Goal: Task Accomplishment & Management: Complete application form

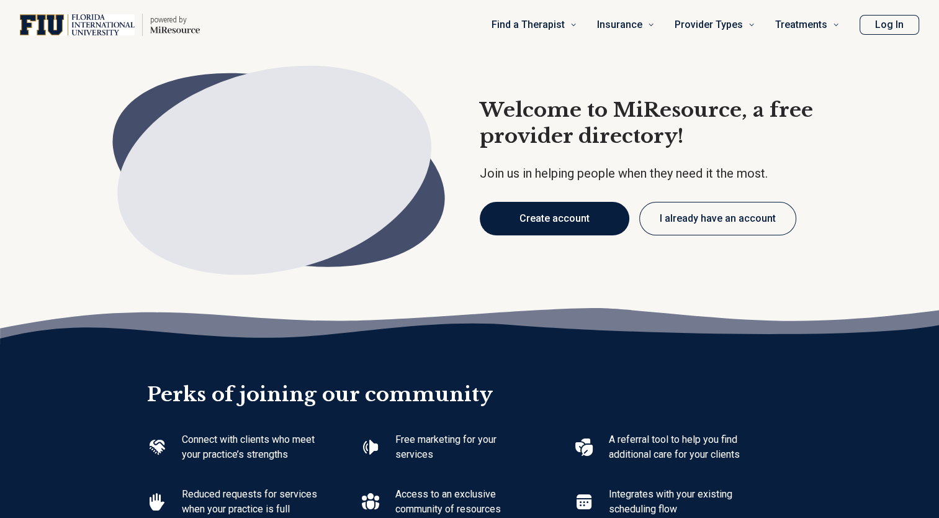
type textarea "*"
click at [566, 226] on button "Create account" at bounding box center [555, 219] width 150 height 34
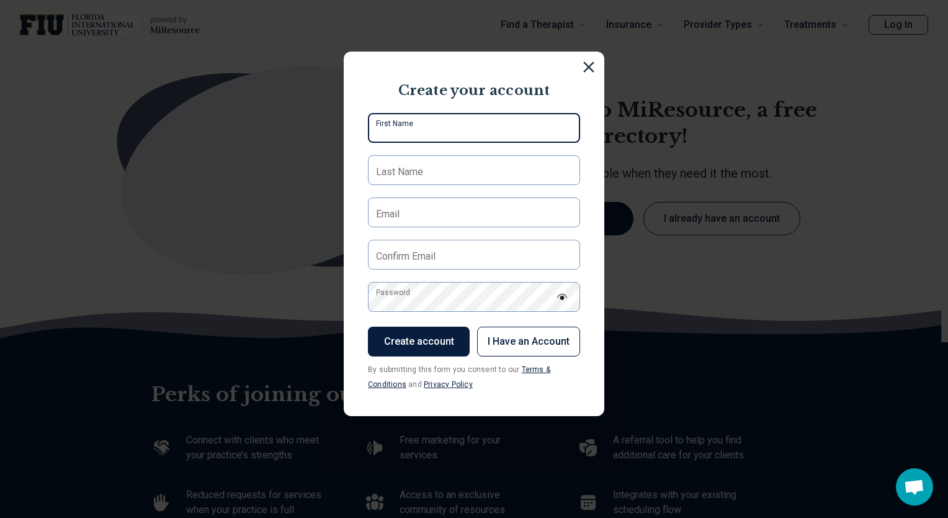
click at [421, 127] on input "First Name" at bounding box center [474, 128] width 212 height 30
type input "*******"
type input "******"
type input "**********"
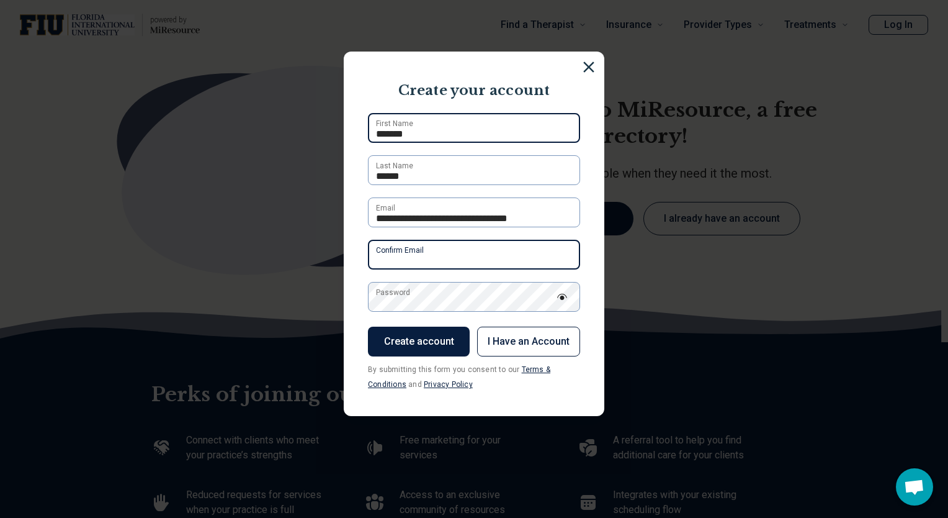
type input "**********"
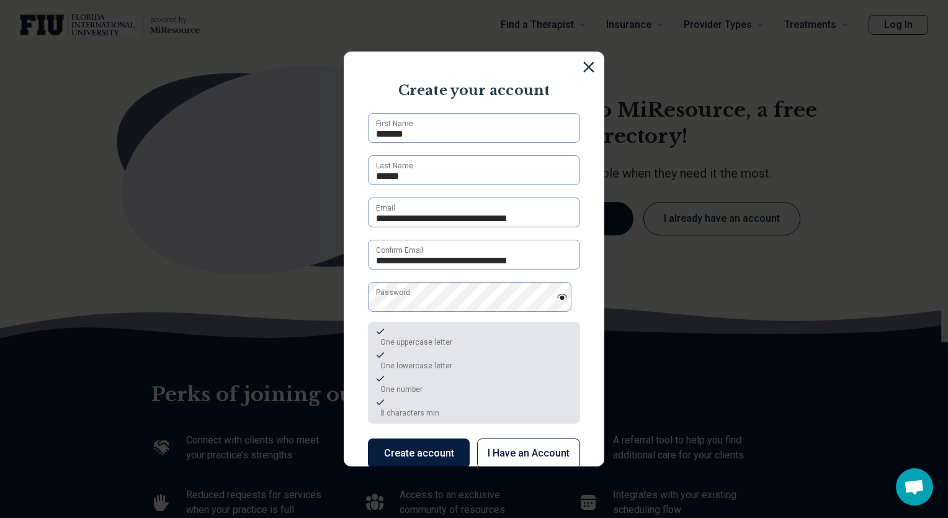
click at [396, 449] on button "Create account" at bounding box center [419, 453] width 102 height 30
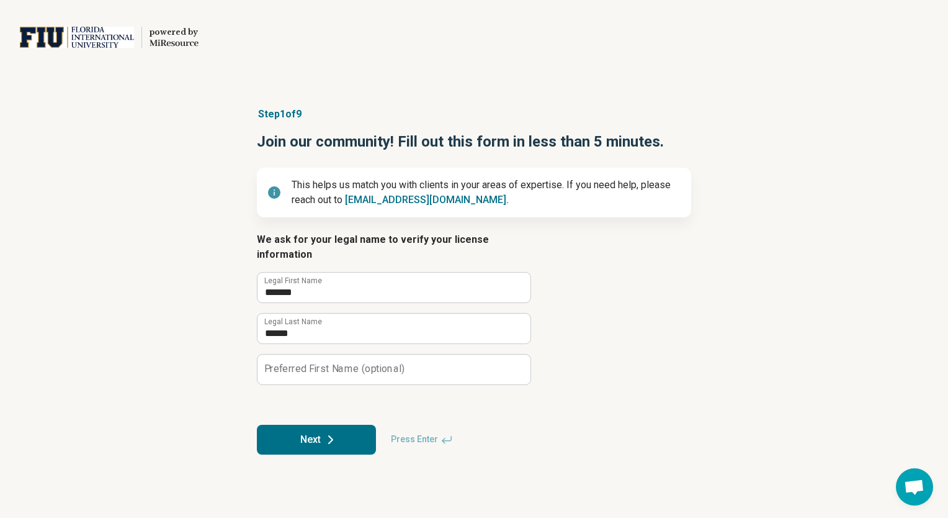
click at [327, 432] on icon at bounding box center [330, 439] width 15 height 15
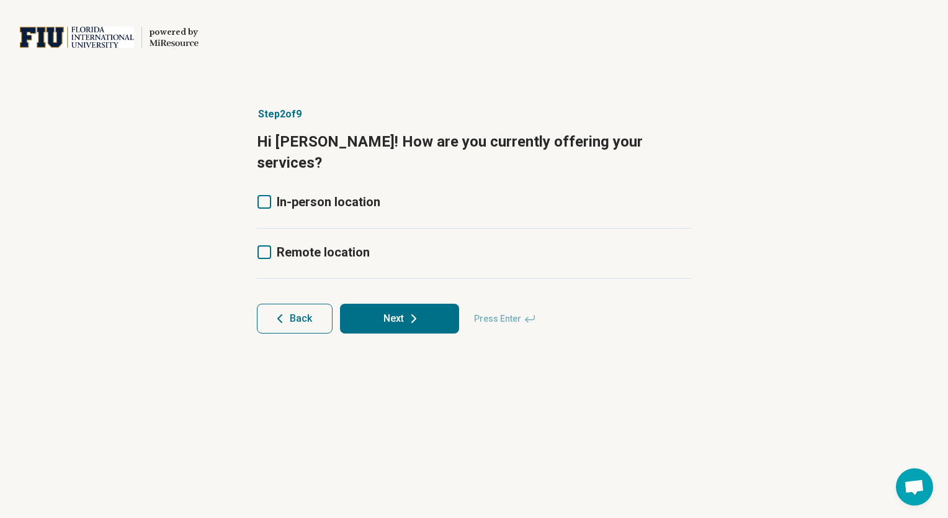
click at [266, 195] on icon at bounding box center [265, 202] width 14 height 14
click at [271, 243] on label "Remote location" at bounding box center [313, 251] width 113 height 17
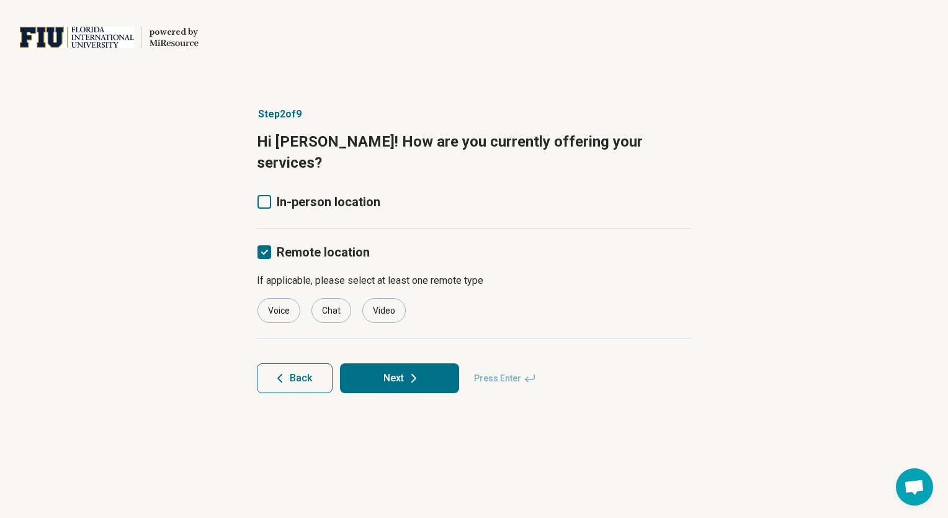
click at [264, 195] on icon at bounding box center [265, 202] width 14 height 14
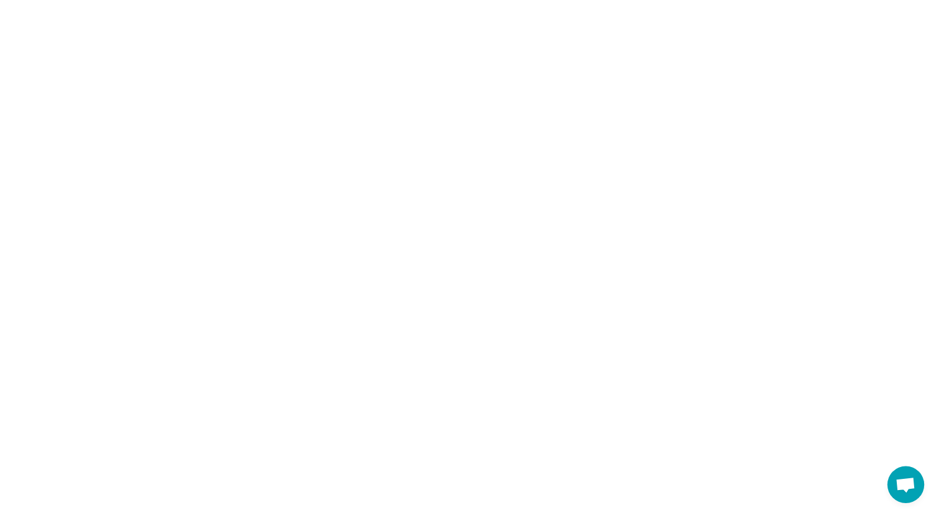
scroll to position [0, 0]
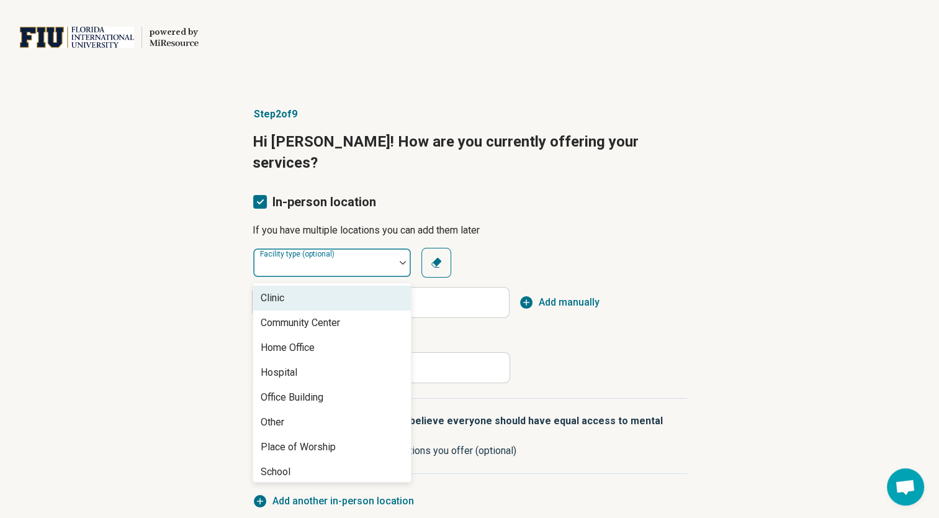
click at [357, 249] on div at bounding box center [323, 262] width 141 height 27
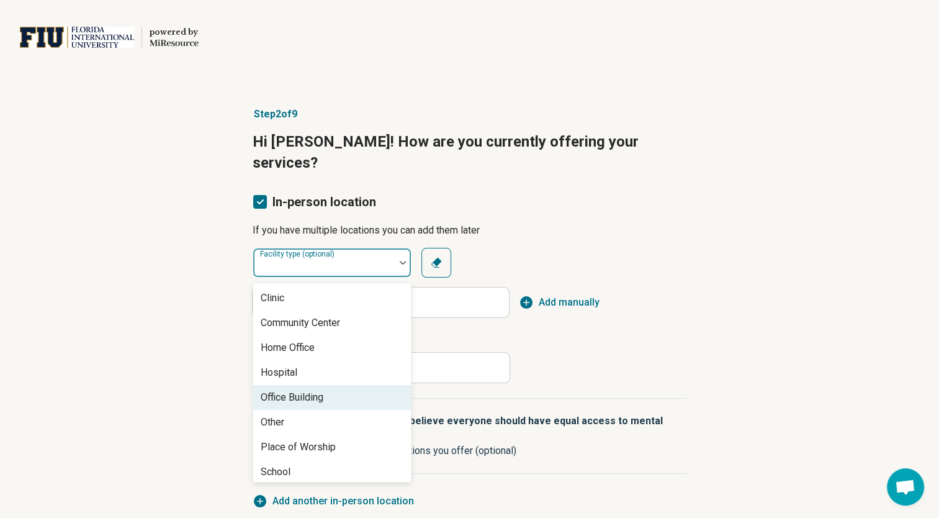
click at [310, 385] on div "Office Building" at bounding box center [332, 397] width 158 height 25
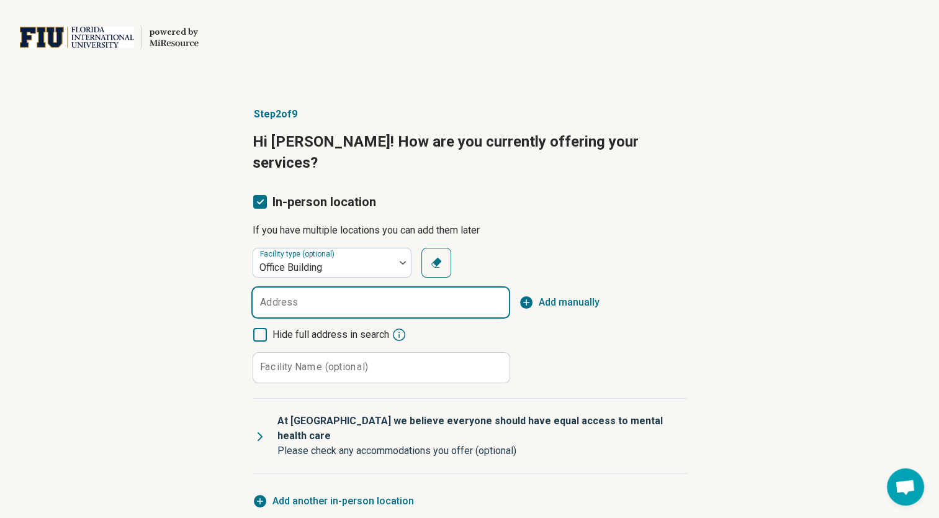
click at [343, 287] on input "Address" at bounding box center [381, 302] width 256 height 30
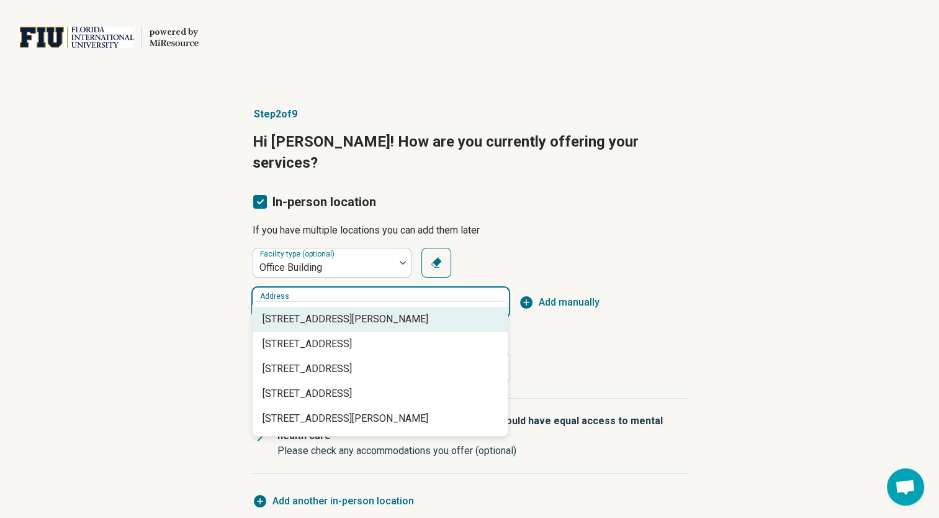
click at [350, 317] on span "2898 Mahan Drive, Tallahassee, FL" at bounding box center [382, 319] width 240 height 15
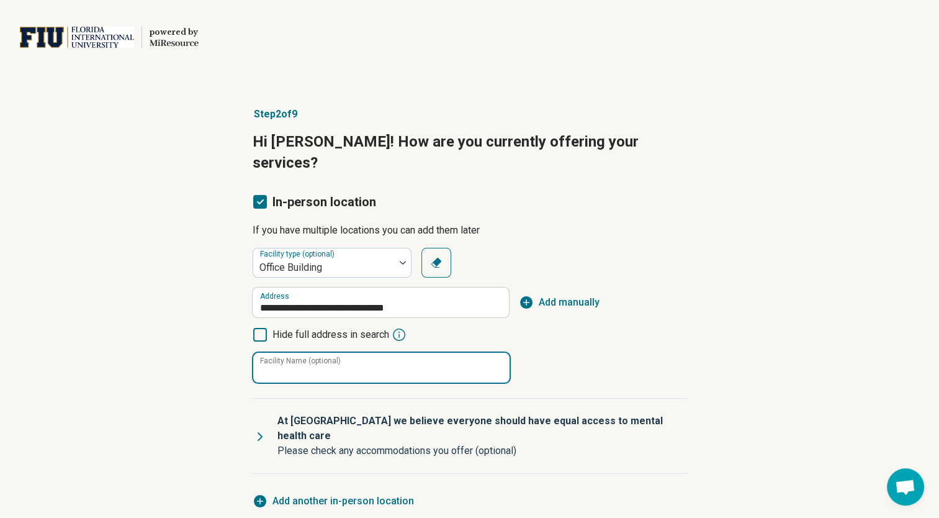
type input "**********"
click at [376, 352] on input "Facility Name (optional)" at bounding box center [381, 367] width 256 height 30
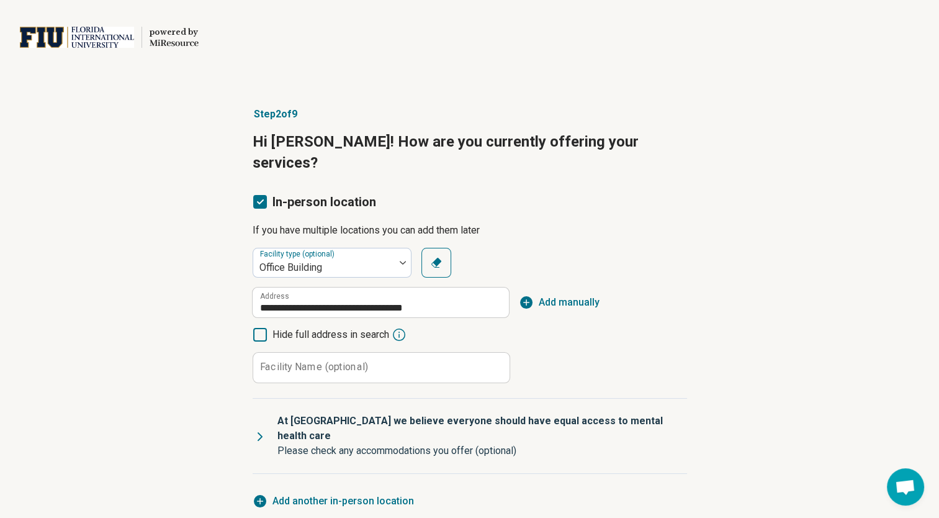
click at [735, 329] on div "**********" at bounding box center [469, 400] width 939 height 636
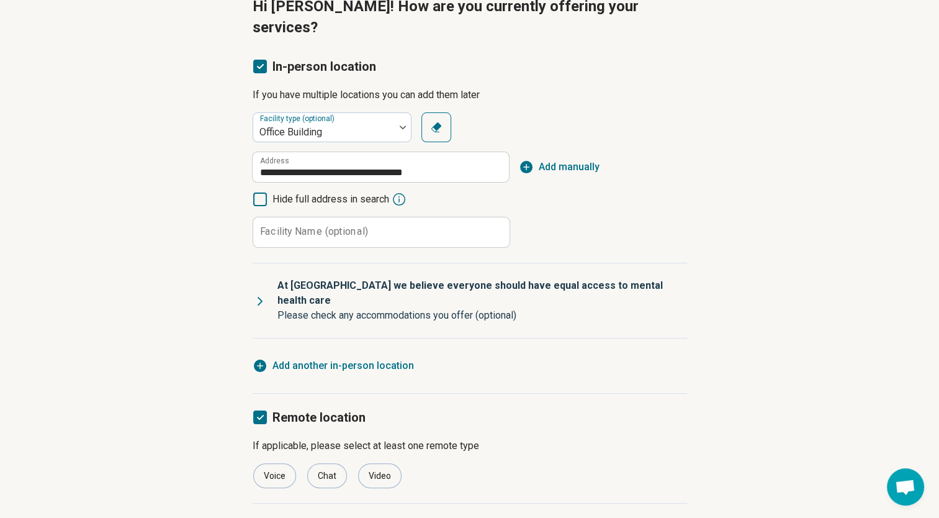
scroll to position [163, 0]
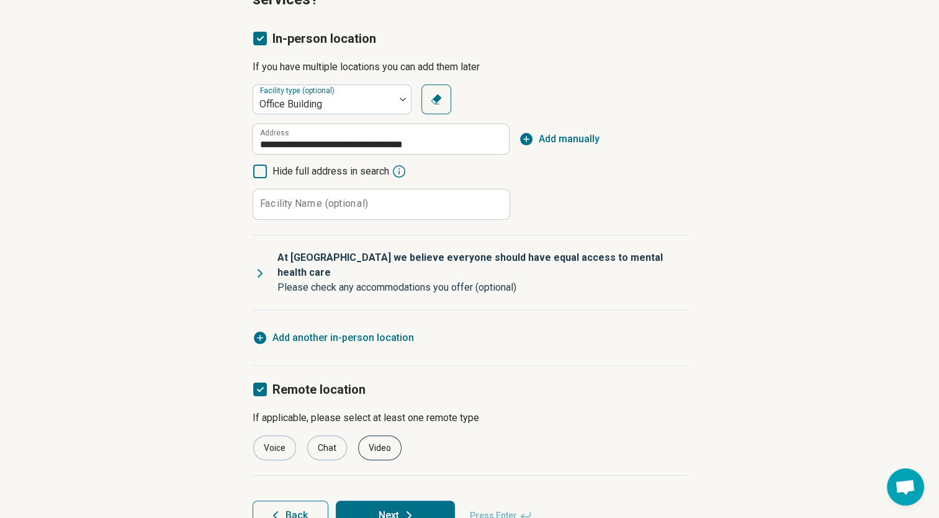
click at [378, 435] on div "Video" at bounding box center [379, 447] width 43 height 25
click at [399, 500] on button "Next" at bounding box center [395, 515] width 119 height 30
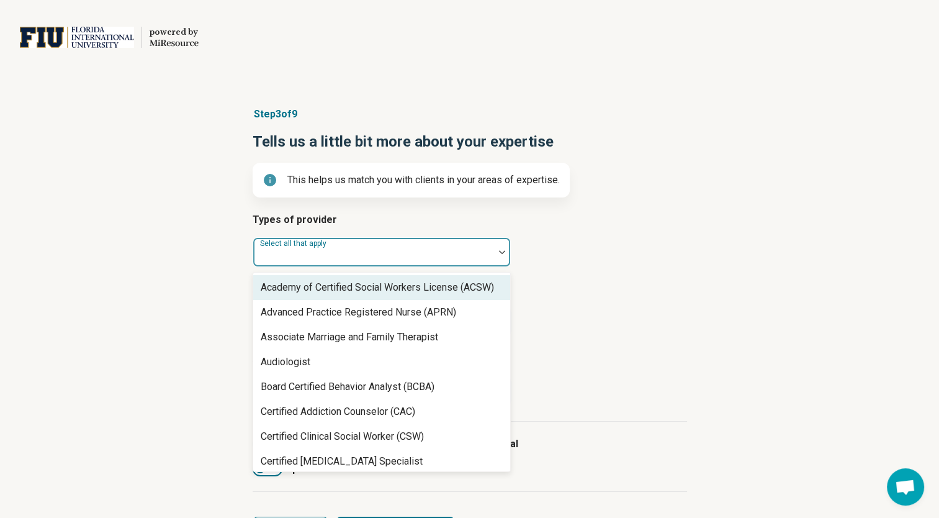
click at [504, 253] on div at bounding box center [502, 252] width 16 height 4
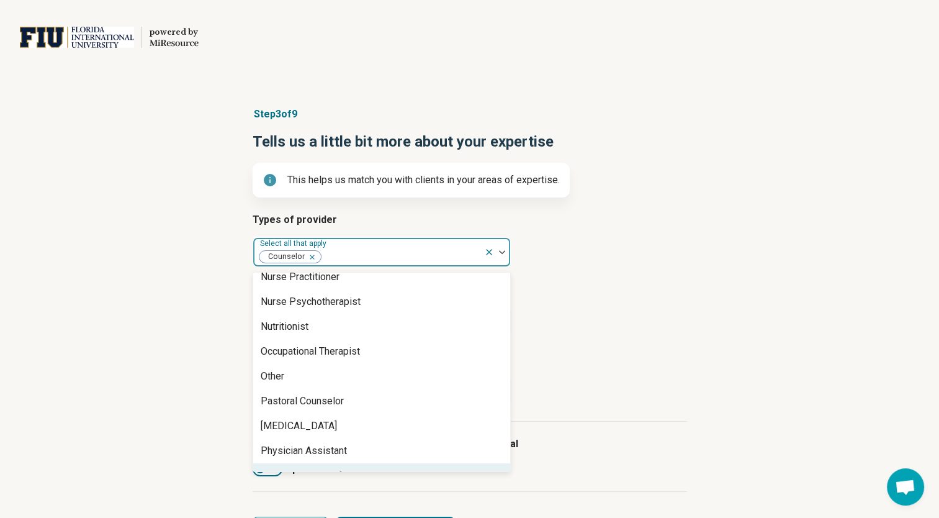
scroll to position [1252, 0]
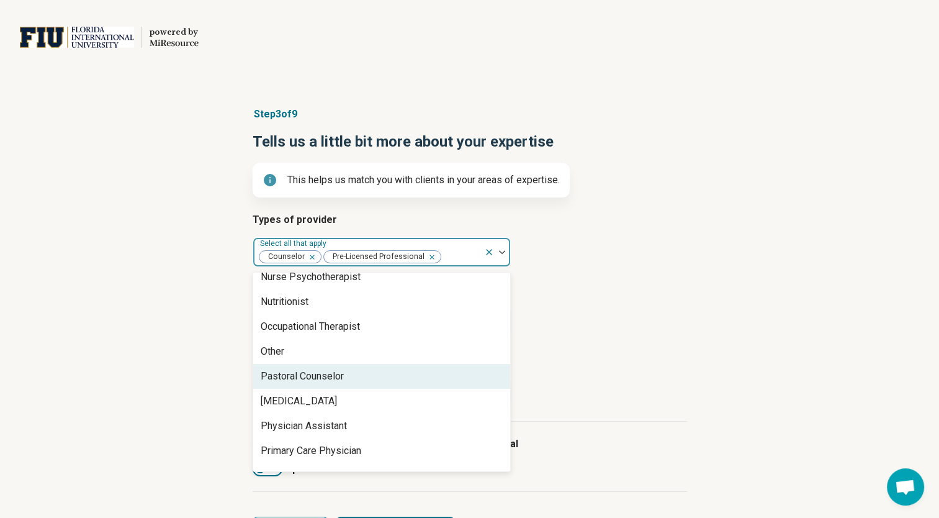
click at [370, 376] on div "Pastoral Counselor" at bounding box center [381, 376] width 257 height 25
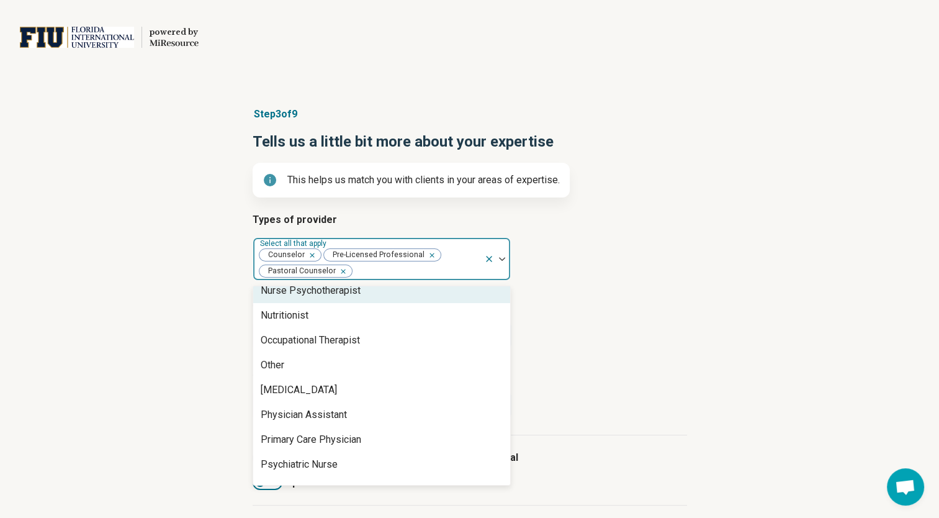
click at [340, 272] on icon "Remove [object Object]" at bounding box center [340, 271] width 9 height 9
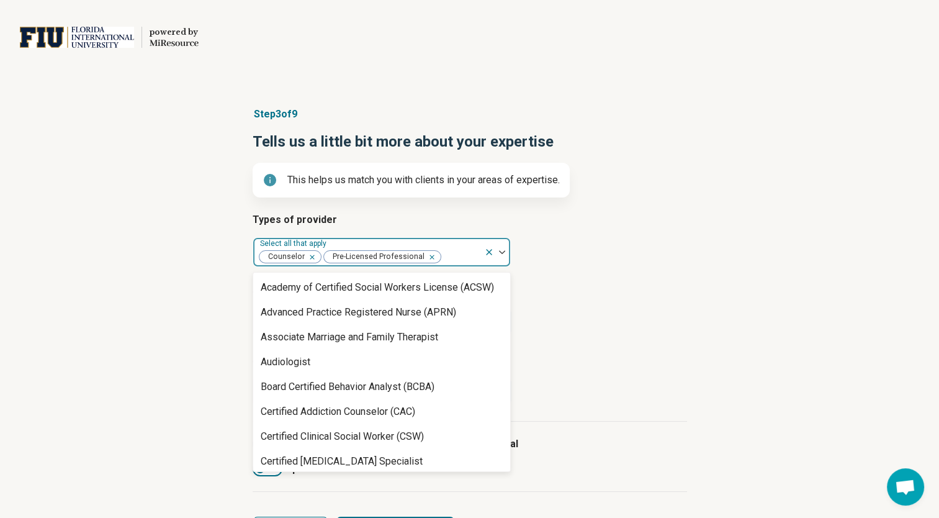
scroll to position [1469, 0]
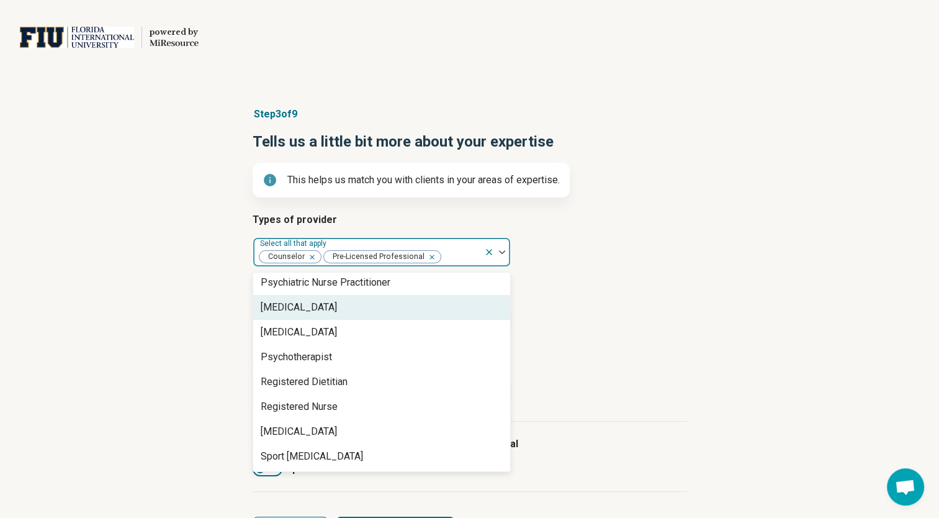
click at [681, 274] on div "Types of provider option Pastoral Counselor, deselected. 67 results available. …" at bounding box center [470, 316] width 434 height 209
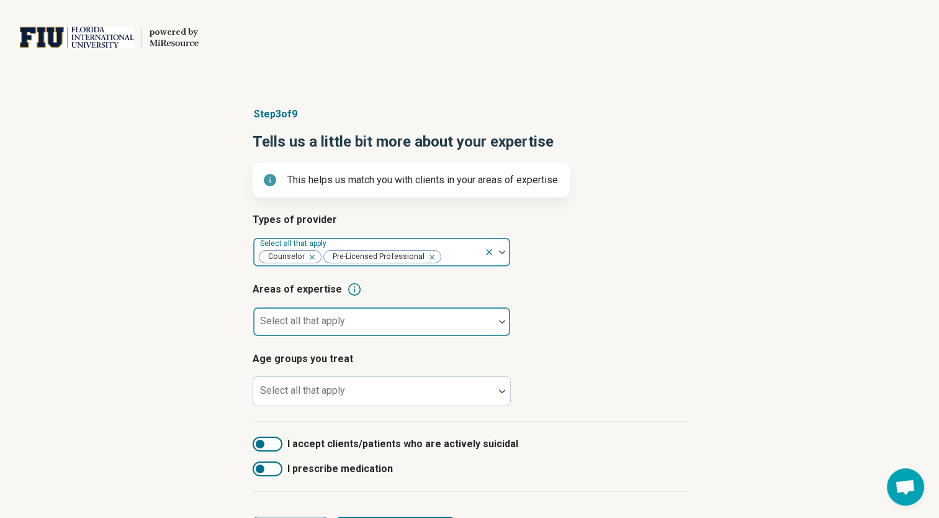
click at [505, 320] on div at bounding box center [502, 322] width 16 height 4
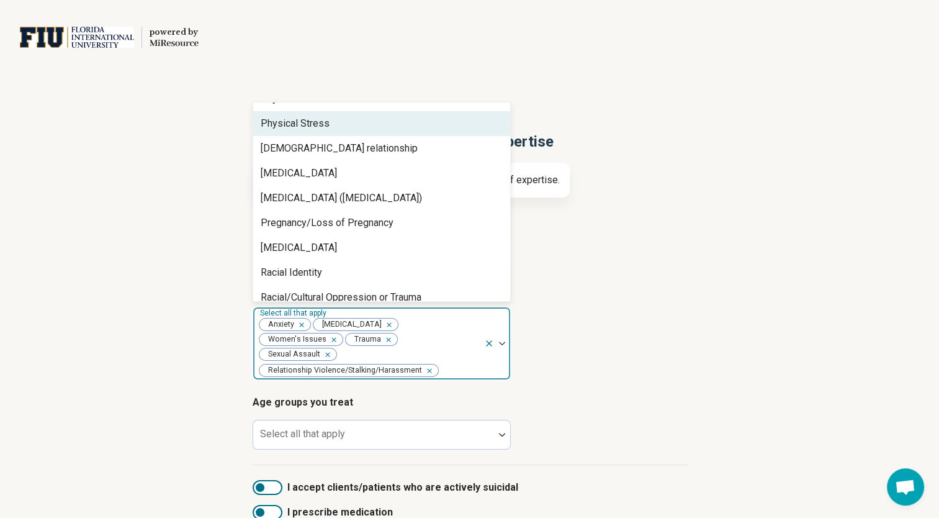
scroll to position [1657, 0]
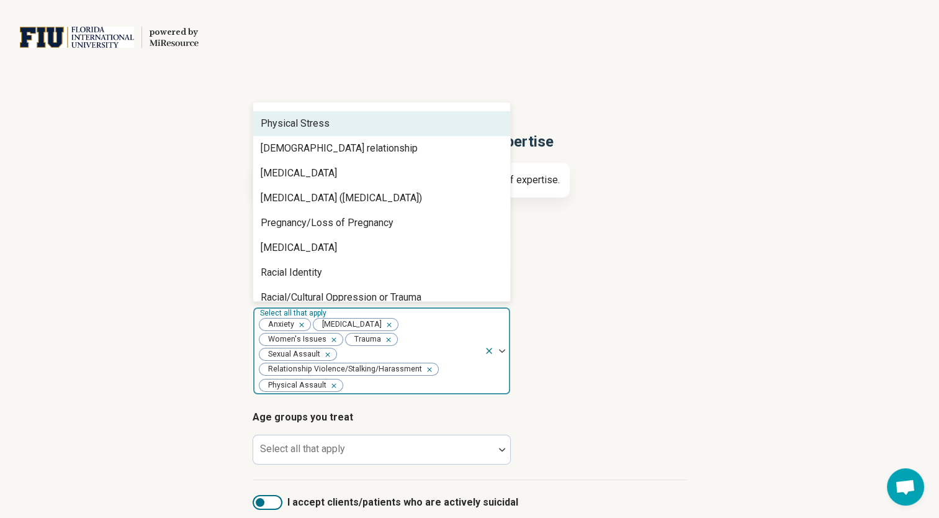
click at [379, 120] on div "Physical Stress" at bounding box center [381, 123] width 257 height 25
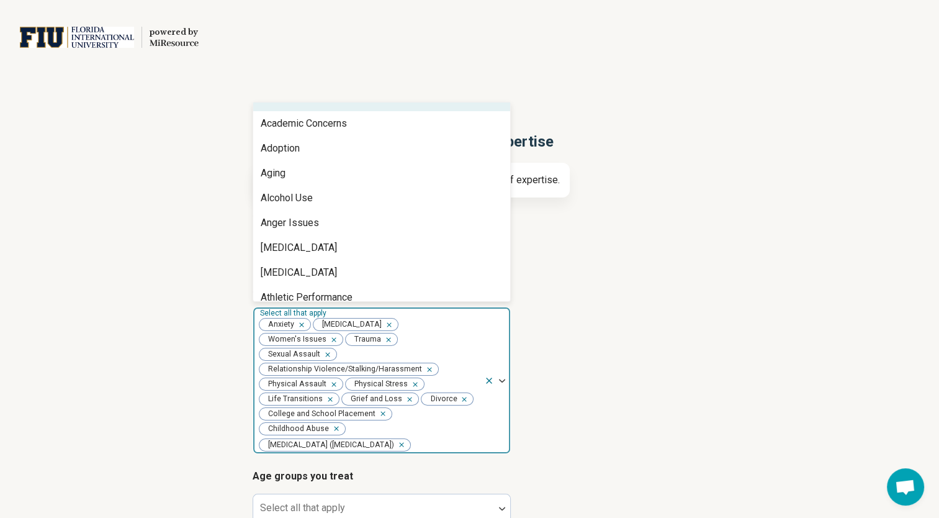
scroll to position [0, 0]
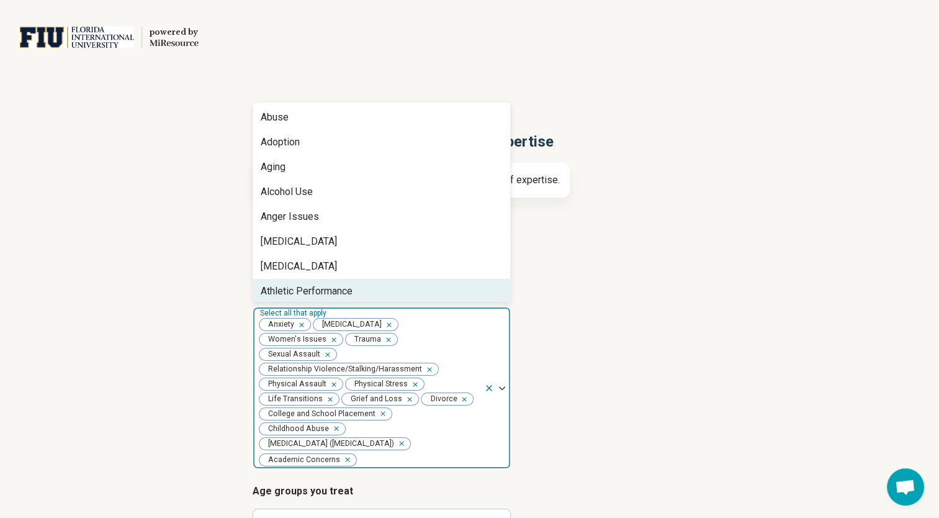
click at [415, 377] on div "Remove [object Object]" at bounding box center [413, 384] width 15 height 15
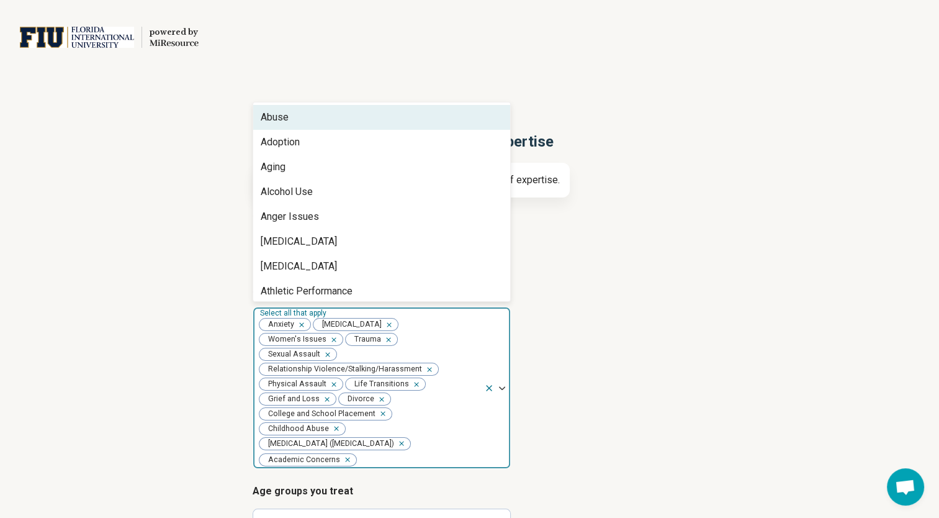
click at [615, 333] on article "Areas of expertise option Physical Stress, deselected. 86 results available. Us…" at bounding box center [470, 375] width 434 height 187
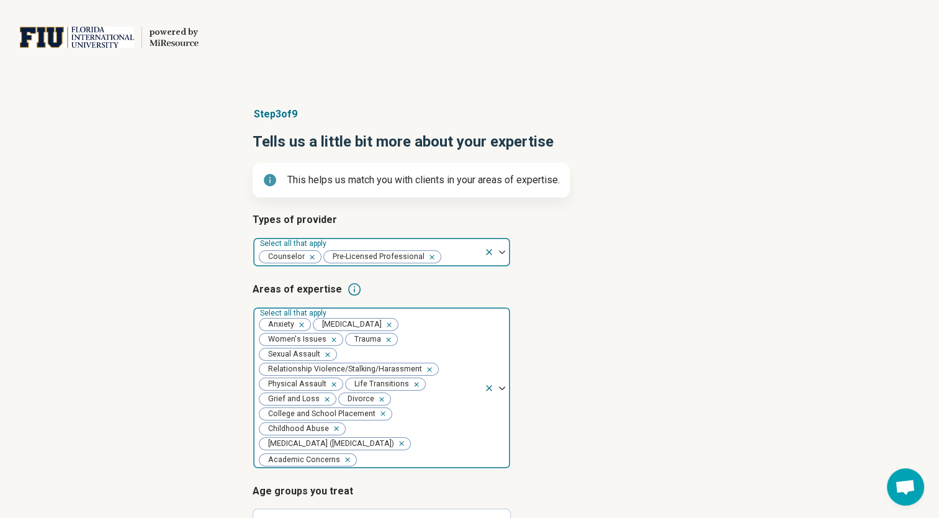
click at [718, 362] on div "Step 3 of 9 Tells us a little bit more about your expertise This helps us match…" at bounding box center [469, 392] width 939 height 621
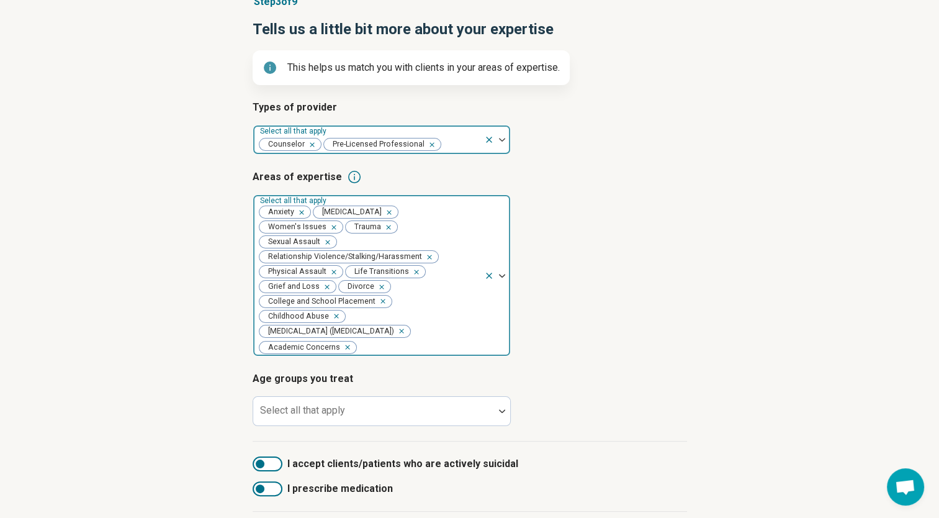
scroll to position [118, 0]
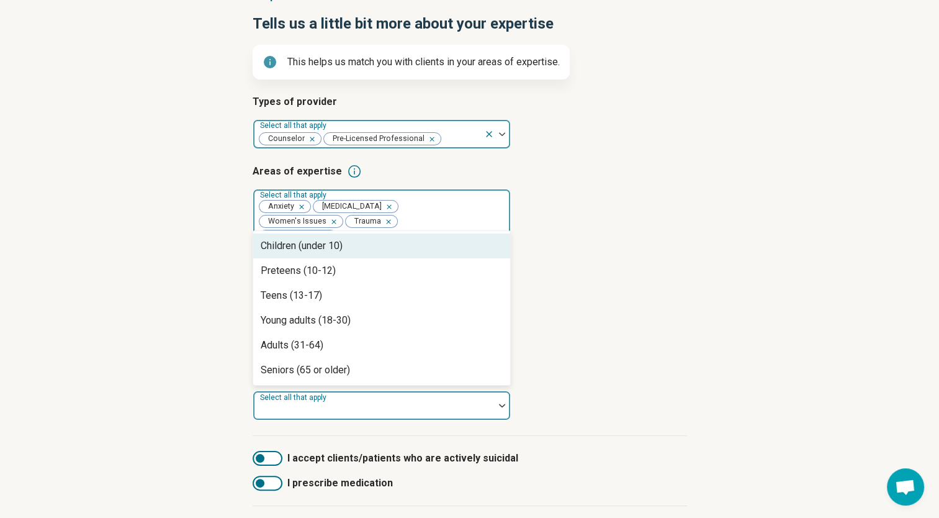
click at [500, 403] on img at bounding box center [502, 405] width 6 height 4
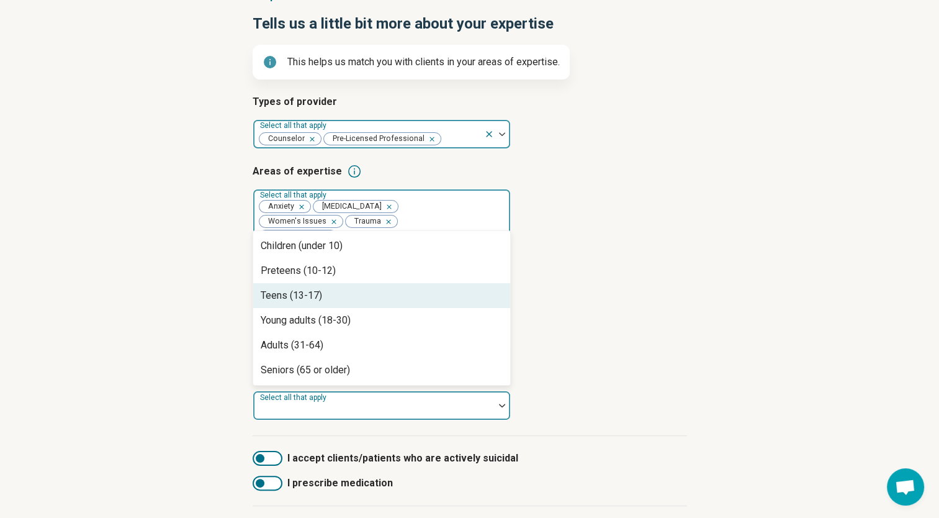
click at [398, 283] on div "Teens (13-17)" at bounding box center [381, 295] width 257 height 25
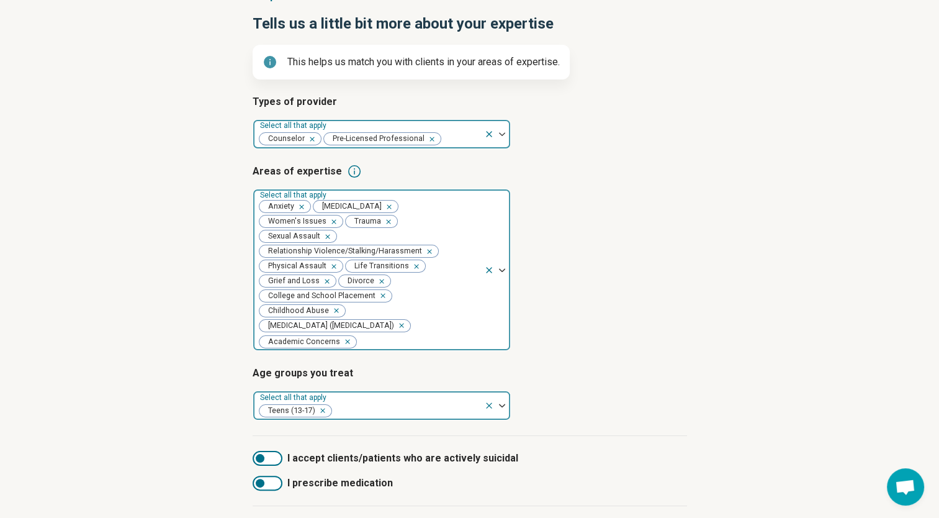
click at [501, 403] on img at bounding box center [502, 405] width 6 height 4
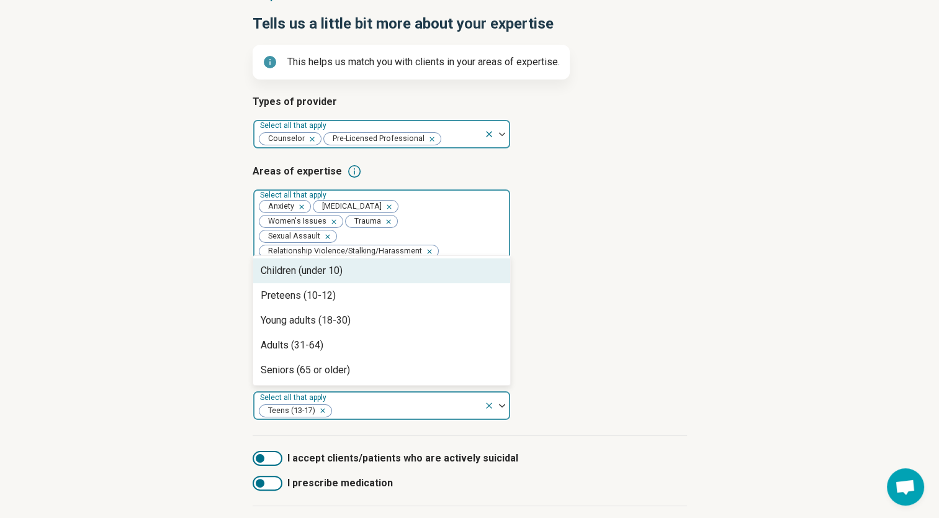
click at [501, 403] on img at bounding box center [502, 405] width 6 height 4
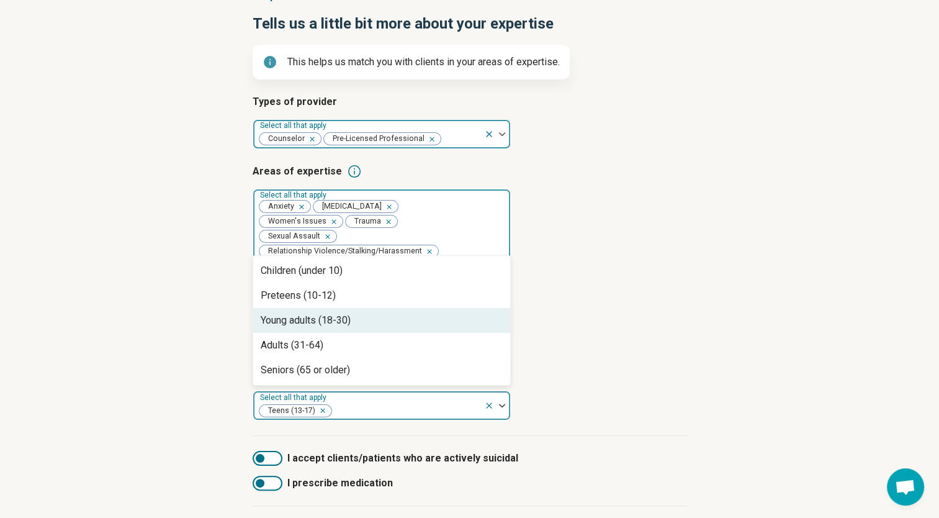
click at [421, 308] on div "Young adults (18-30)" at bounding box center [381, 320] width 257 height 25
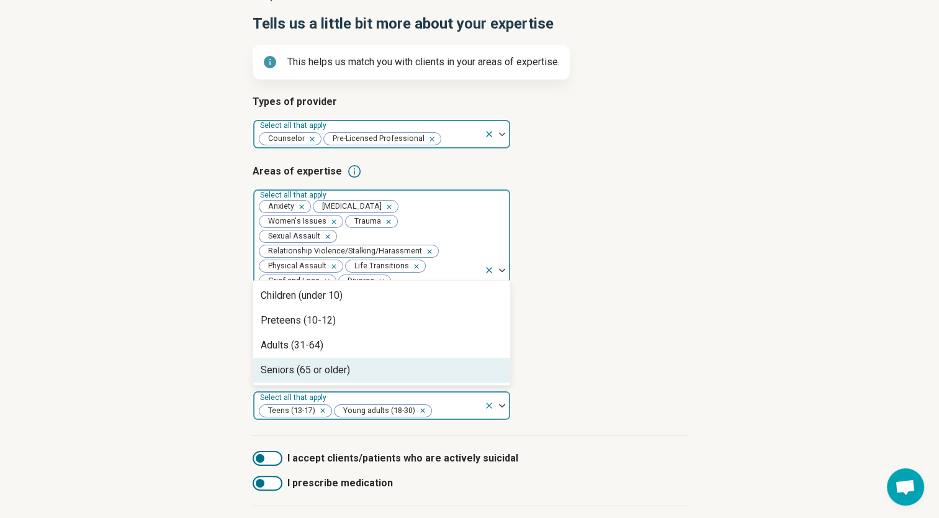
click at [501, 391] on div at bounding box center [497, 405] width 26 height 29
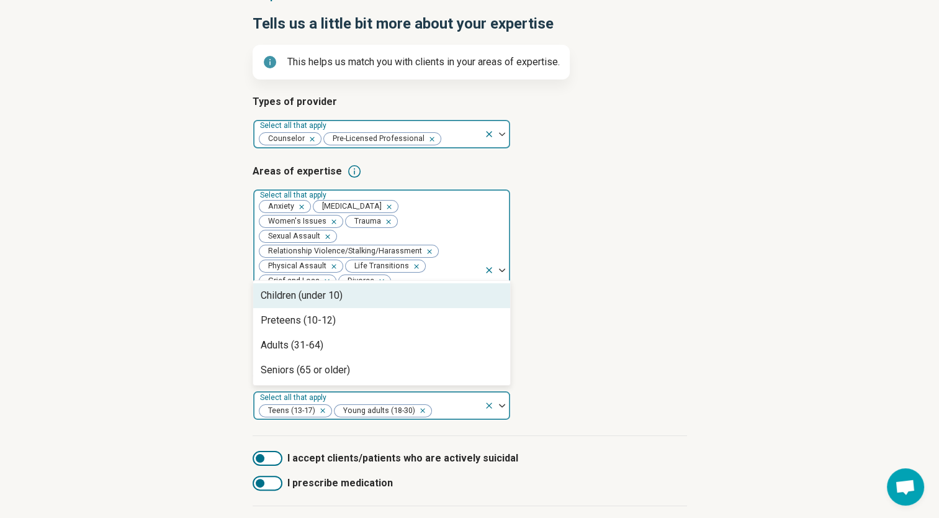
click at [501, 391] on div at bounding box center [497, 405] width 26 height 29
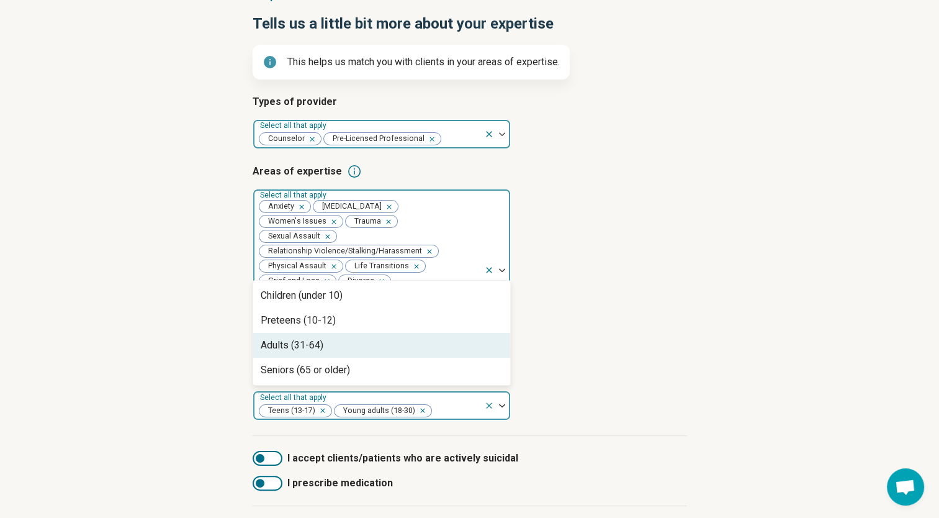
click at [449, 333] on div "Adults (31-64)" at bounding box center [381, 345] width 257 height 25
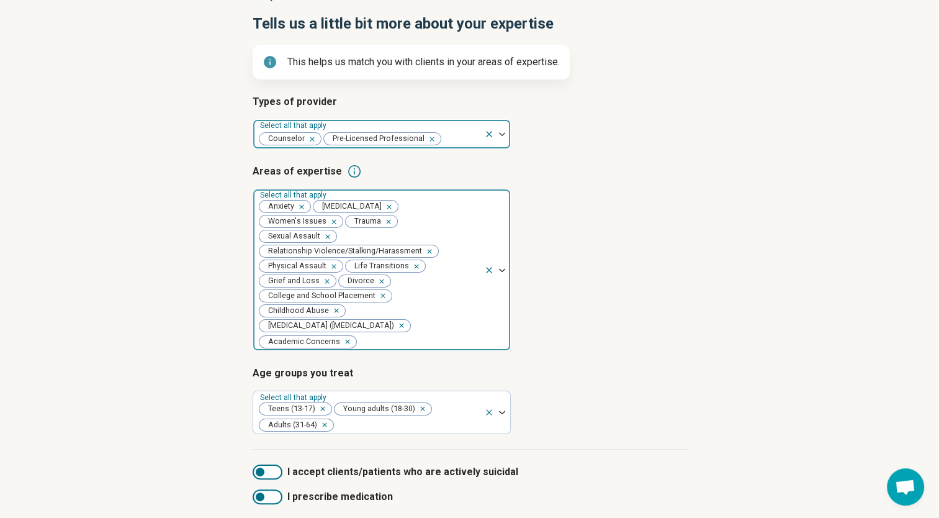
click at [622, 370] on article "Age groups you treat Select all that apply Teens (13-17) Young adults (18-30) A…" at bounding box center [470, 399] width 434 height 68
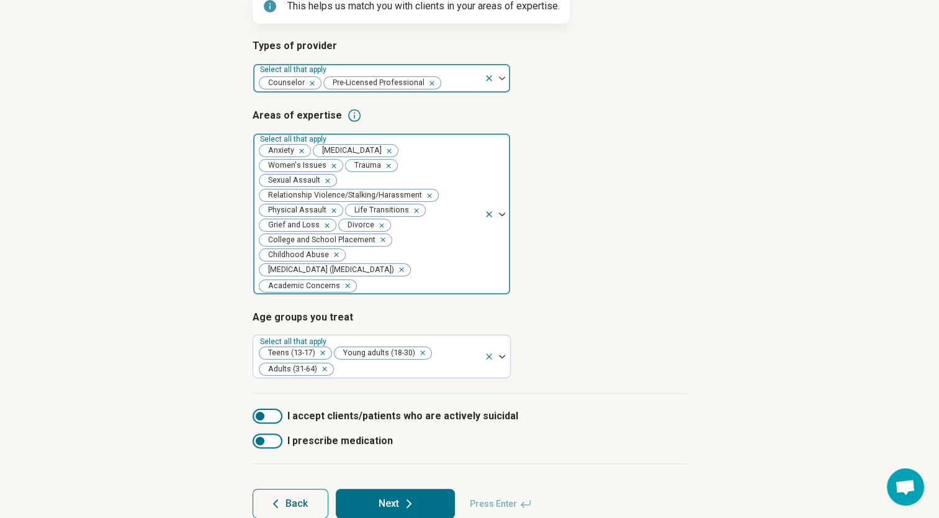
click at [414, 496] on icon at bounding box center [408, 503] width 15 height 15
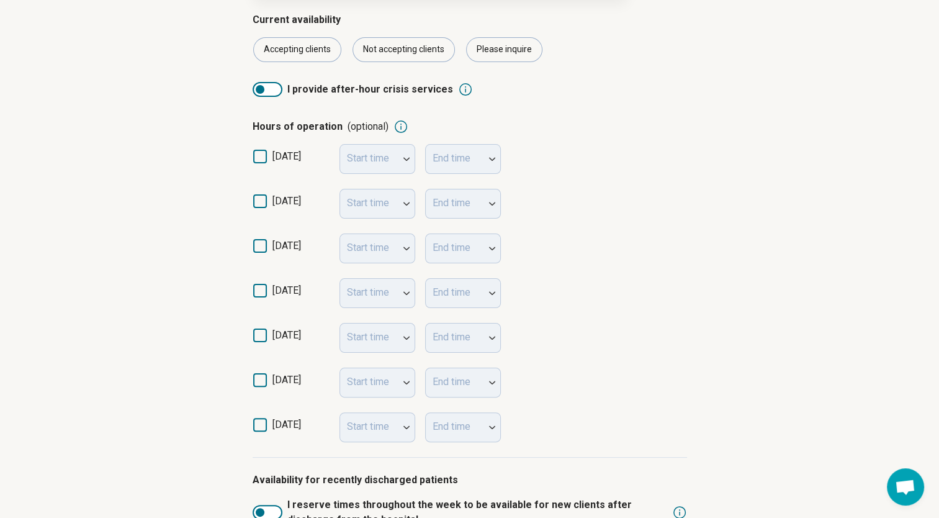
scroll to position [206, 0]
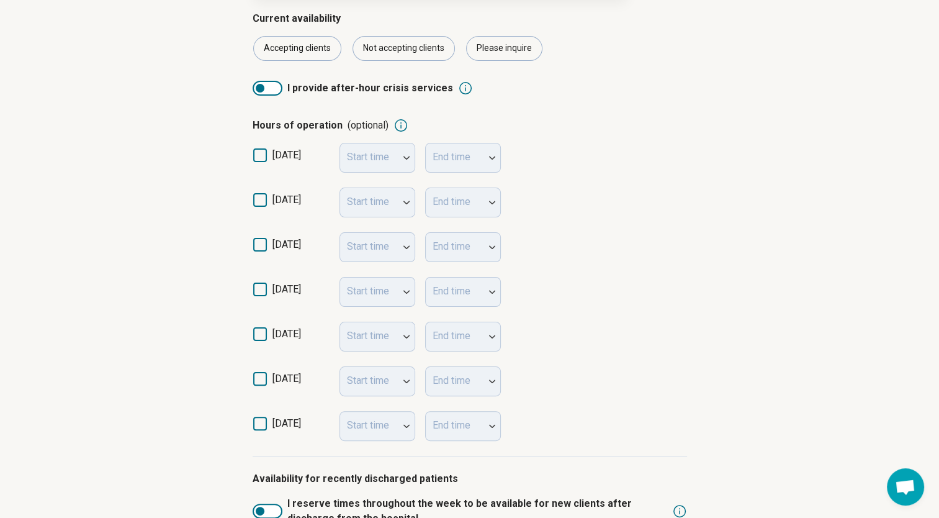
click at [259, 203] on icon at bounding box center [260, 200] width 14 height 14
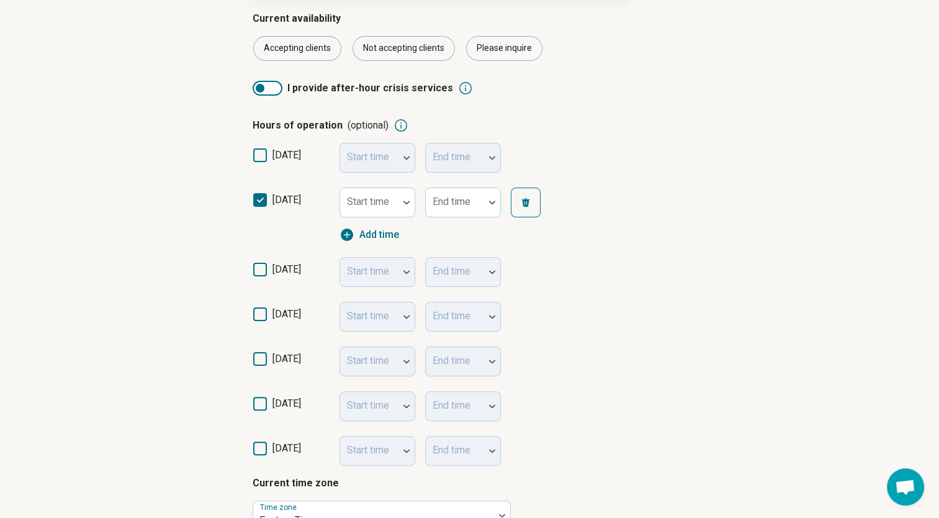
scroll to position [6, 0]
click at [405, 201] on img at bounding box center [406, 202] width 6 height 4
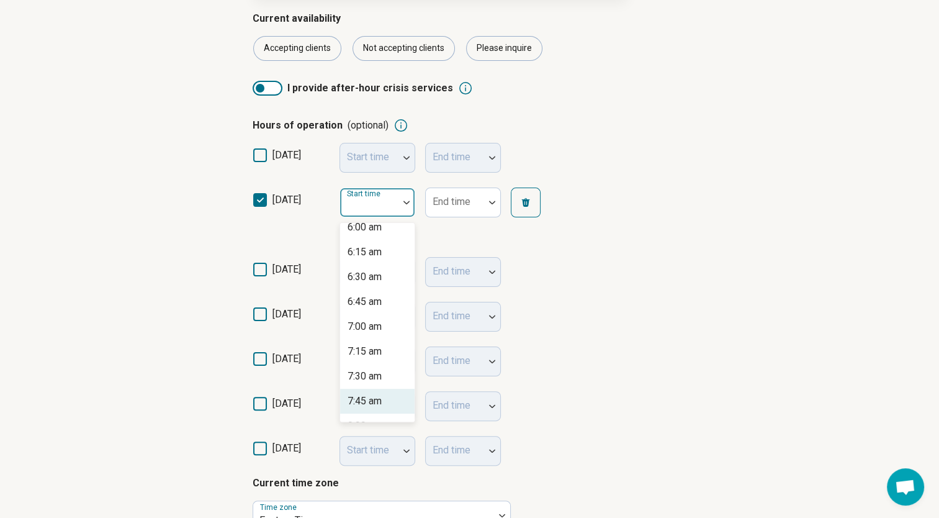
scroll to position [631, 0]
click at [393, 401] on div "8:00 am" at bounding box center [377, 400] width 74 height 25
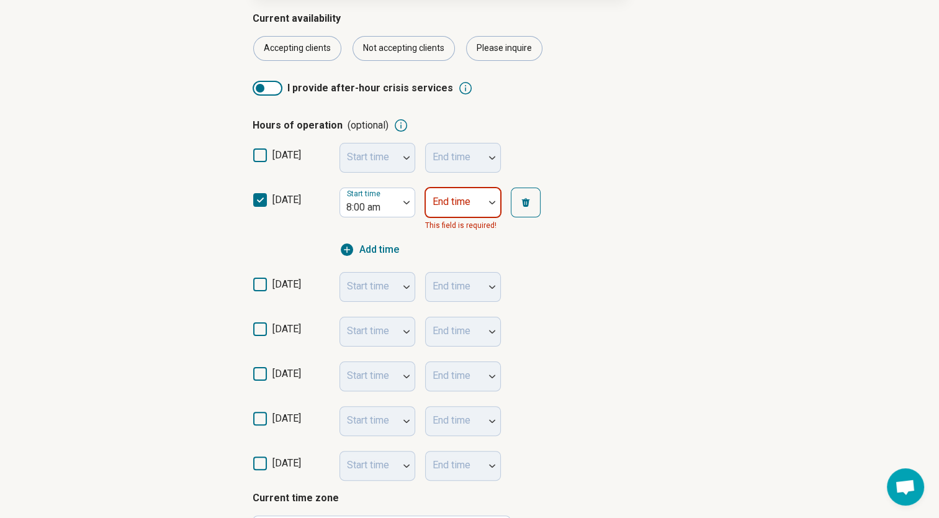
click at [489, 199] on div at bounding box center [492, 202] width 16 height 29
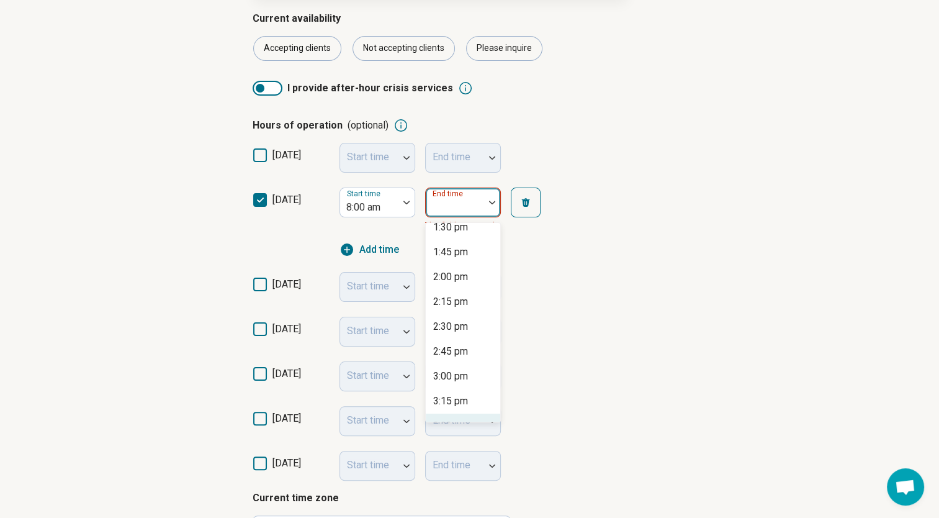
scroll to position [557, 0]
click at [454, 396] on div "3:30 pm" at bounding box center [450, 400] width 35 height 15
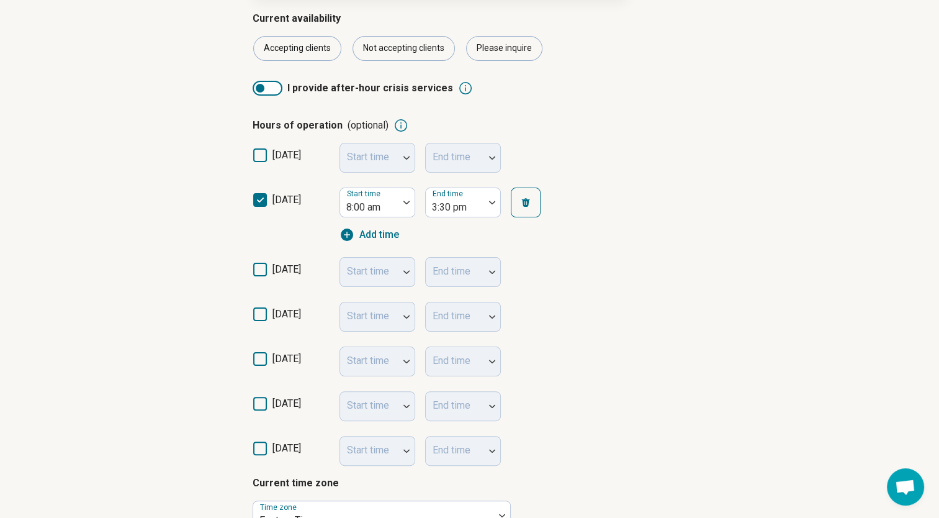
click at [407, 272] on div "Start time" at bounding box center [377, 272] width 76 height 30
click at [402, 271] on div "Start time" at bounding box center [377, 272] width 76 height 30
click at [265, 268] on icon at bounding box center [260, 269] width 14 height 14
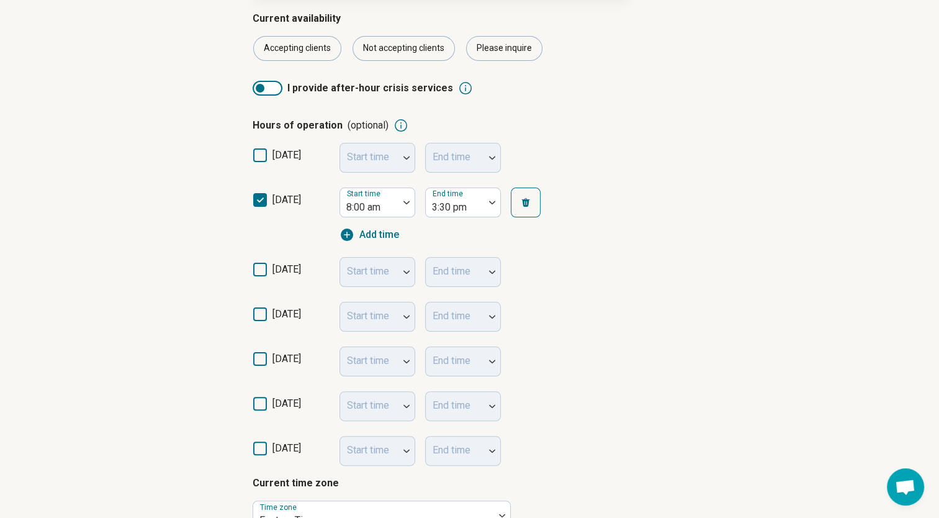
scroll to position [6, 0]
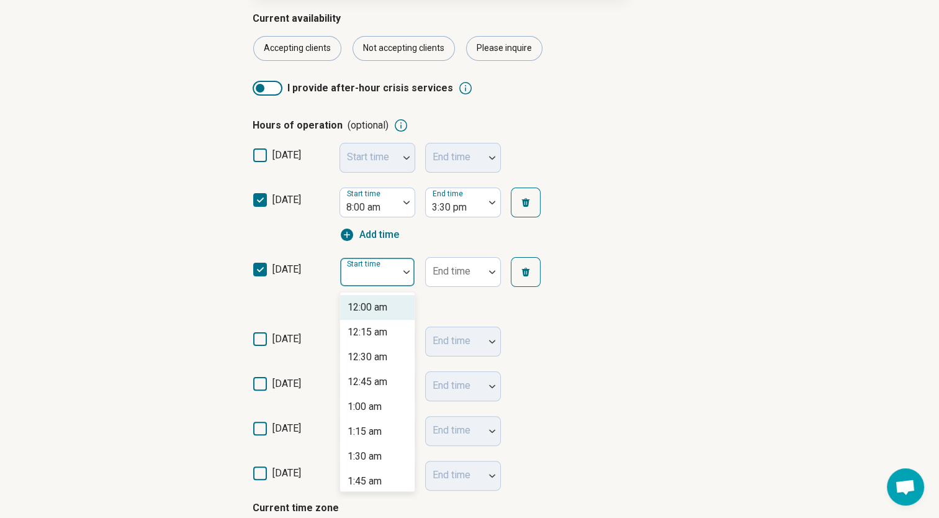
click at [403, 270] on img at bounding box center [406, 272] width 6 height 4
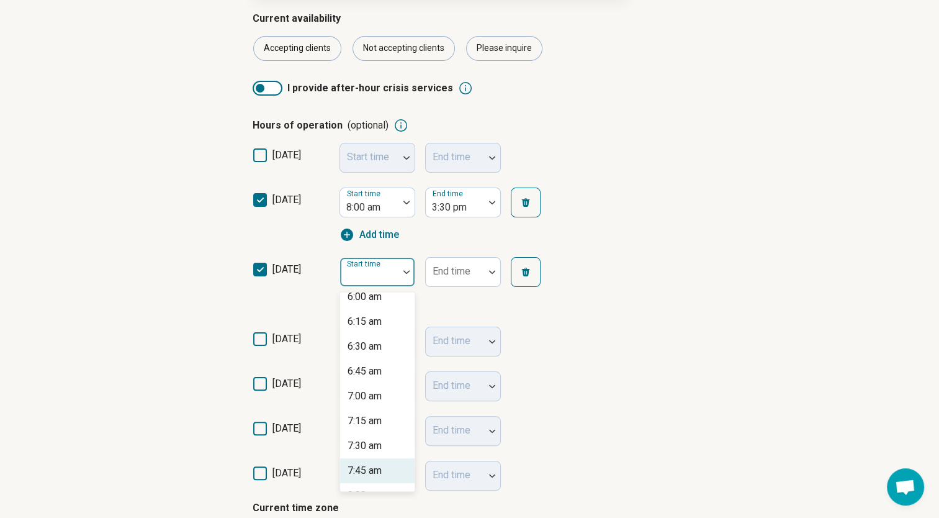
scroll to position [631, 0]
click at [380, 473] on div "8:00 am" at bounding box center [364, 470] width 34 height 15
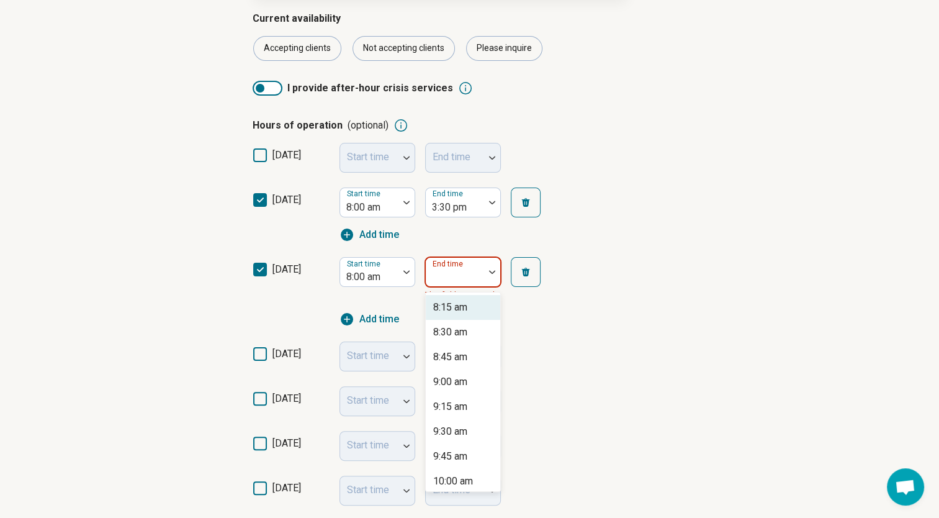
click at [490, 272] on img at bounding box center [492, 272] width 6 height 4
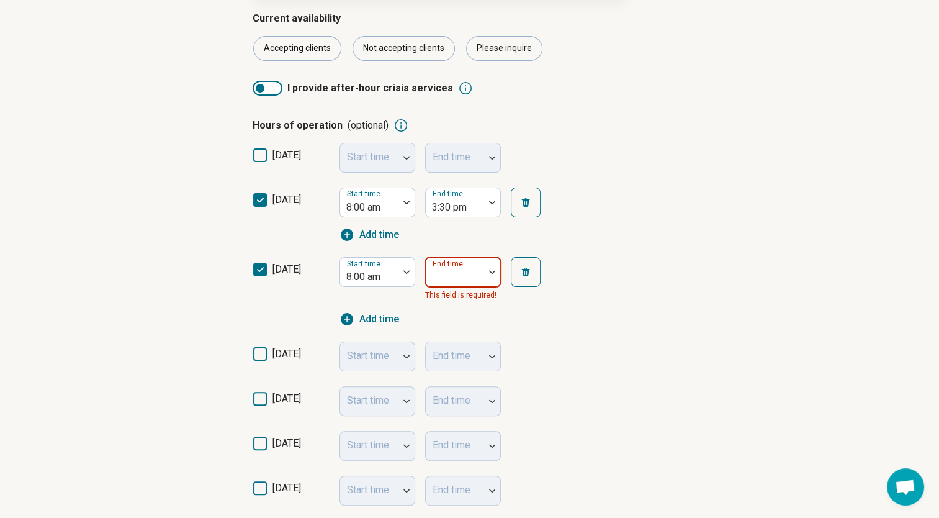
click at [490, 272] on img at bounding box center [492, 272] width 6 height 4
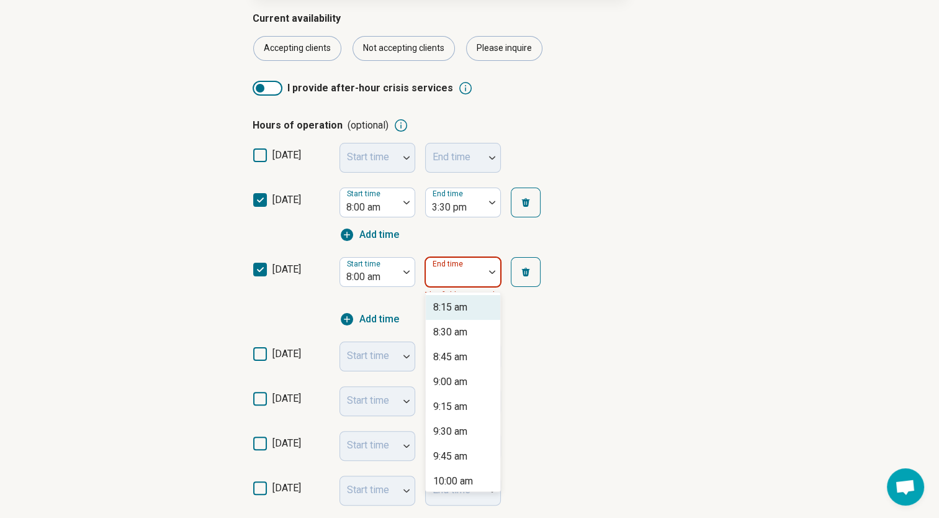
click at [490, 272] on img at bounding box center [492, 272] width 6 height 4
type input "****"
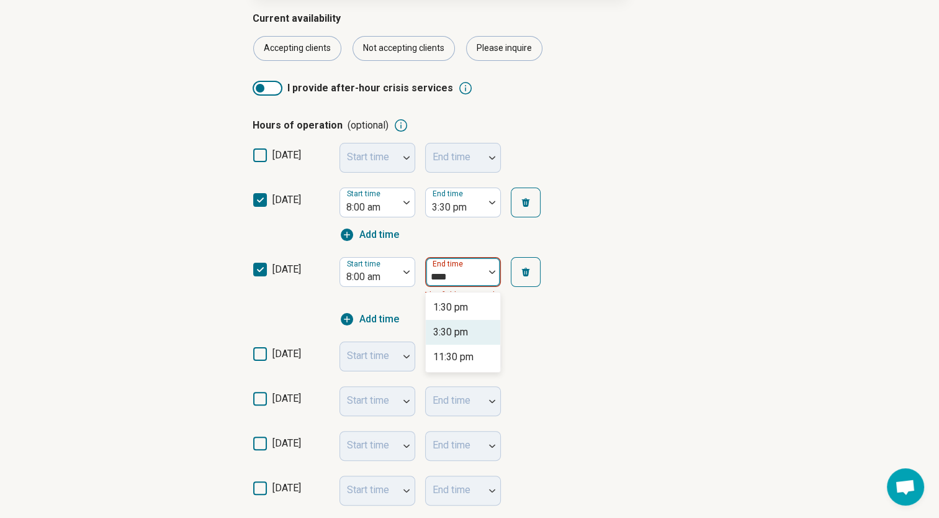
click at [467, 341] on div "3:30 pm" at bounding box center [463, 332] width 74 height 25
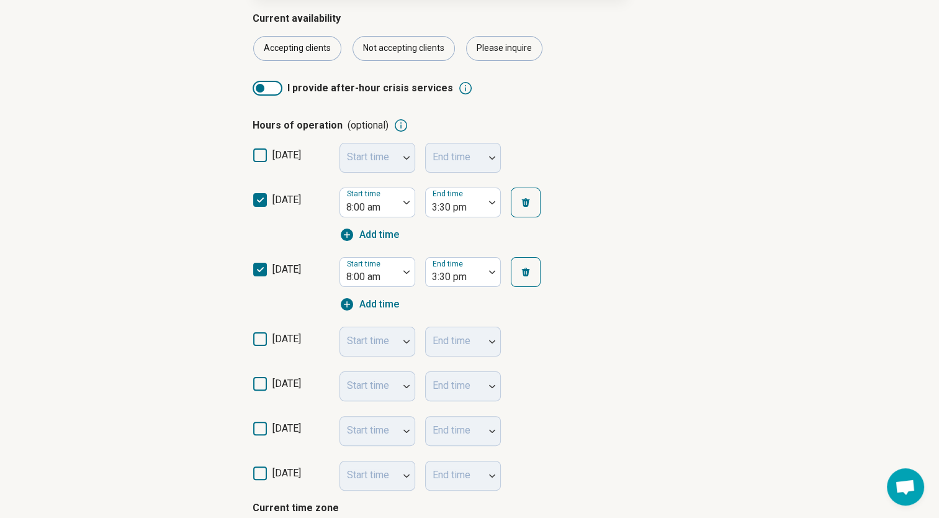
click at [261, 335] on icon at bounding box center [260, 339] width 14 height 14
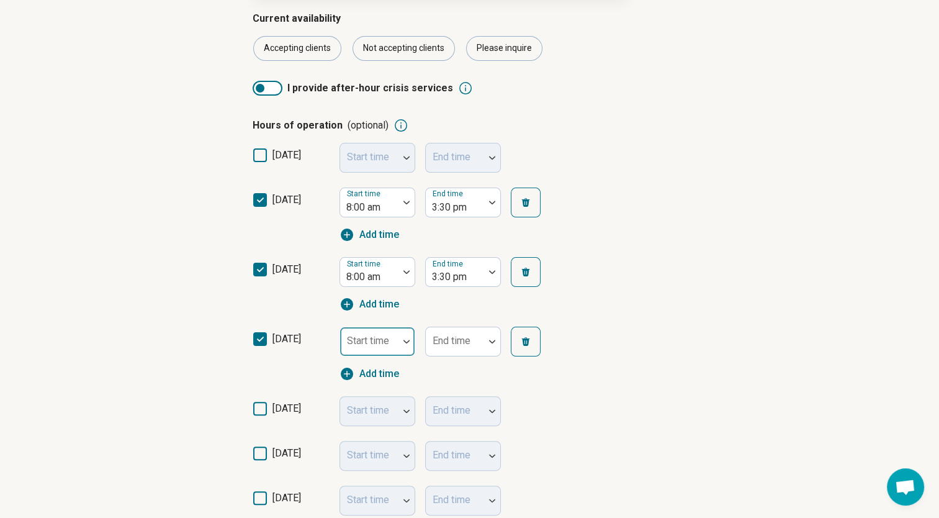
click at [401, 346] on div at bounding box center [406, 341] width 16 height 29
type input "****"
click at [388, 261] on div "8:00 am" at bounding box center [377, 256] width 74 height 25
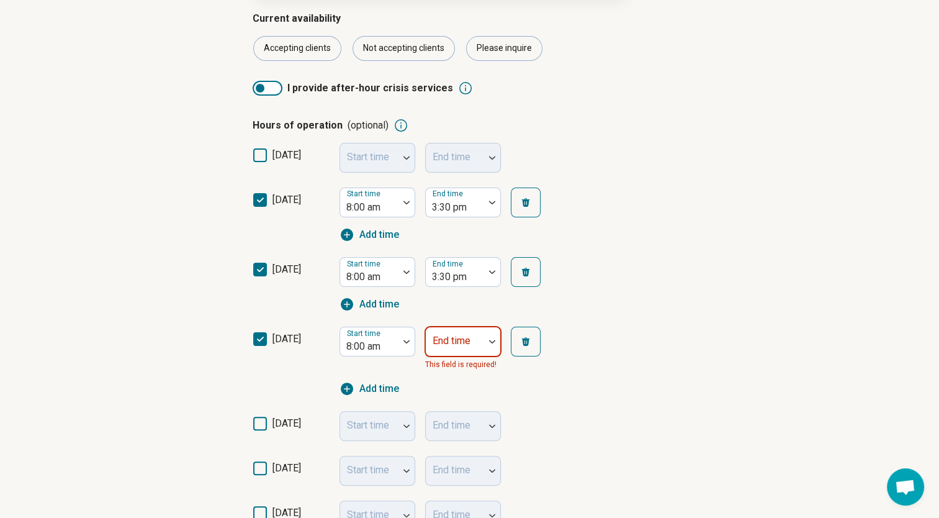
click at [481, 341] on div at bounding box center [455, 341] width 58 height 27
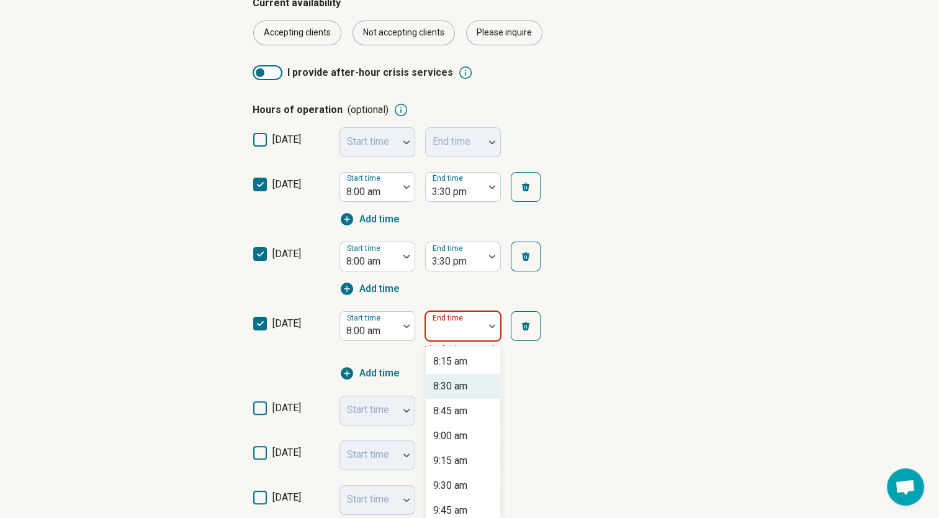
scroll to position [254, 0]
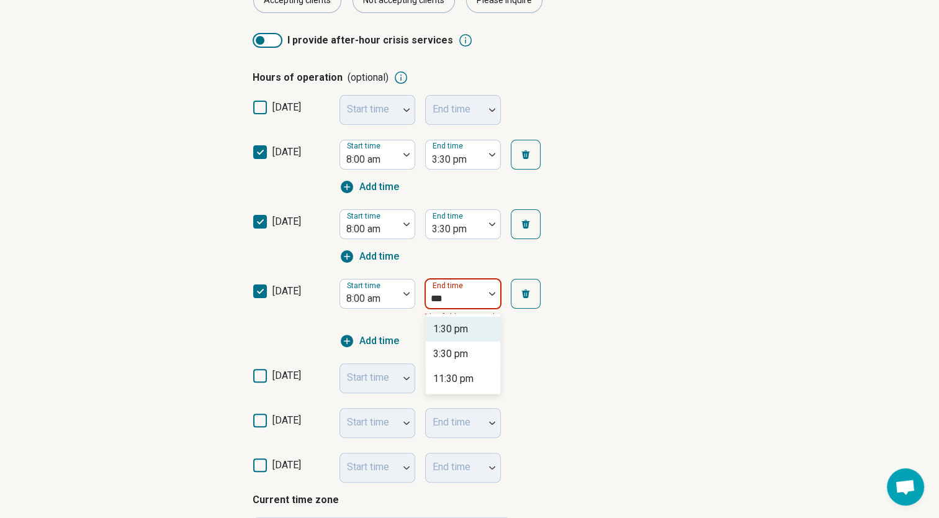
type input "****"
click at [468, 354] on div "3:30 pm" at bounding box center [450, 353] width 35 height 15
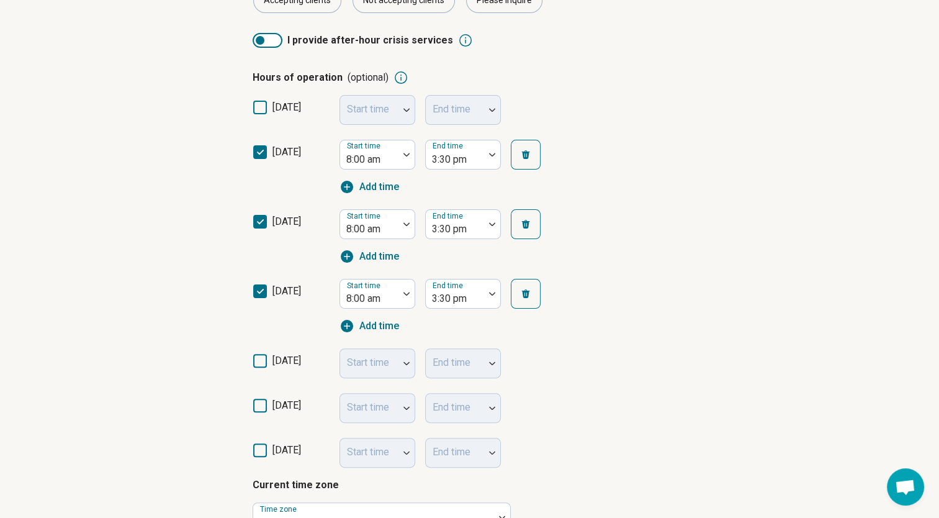
click at [258, 354] on icon at bounding box center [260, 361] width 14 height 14
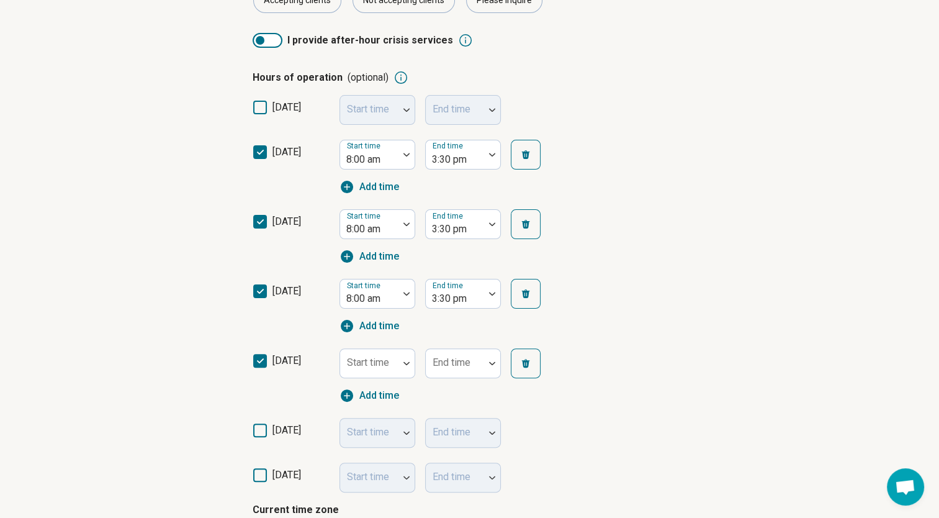
scroll to position [6, 0]
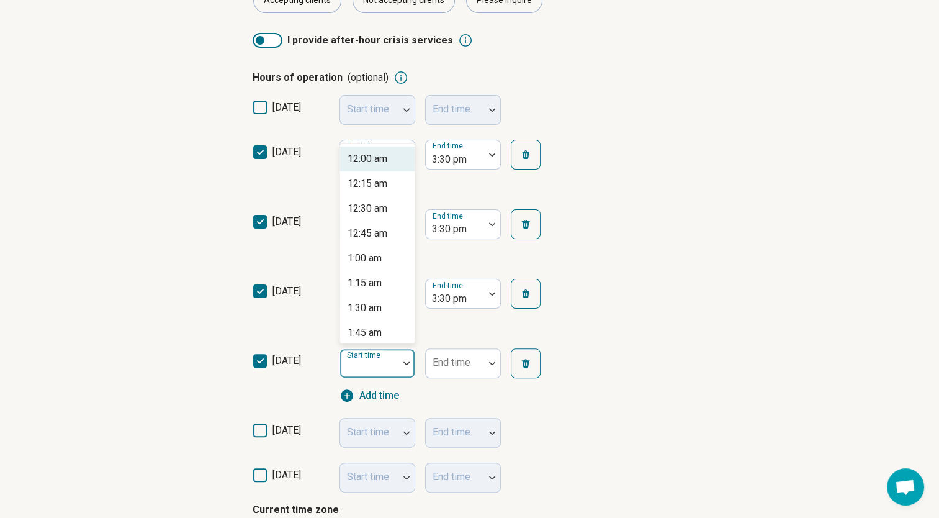
click at [407, 356] on div at bounding box center [406, 363] width 16 height 29
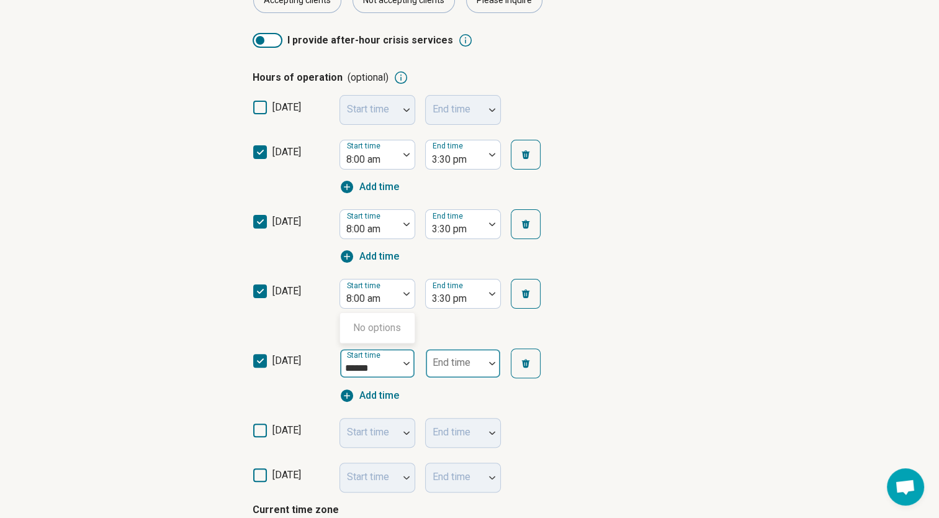
type input "******"
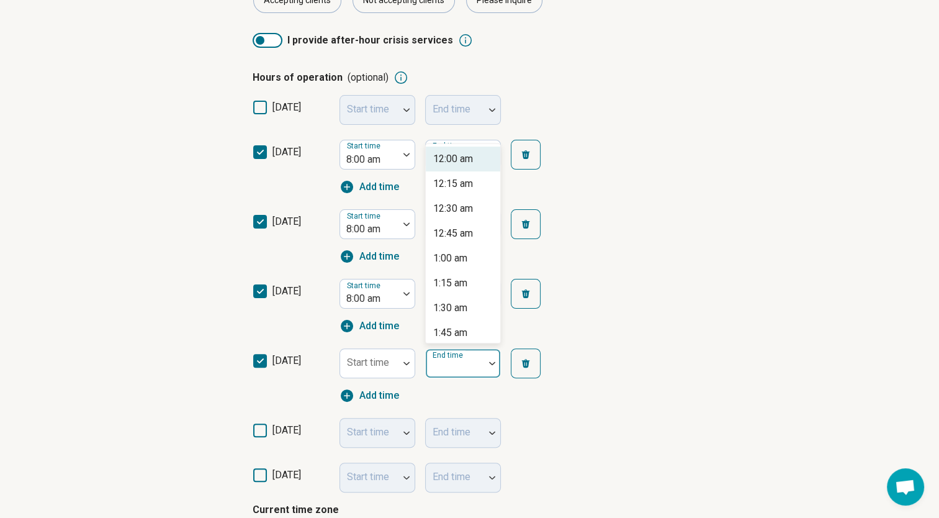
click at [465, 362] on div "End time" at bounding box center [463, 363] width 76 height 30
type input "******"
click at [256, 432] on icon at bounding box center [260, 430] width 14 height 14
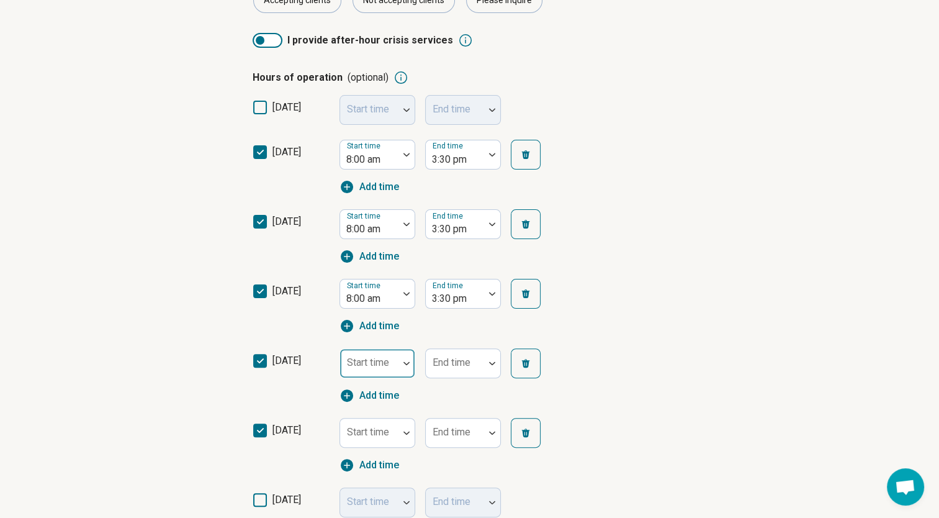
click at [381, 361] on div "Start time" at bounding box center [377, 363] width 76 height 30
type input "****"
click at [397, 280] on div "8:00 am" at bounding box center [377, 278] width 74 height 25
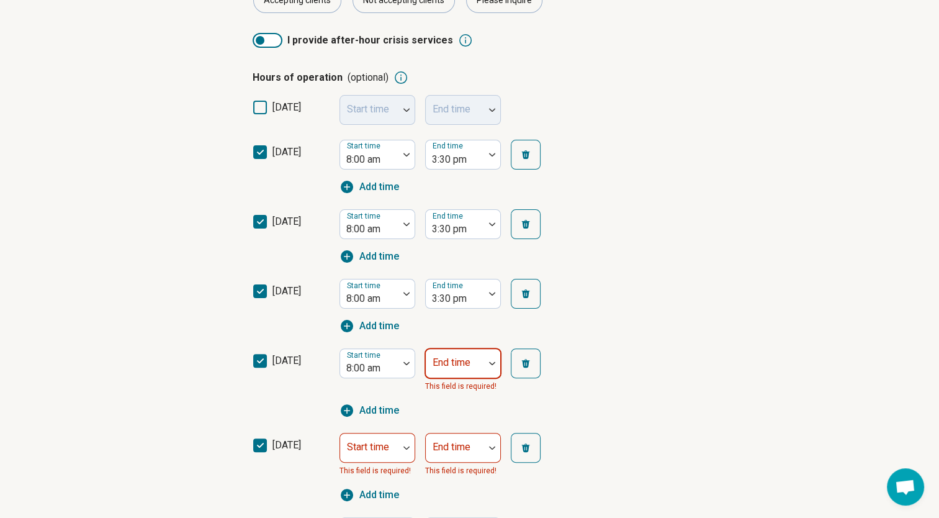
click at [461, 361] on div "End time" at bounding box center [463, 363] width 76 height 30
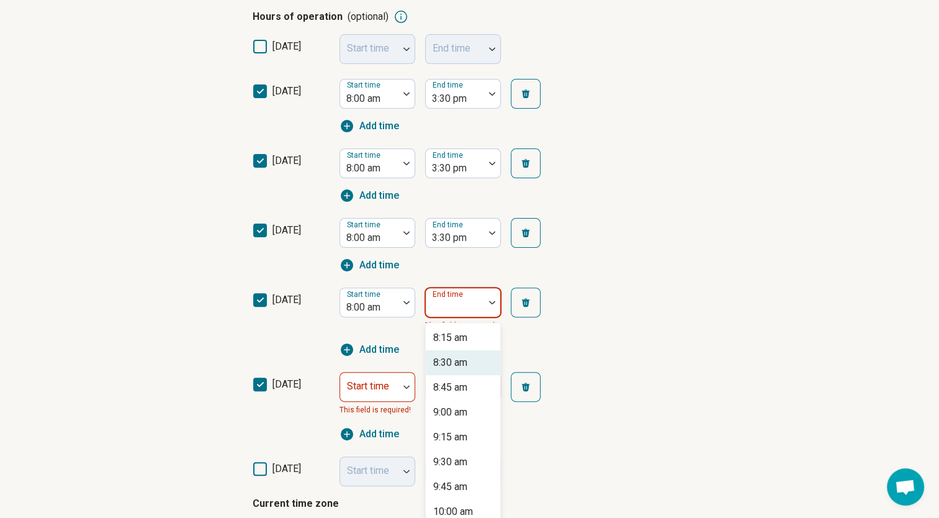
scroll to position [323, 0]
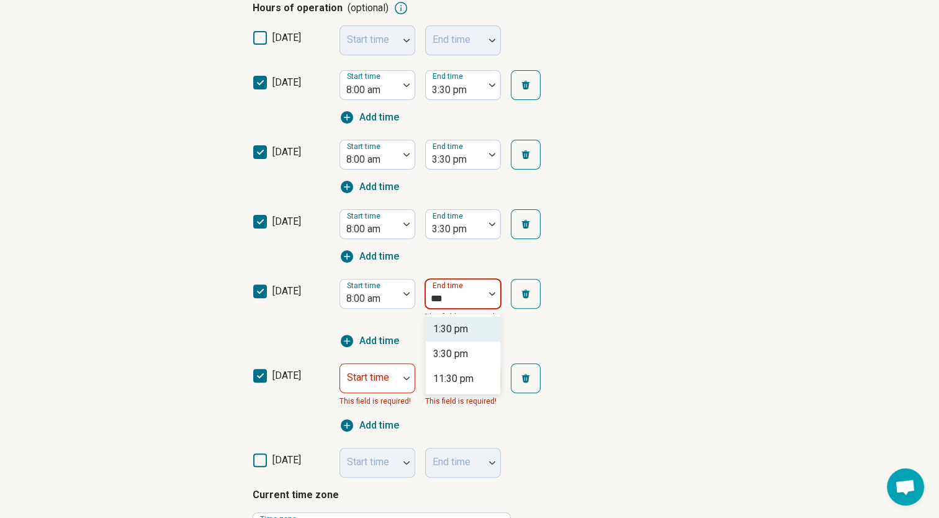
type input "****"
click at [462, 351] on div "3:30 pm" at bounding box center [450, 353] width 35 height 15
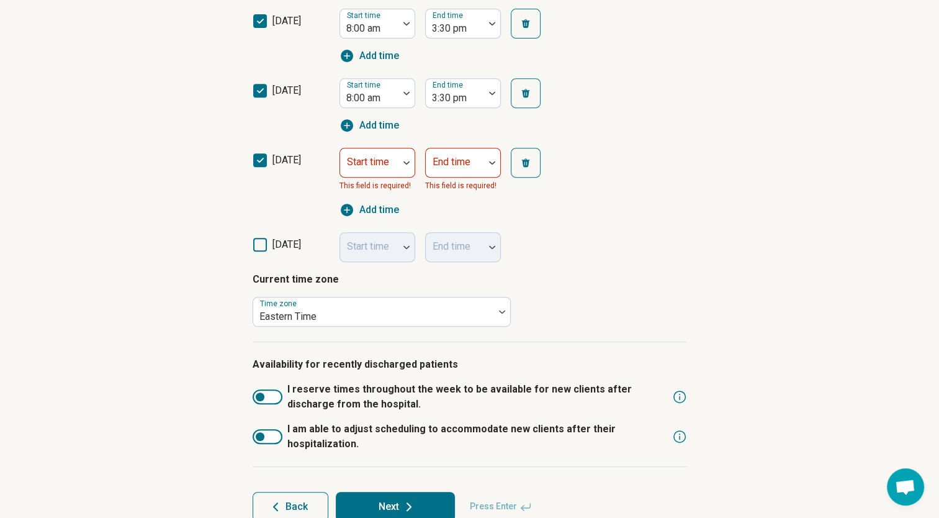
scroll to position [551, 0]
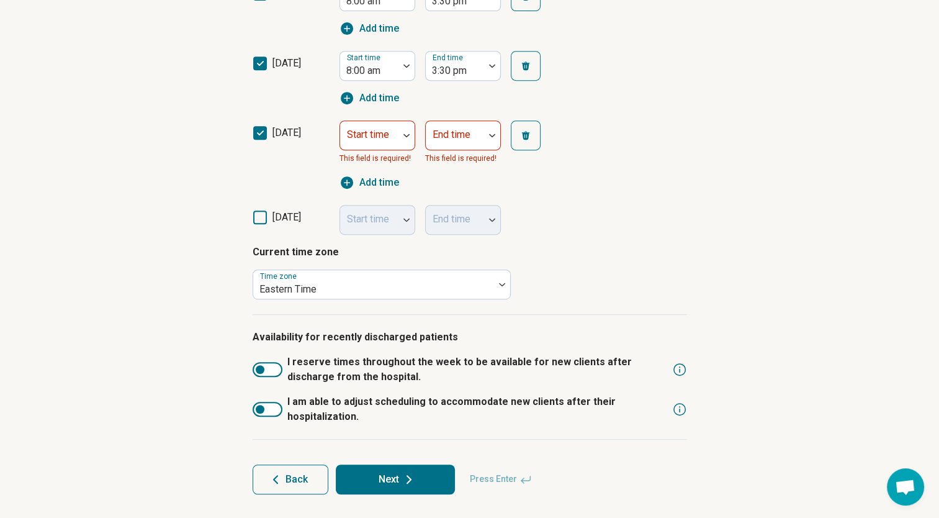
click at [411, 472] on icon at bounding box center [408, 479] width 15 height 15
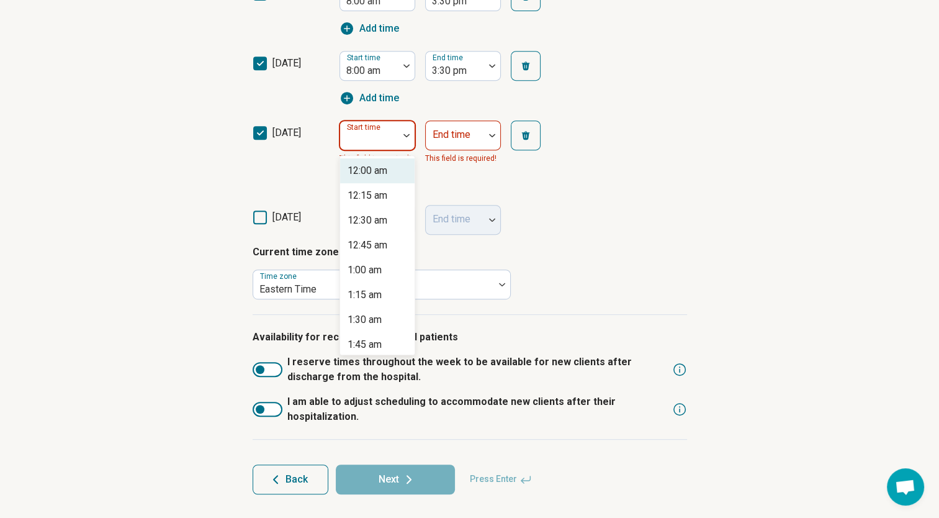
click at [369, 133] on div "Start time" at bounding box center [377, 135] width 76 height 30
type input "*"
click at [380, 169] on div "8:00 am" at bounding box center [364, 170] width 34 height 15
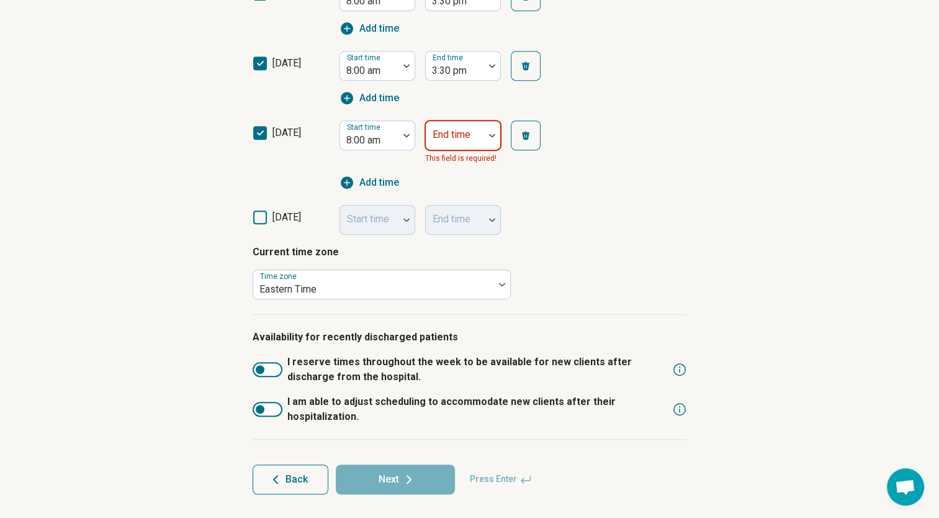
click at [442, 131] on div "End time" at bounding box center [463, 135] width 76 height 30
type input "****"
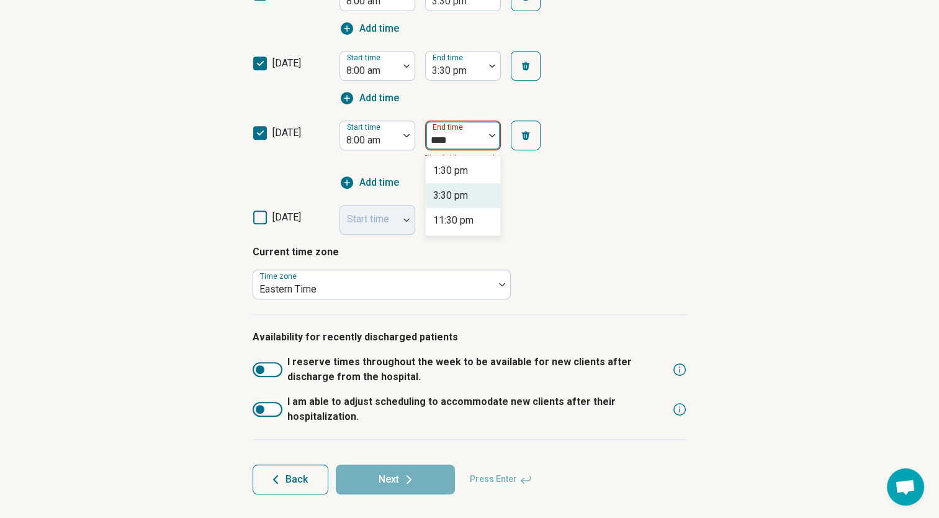
click at [469, 197] on div "3:30 pm" at bounding box center [463, 195] width 74 height 25
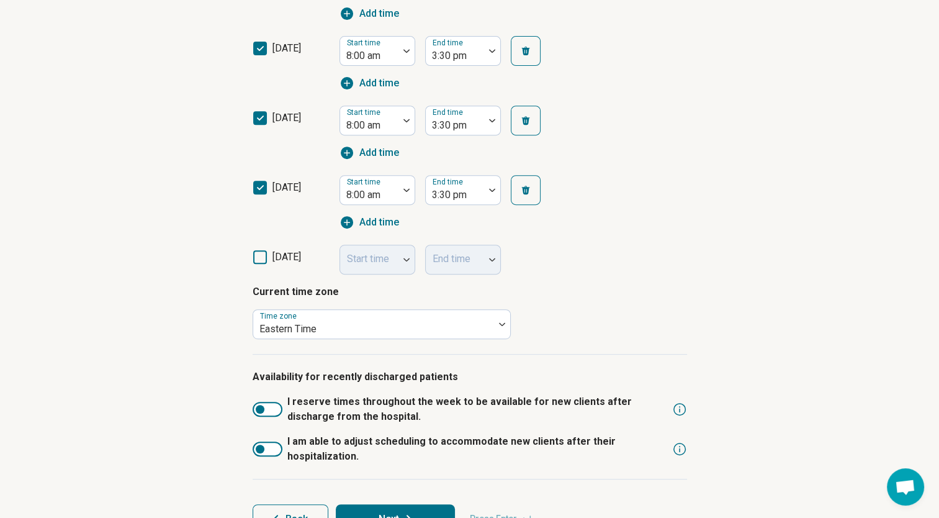
scroll to position [536, 0]
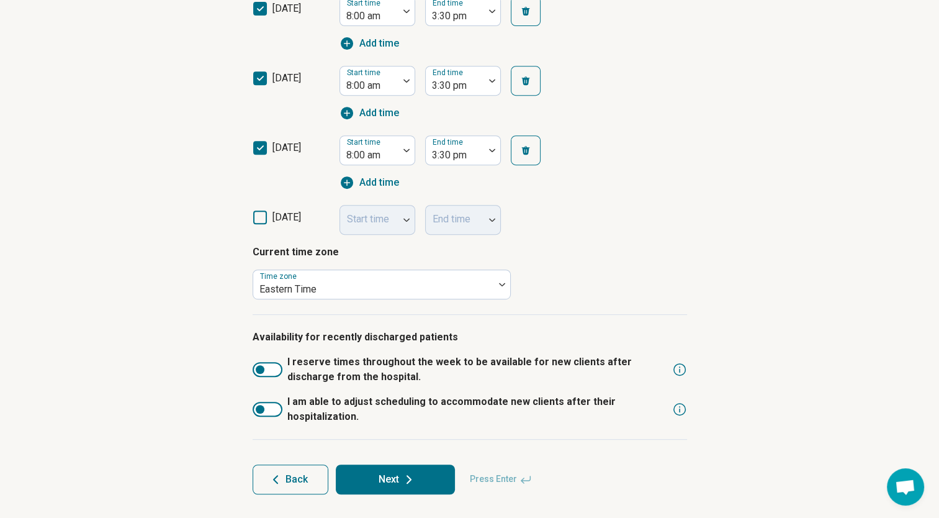
click at [393, 472] on button "Next" at bounding box center [395, 479] width 119 height 30
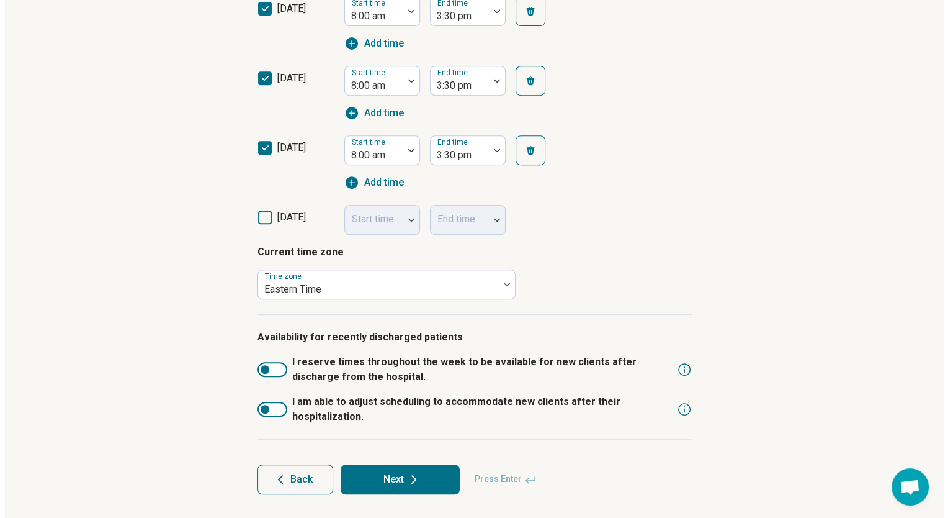
scroll to position [0, 0]
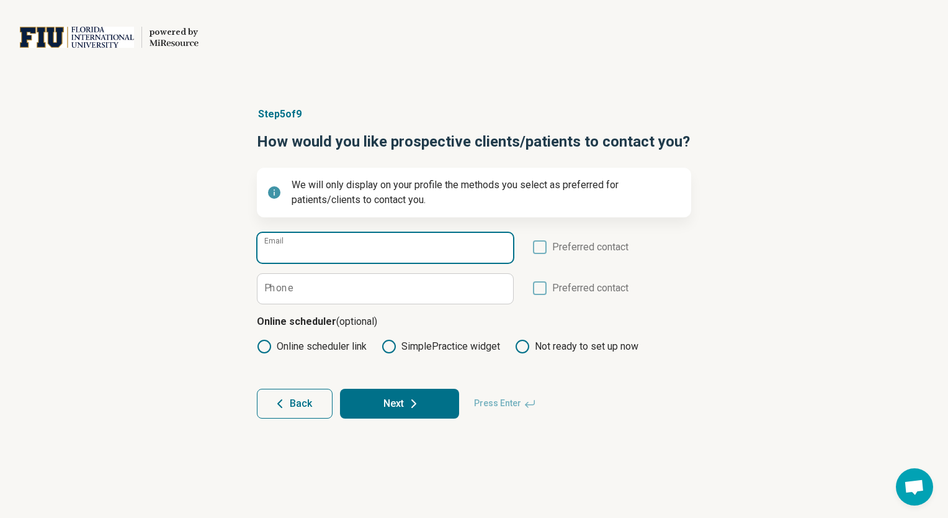
click at [347, 247] on input "Email" at bounding box center [386, 248] width 256 height 30
type input "**********"
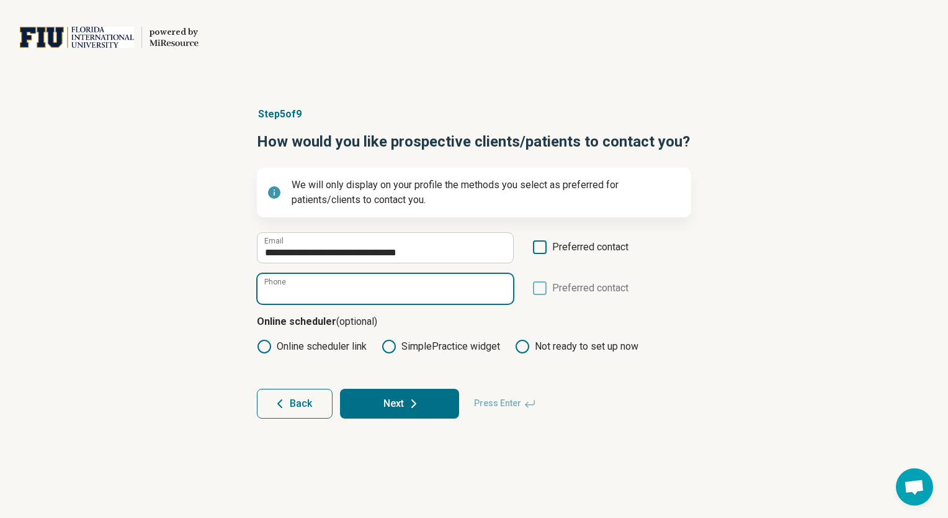
click at [340, 289] on input "Phone" at bounding box center [386, 289] width 256 height 30
paste input "**********"
type input "**********"
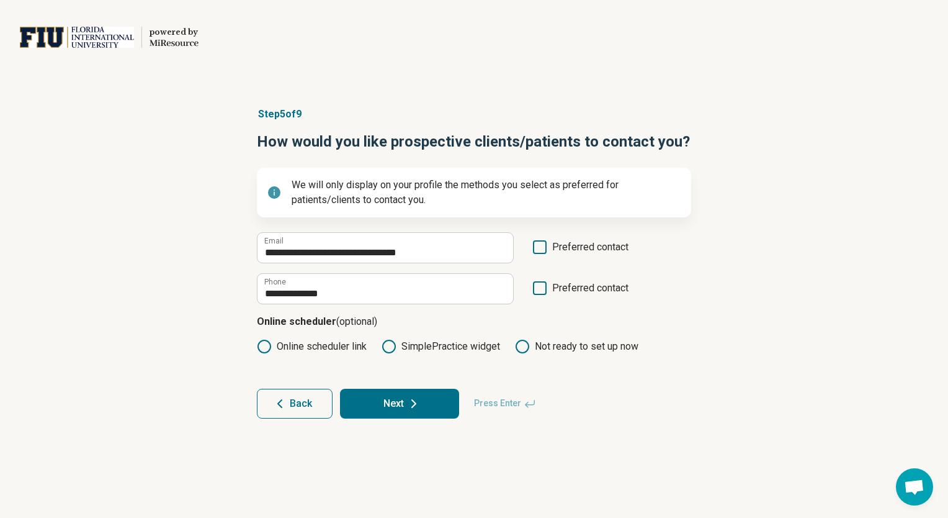
click at [392, 347] on icon at bounding box center [389, 346] width 15 height 15
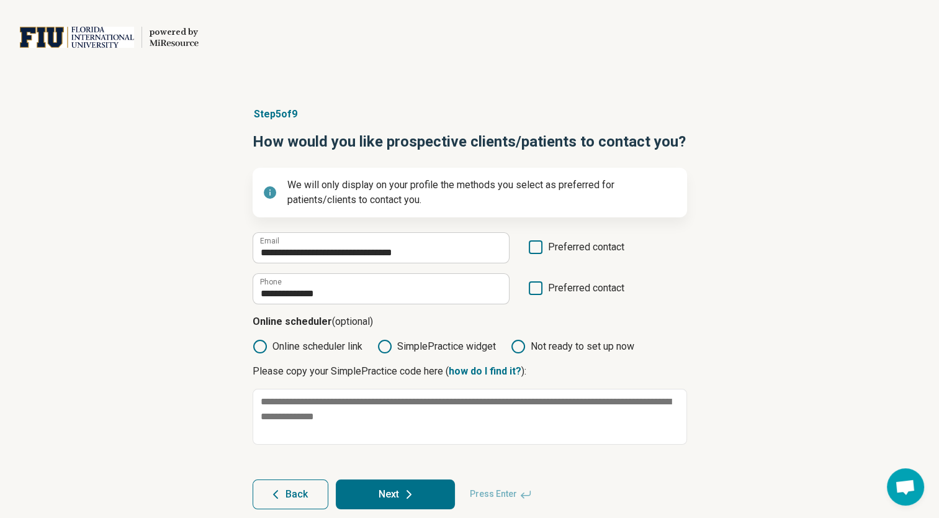
click at [521, 349] on icon at bounding box center [518, 346] width 15 height 15
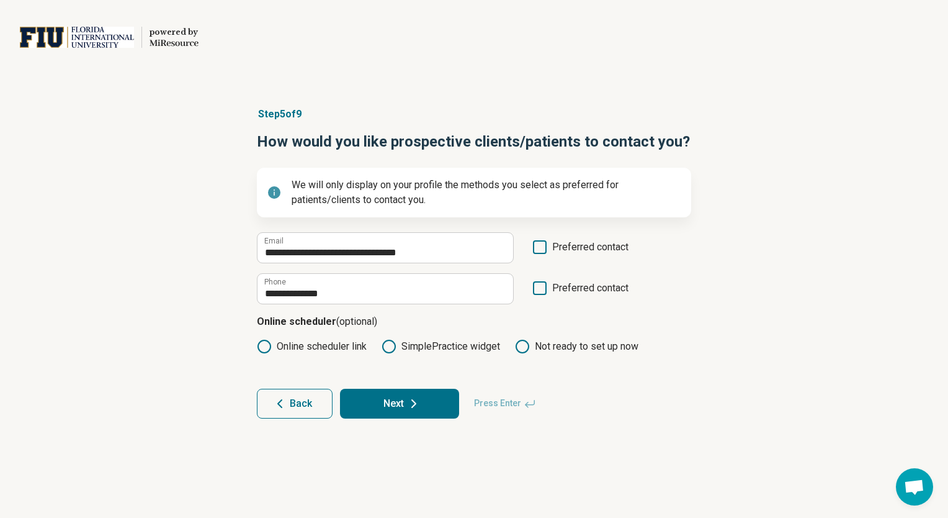
click at [390, 408] on button "Next" at bounding box center [399, 403] width 119 height 30
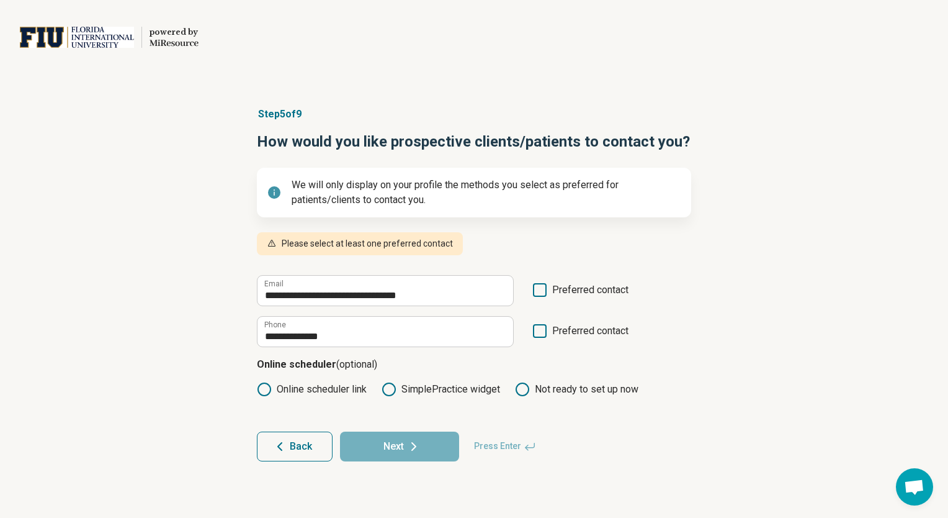
click at [541, 287] on icon at bounding box center [540, 290] width 14 height 14
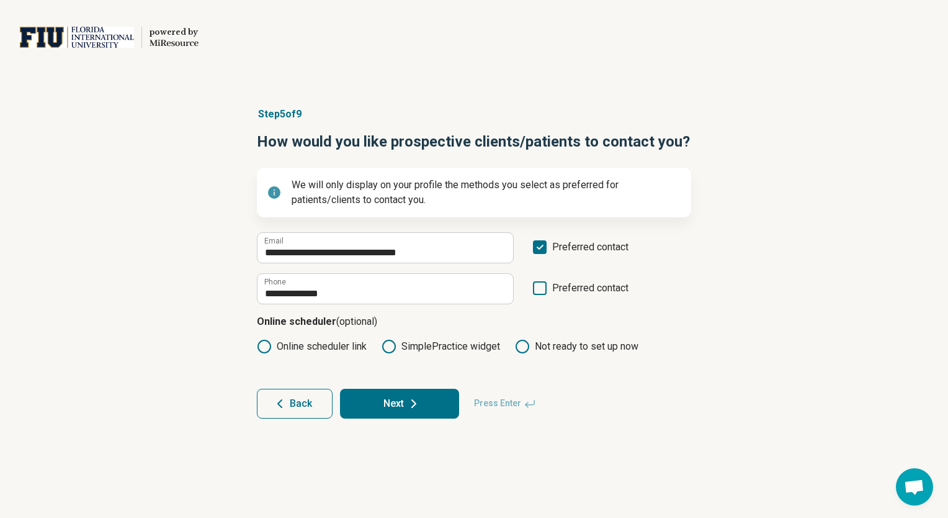
click at [405, 405] on button "Next" at bounding box center [399, 403] width 119 height 30
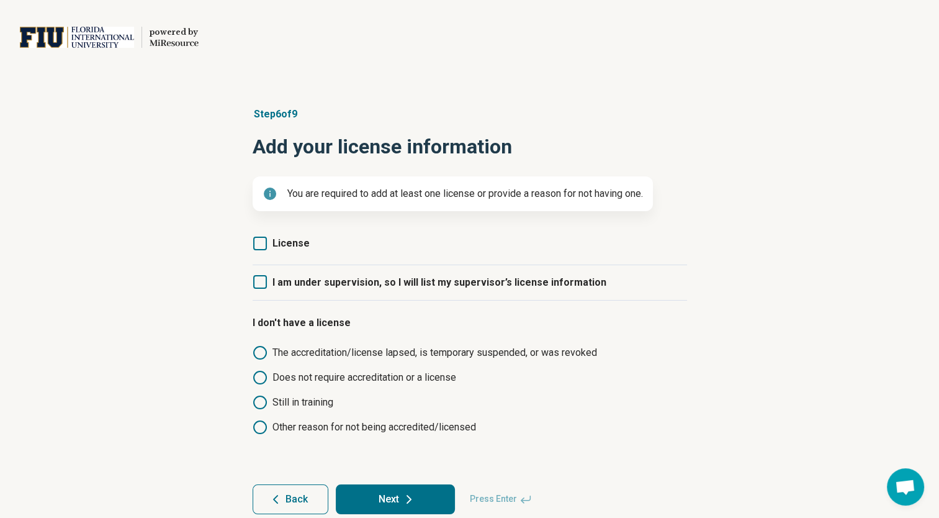
click at [261, 284] on icon at bounding box center [260, 282] width 14 height 14
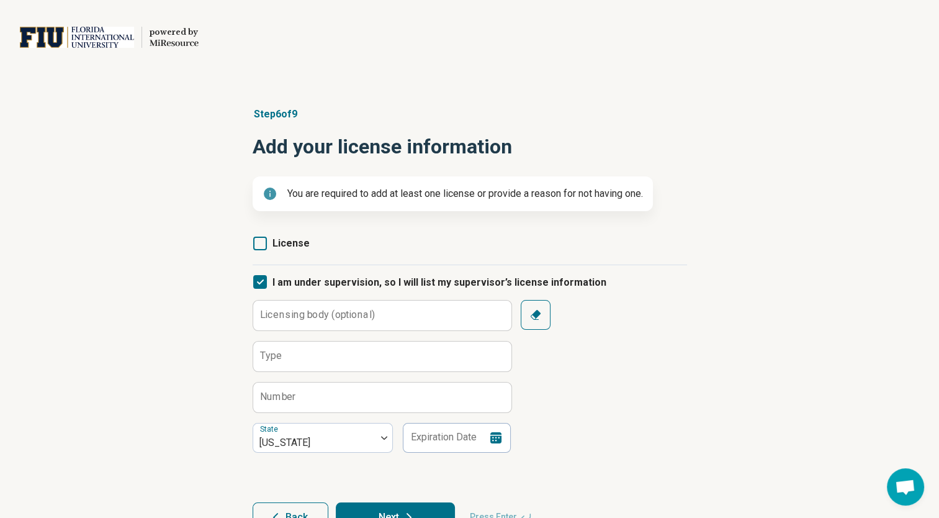
click at [535, 315] on icon "button" at bounding box center [536, 315] width 10 height 10
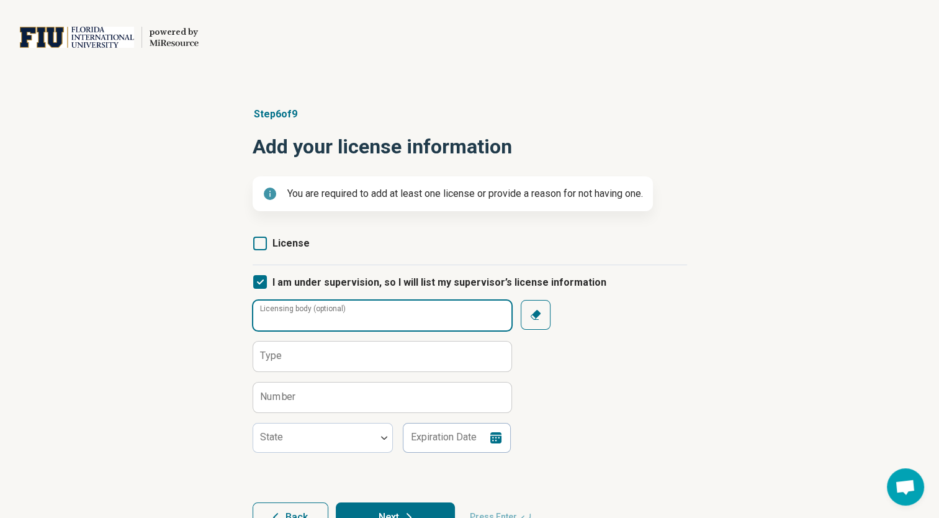
click at [387, 320] on input "Licensing body (optional)" at bounding box center [382, 315] width 258 height 30
type input "**********"
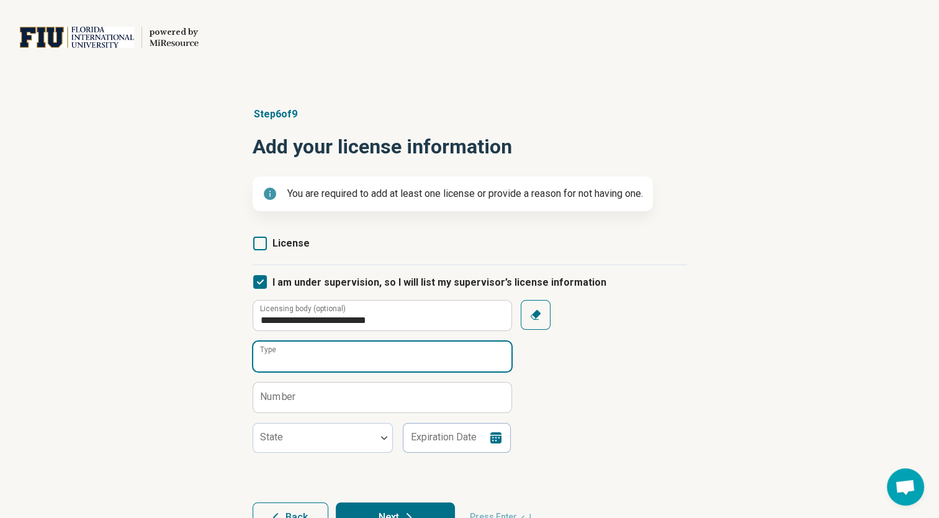
click at [321, 365] on input "Type" at bounding box center [382, 356] width 258 height 30
type input "**********"
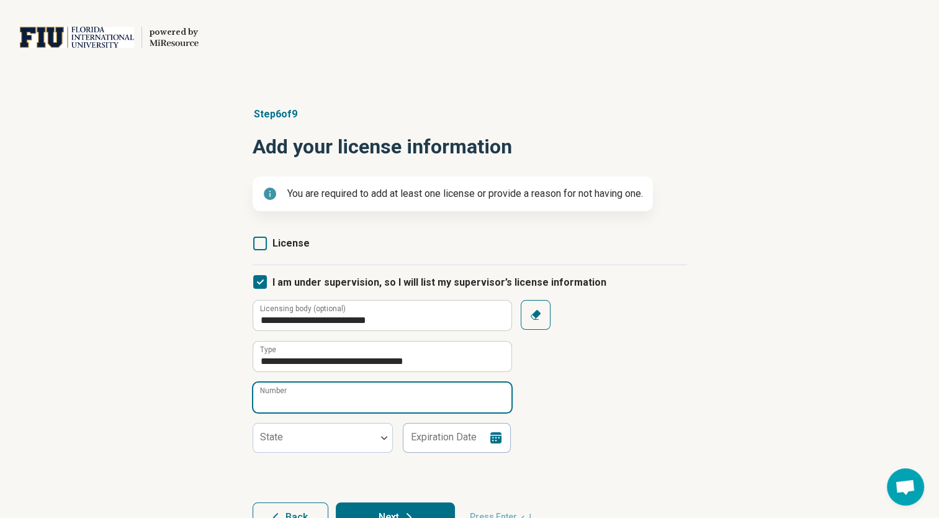
click at [332, 391] on input "Number" at bounding box center [382, 397] width 258 height 30
type input "*********"
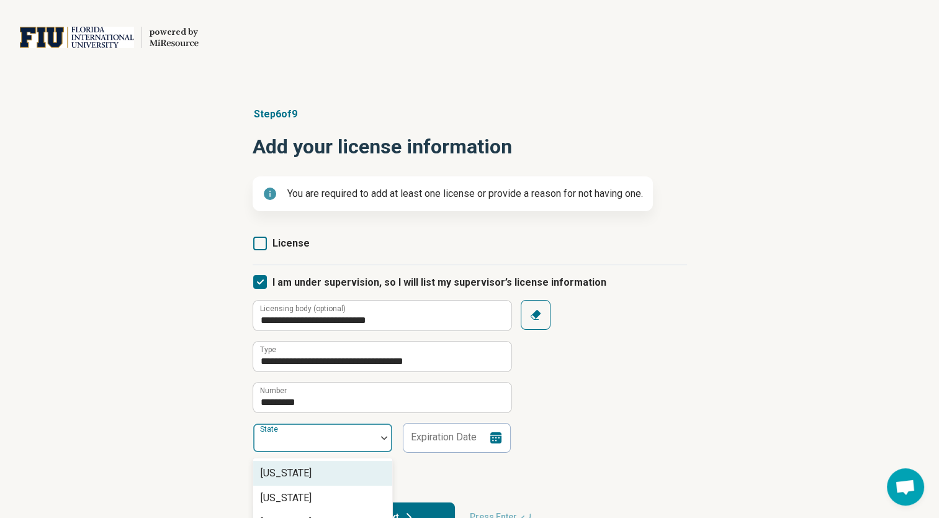
click at [377, 442] on div at bounding box center [384, 437] width 16 height 29
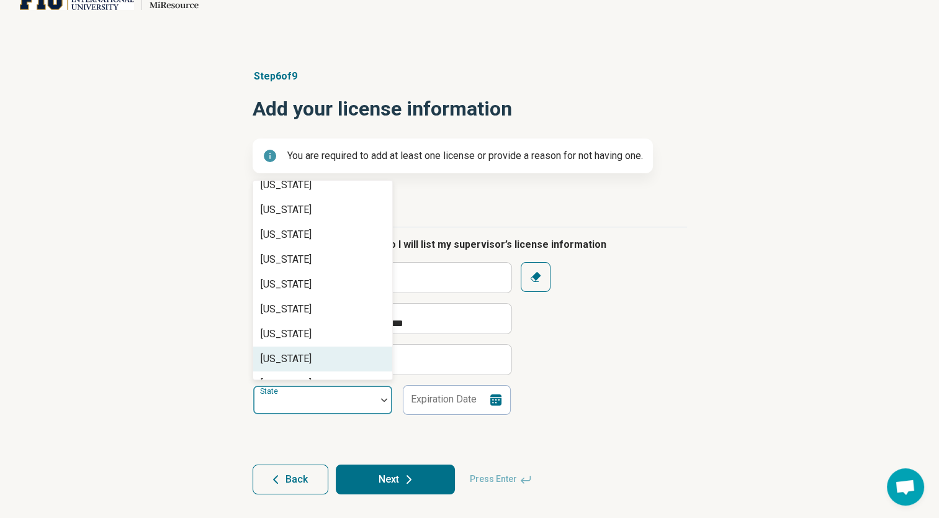
scroll to position [110, 0]
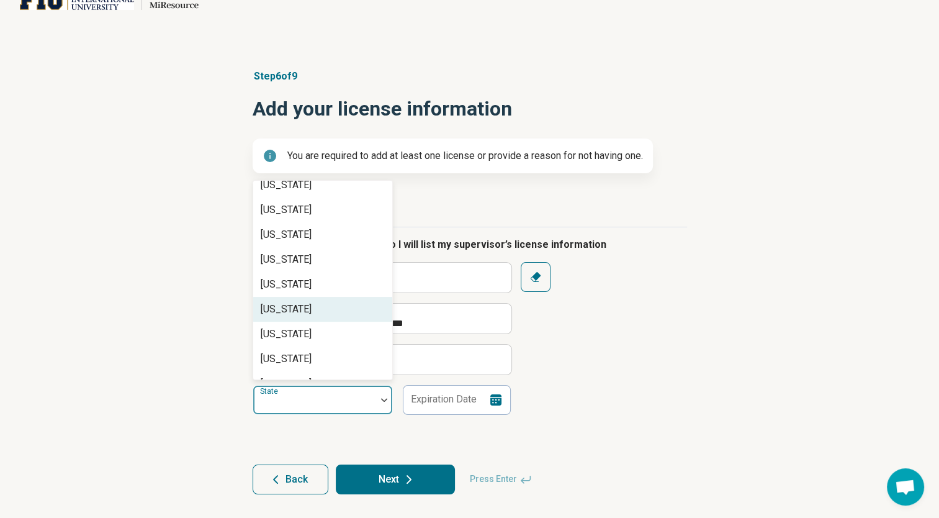
click at [310, 311] on div "[US_STATE]" at bounding box center [322, 309] width 139 height 25
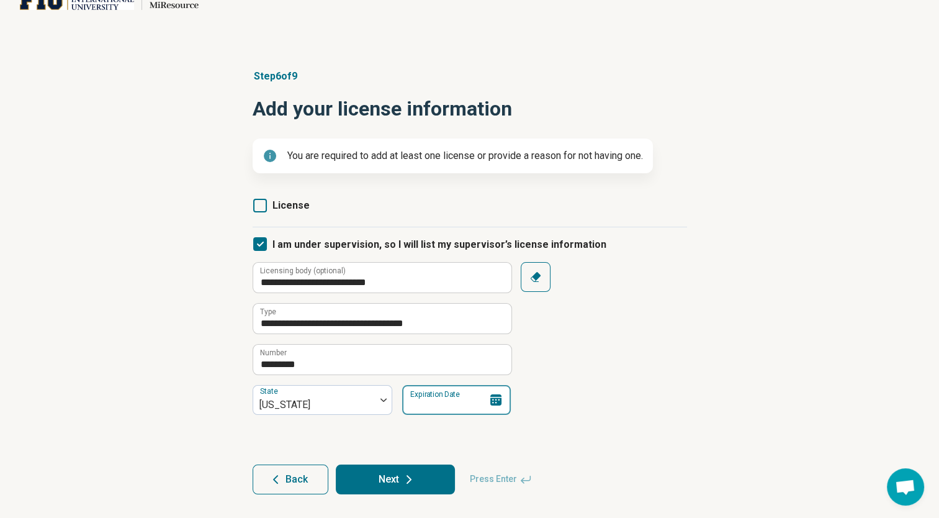
click at [443, 403] on input "Expiration Date" at bounding box center [456, 400] width 109 height 30
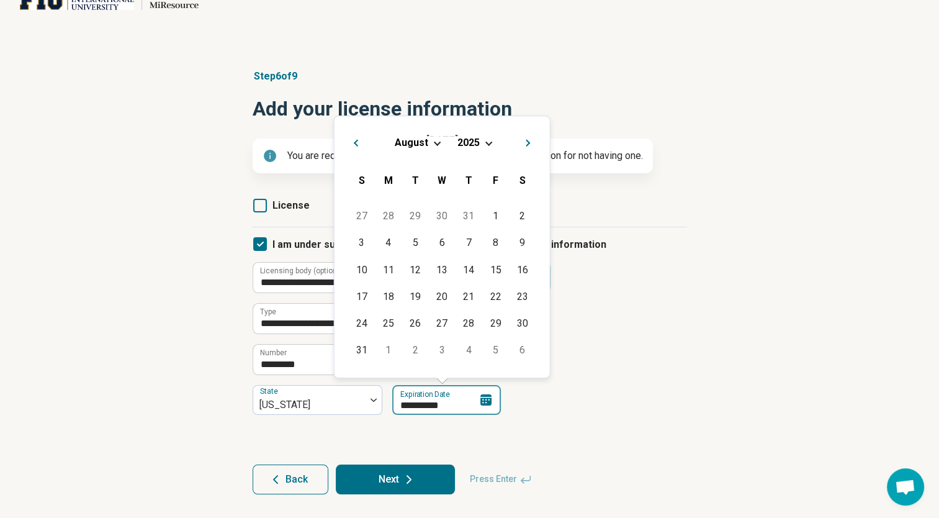
type input "**********"
click at [702, 299] on article "**********" at bounding box center [470, 281] width 474 height 475
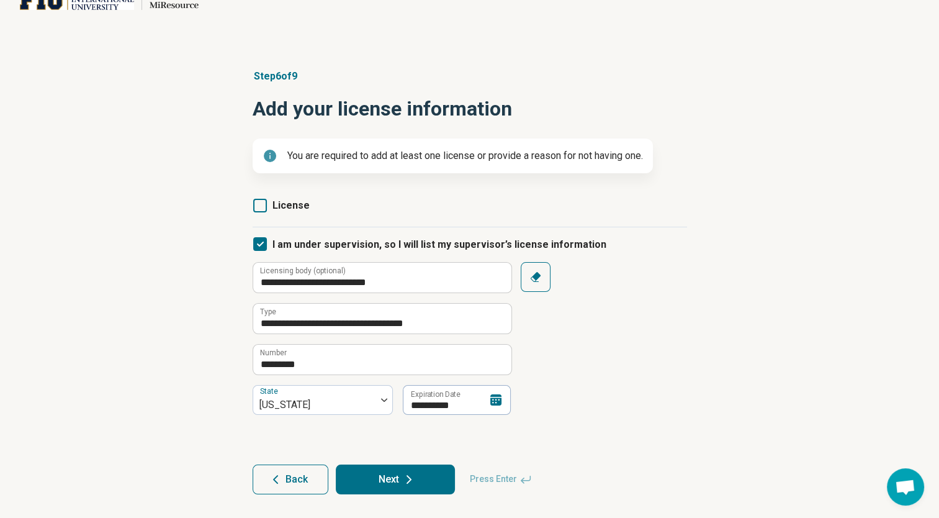
click at [388, 477] on button "Next" at bounding box center [395, 479] width 119 height 30
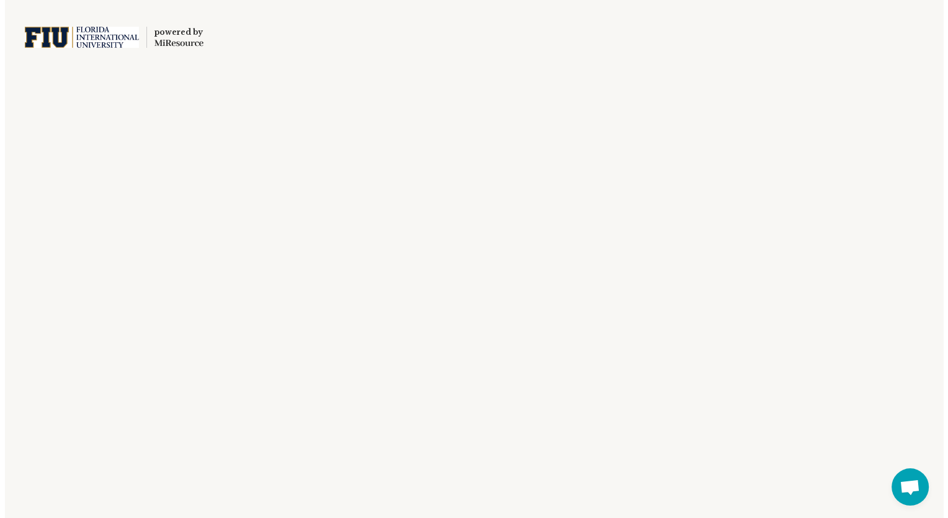
scroll to position [0, 0]
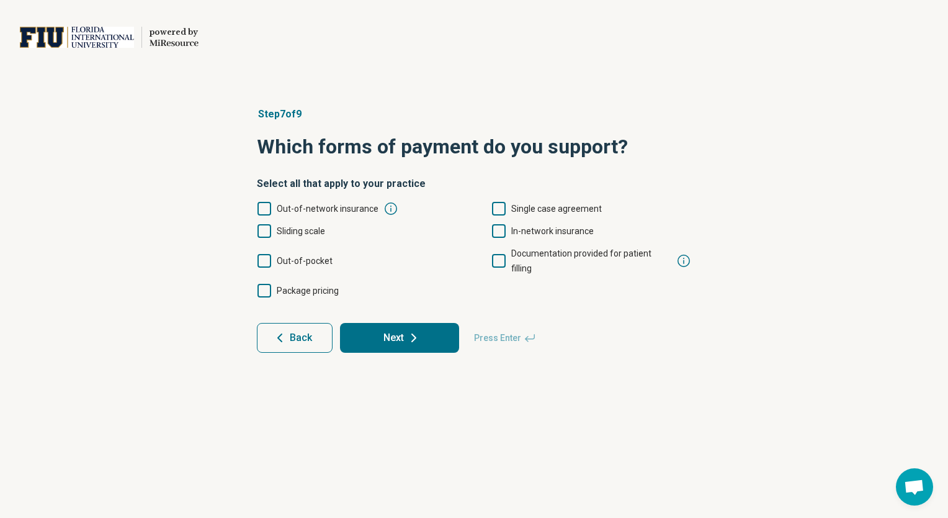
click at [280, 228] on span "Sliding scale" at bounding box center [301, 231] width 48 height 10
click at [287, 256] on span "Out-of-pocket" at bounding box center [305, 261] width 56 height 10
click at [415, 330] on icon at bounding box center [413, 337] width 15 height 15
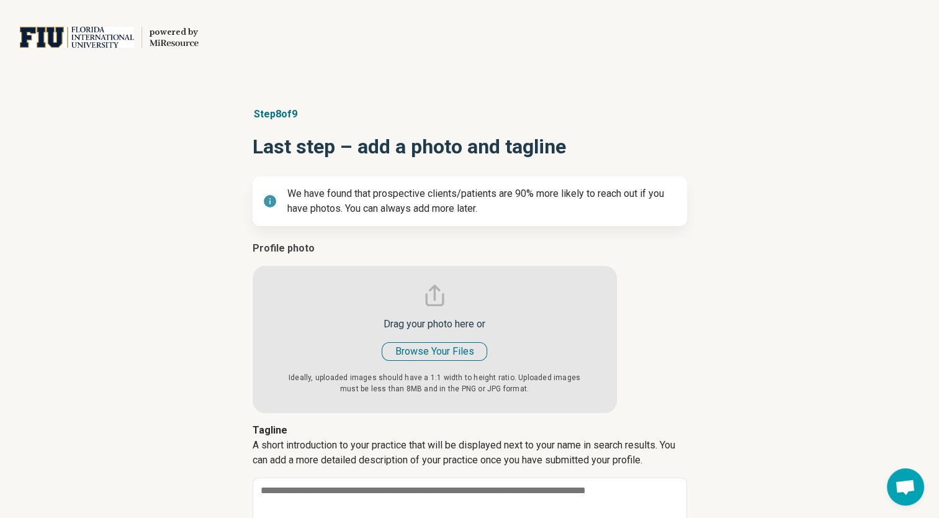
type textarea "*"
click at [432, 349] on input "file" at bounding box center [435, 327] width 364 height 172
type input "**********"
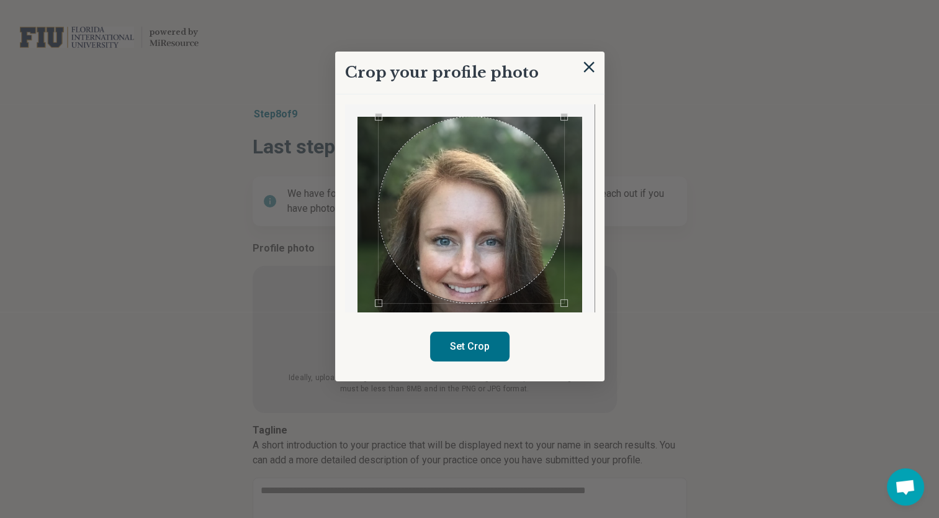
click at [566, 318] on div "Crop your profile photo Set Crop" at bounding box center [469, 217] width 269 height 330
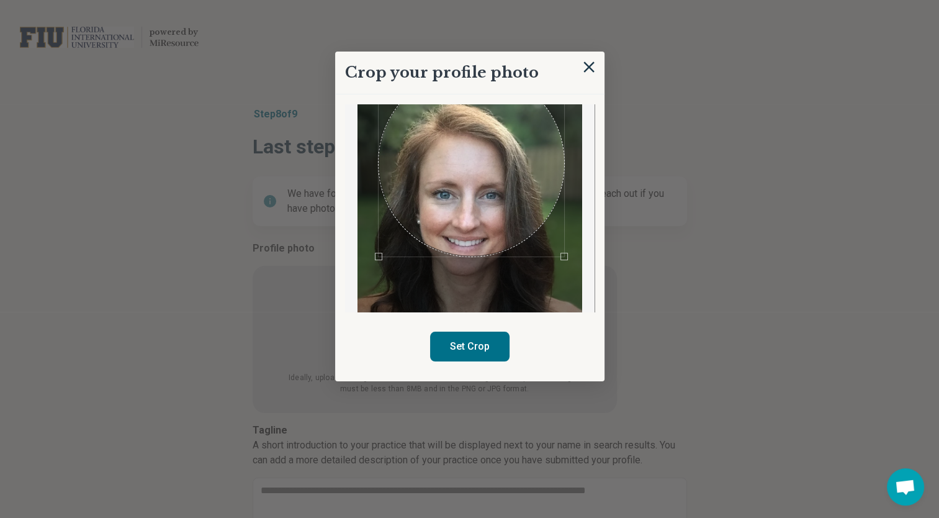
scroll to position [46, 0]
click at [570, 338] on div "Crop your profile photo Set Crop" at bounding box center [469, 217] width 269 height 330
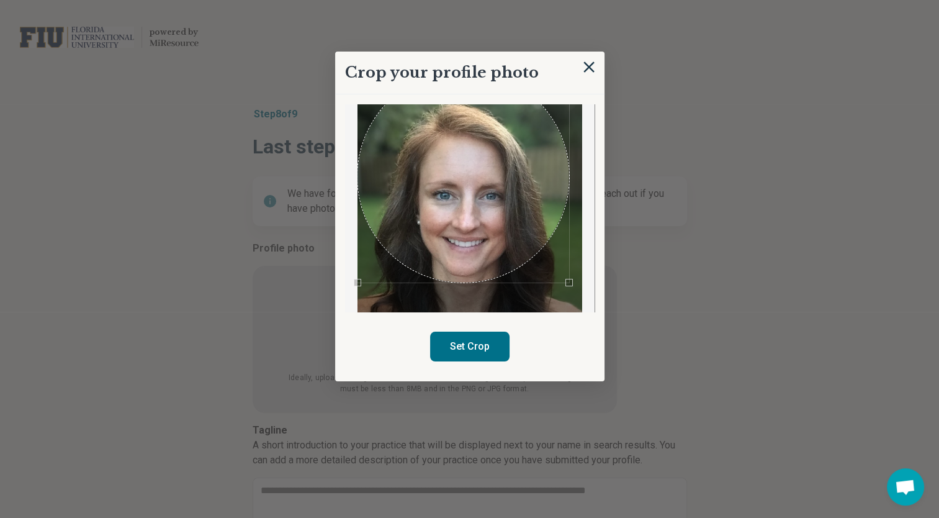
click at [352, 315] on div "Crop your profile photo Set Crop" at bounding box center [469, 217] width 269 height 330
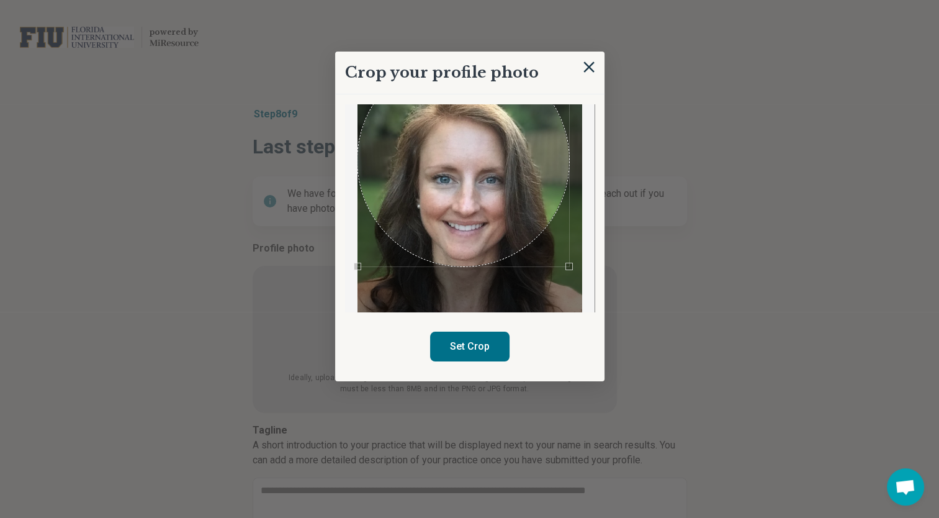
scroll to position [63, 0]
click at [566, 294] on div at bounding box center [469, 205] width 225 height 305
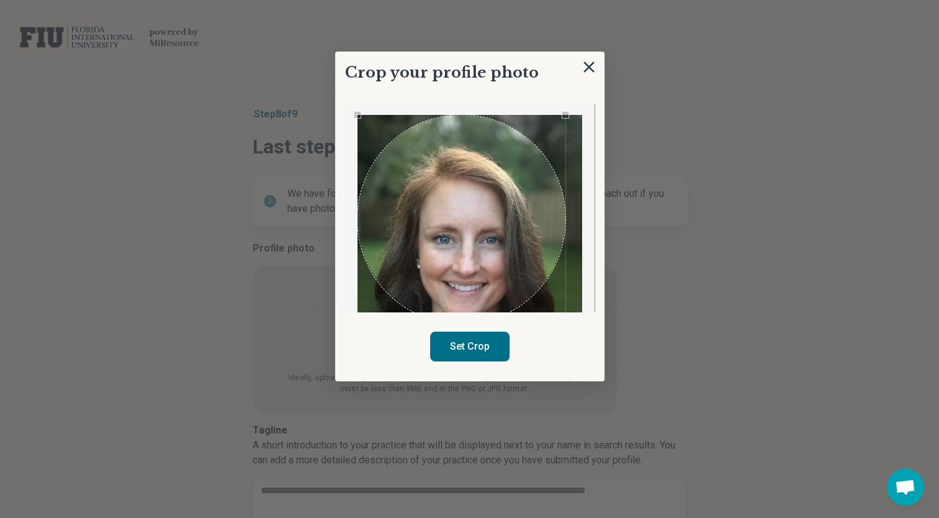
scroll to position [0, 0]
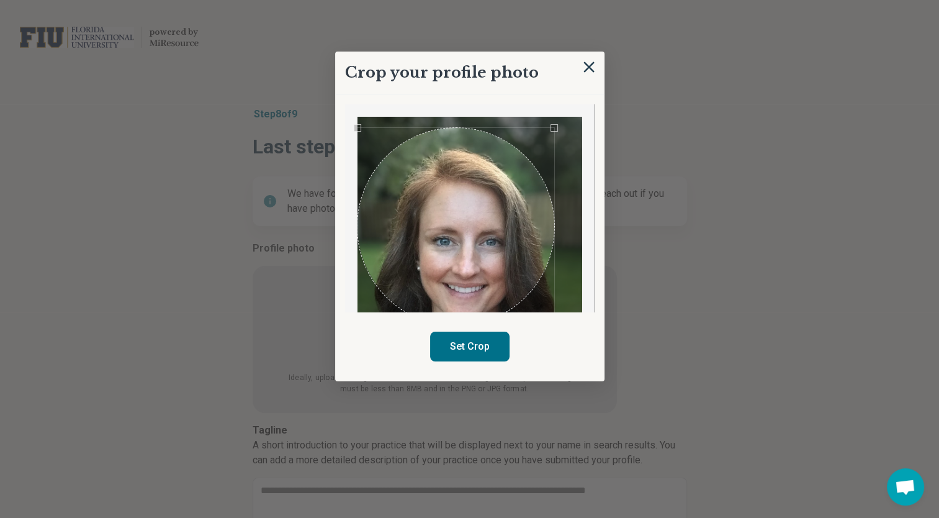
click at [555, 155] on div at bounding box center [469, 269] width 225 height 305
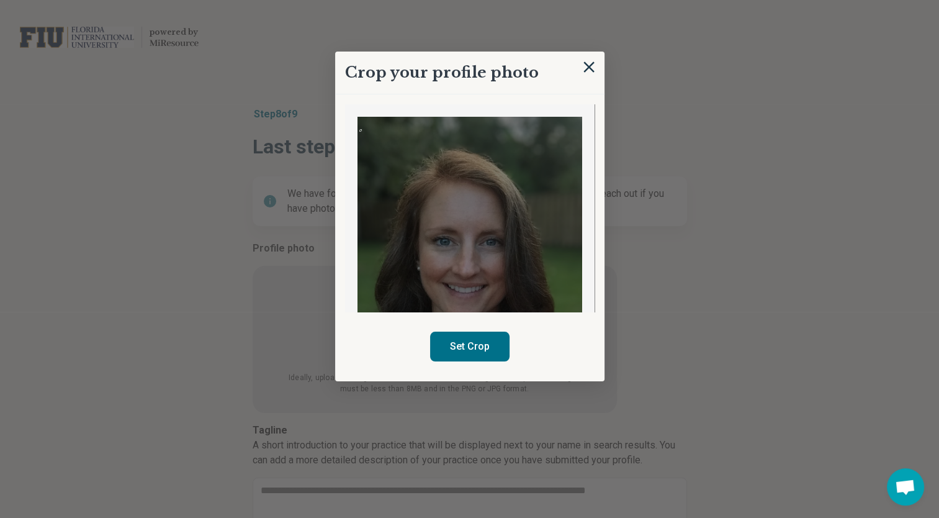
click at [360, 138] on img at bounding box center [469, 269] width 225 height 305
click at [360, 132] on div "Use the arrow keys to move the south west drag handle to change the crop select…" at bounding box center [359, 130] width 7 height 7
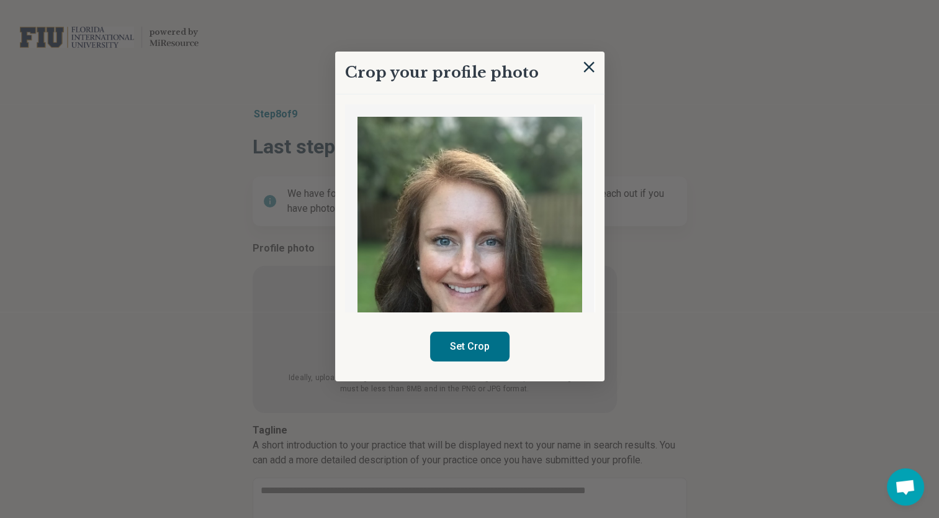
click at [390, 148] on img at bounding box center [469, 269] width 225 height 305
click at [372, 140] on img at bounding box center [469, 269] width 225 height 305
click at [438, 196] on img at bounding box center [469, 269] width 225 height 305
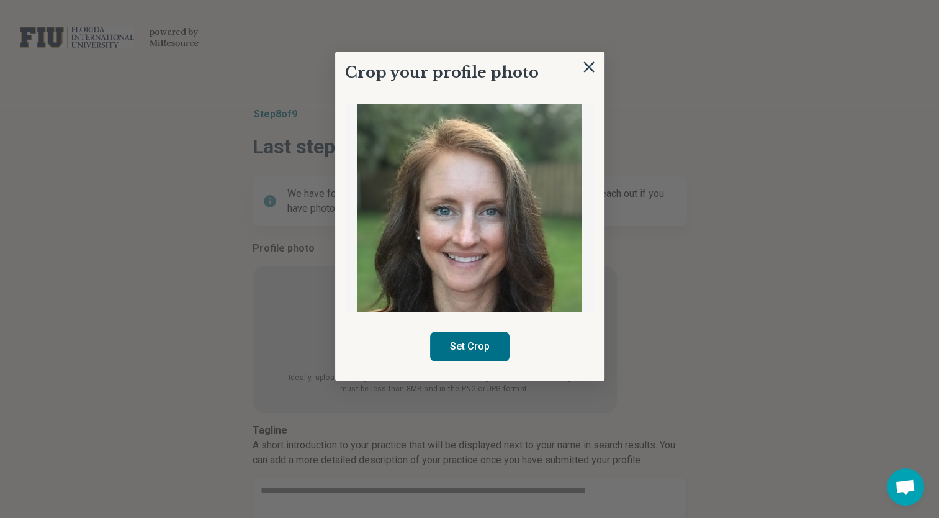
scroll to position [33, 0]
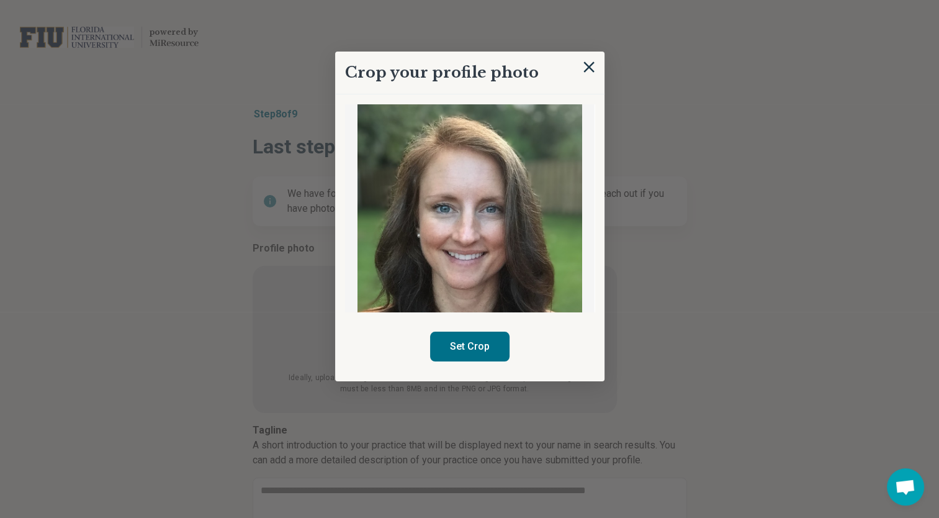
click at [482, 344] on button "Set Crop" at bounding box center [469, 346] width 79 height 30
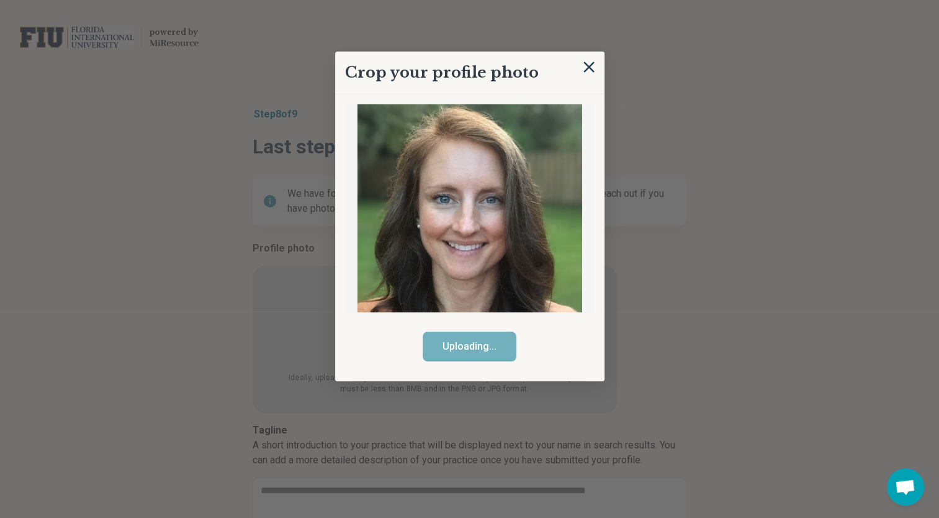
scroll to position [42, 0]
click at [588, 68] on img at bounding box center [589, 68] width 14 height 14
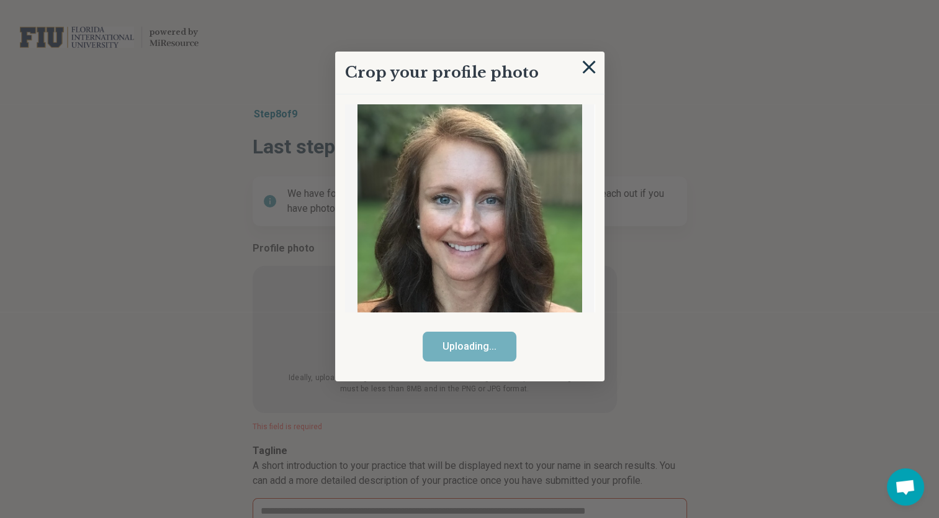
click at [590, 63] on img at bounding box center [589, 68] width 14 height 14
click at [588, 65] on img at bounding box center [589, 68] width 14 height 14
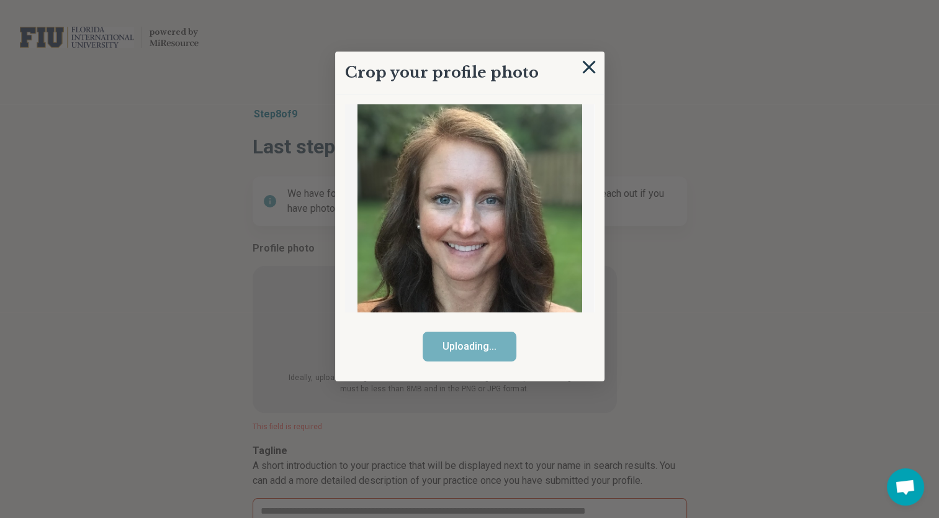
click at [588, 65] on img at bounding box center [589, 68] width 14 height 14
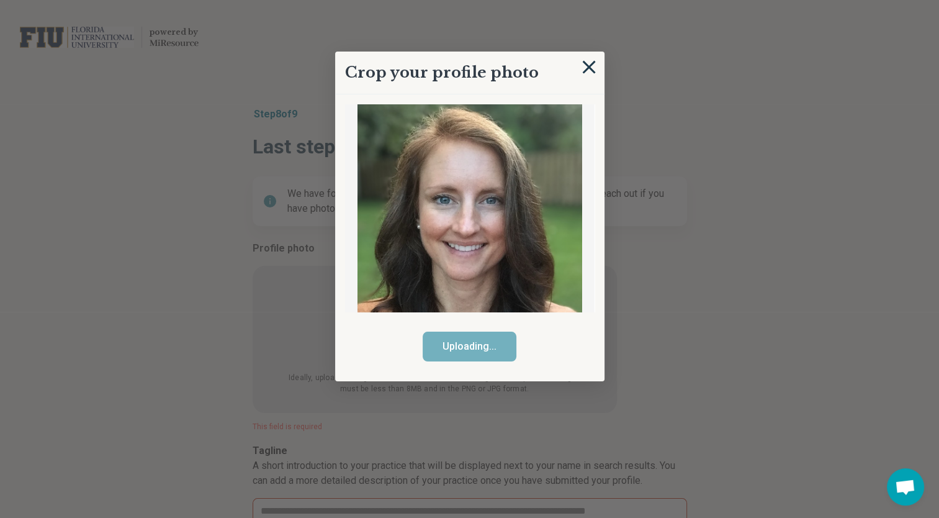
click at [586, 69] on img at bounding box center [589, 68] width 14 height 14
click at [593, 63] on img at bounding box center [589, 68] width 14 height 14
click at [590, 65] on img at bounding box center [589, 68] width 14 height 14
click at [590, 66] on img at bounding box center [589, 68] width 14 height 14
click at [589, 66] on img at bounding box center [589, 68] width 14 height 14
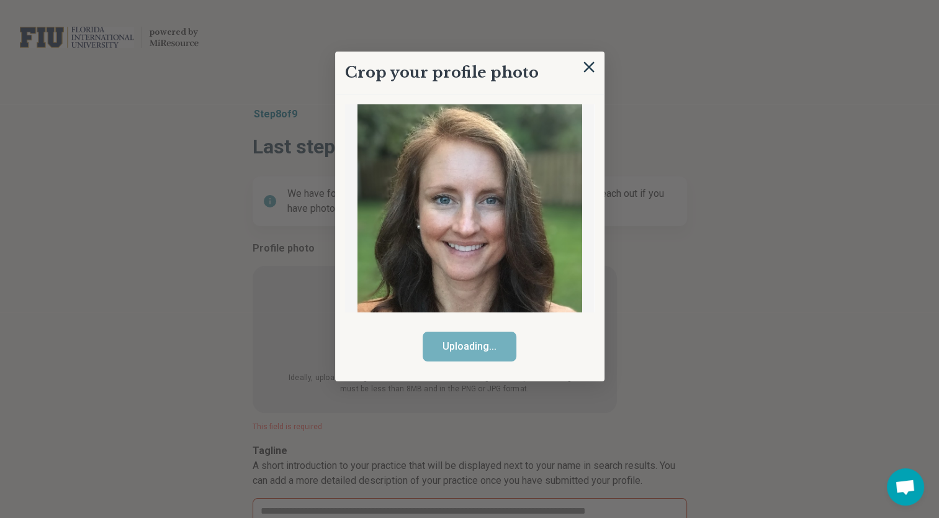
click at [909, 487] on span "Open chat" at bounding box center [905, 487] width 20 height 17
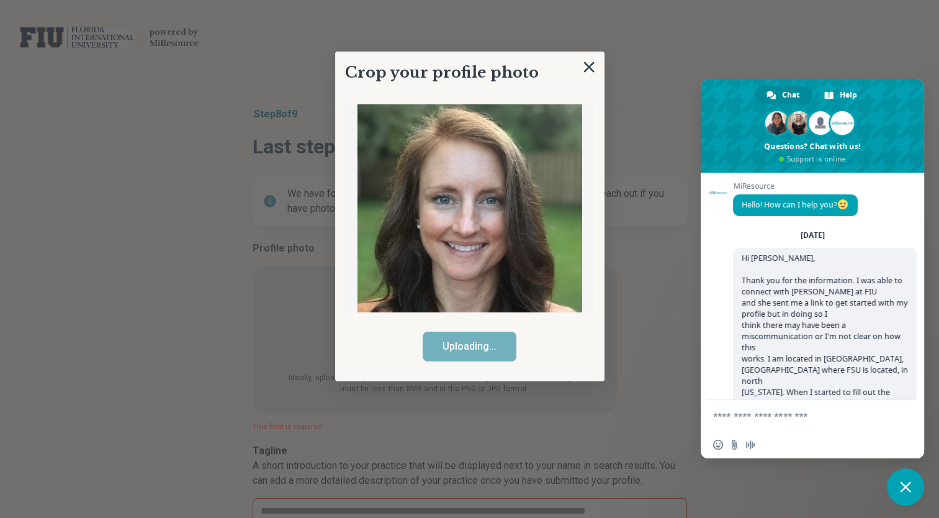
type textarea "*"
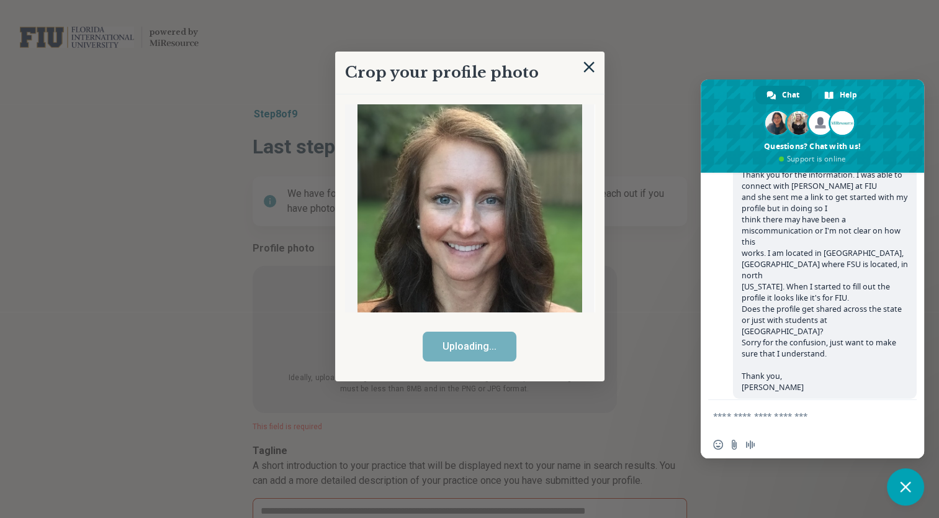
scroll to position [0, 0]
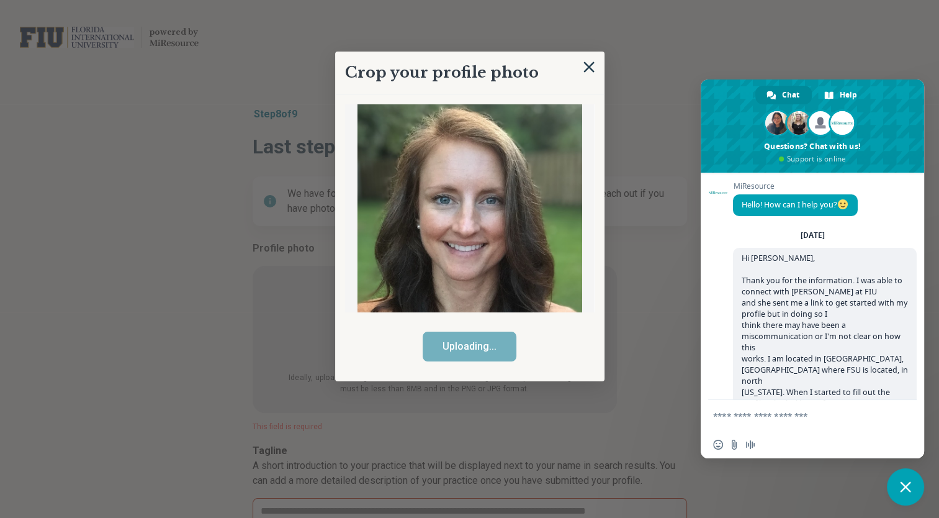
click at [761, 21] on div at bounding box center [469, 259] width 939 height 518
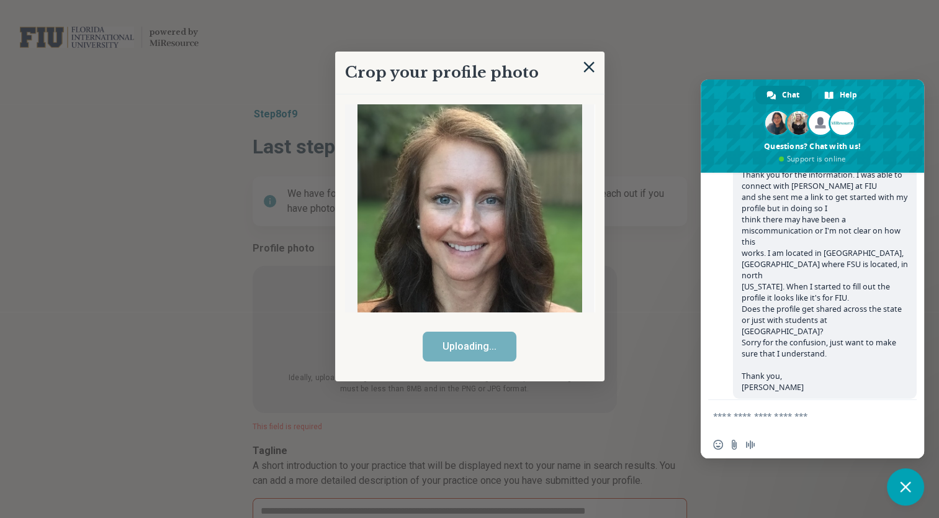
scroll to position [130, 0]
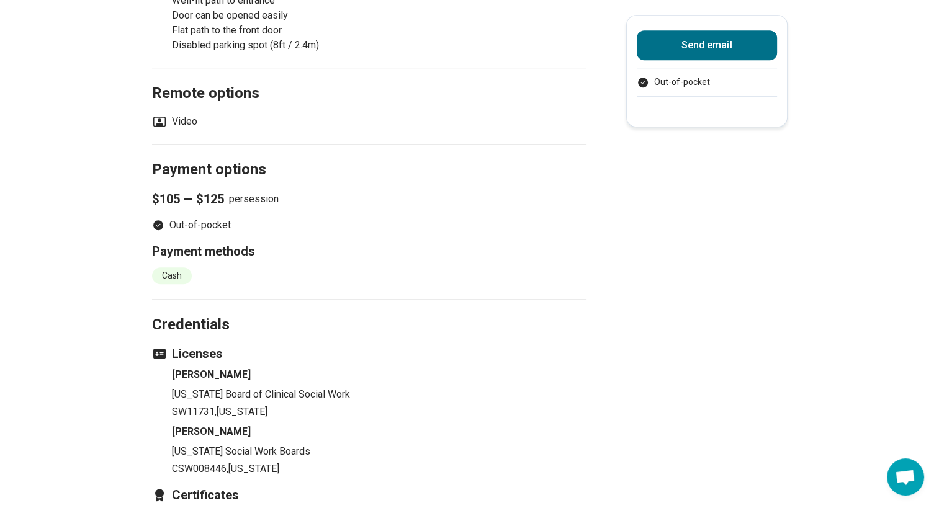
scroll to position [1020, 0]
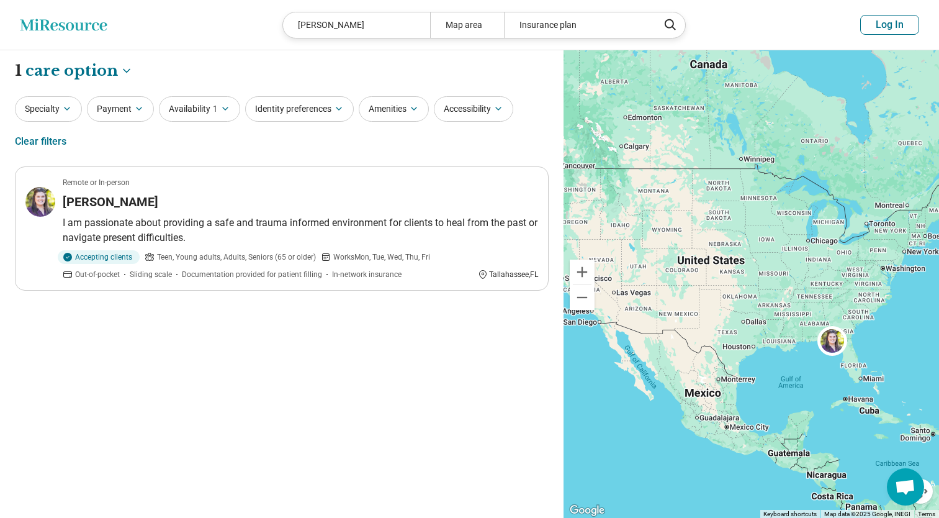
select select "***"
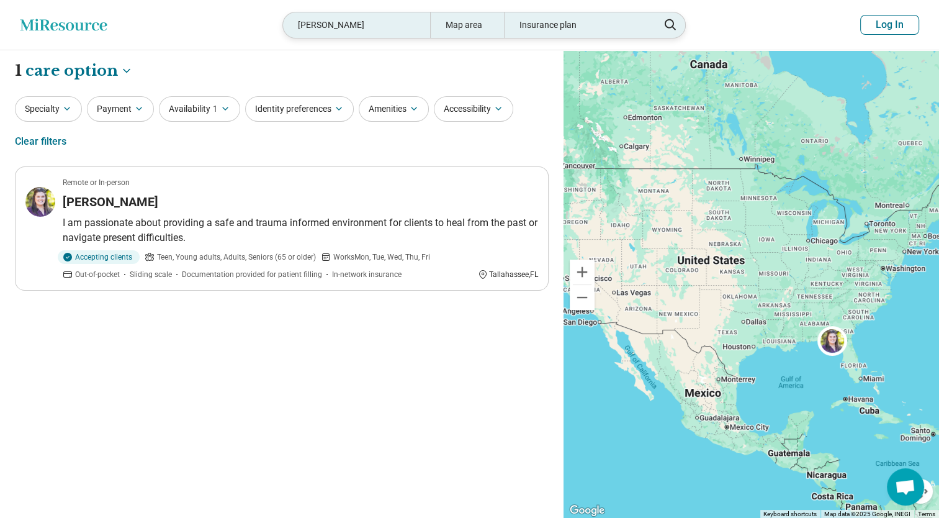
click at [355, 26] on div "julia coelho" at bounding box center [356, 24] width 147 height 25
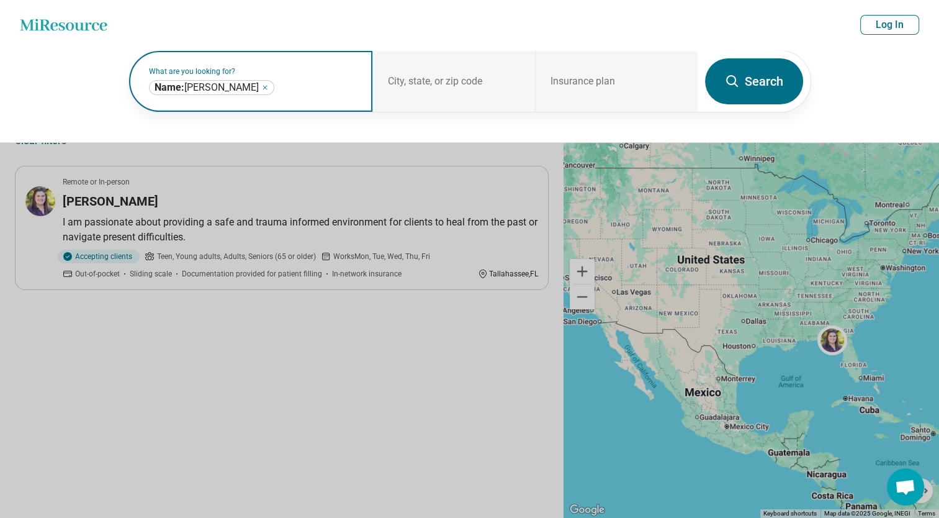
click at [261, 91] on icon "Remove" at bounding box center [264, 87] width 7 height 7
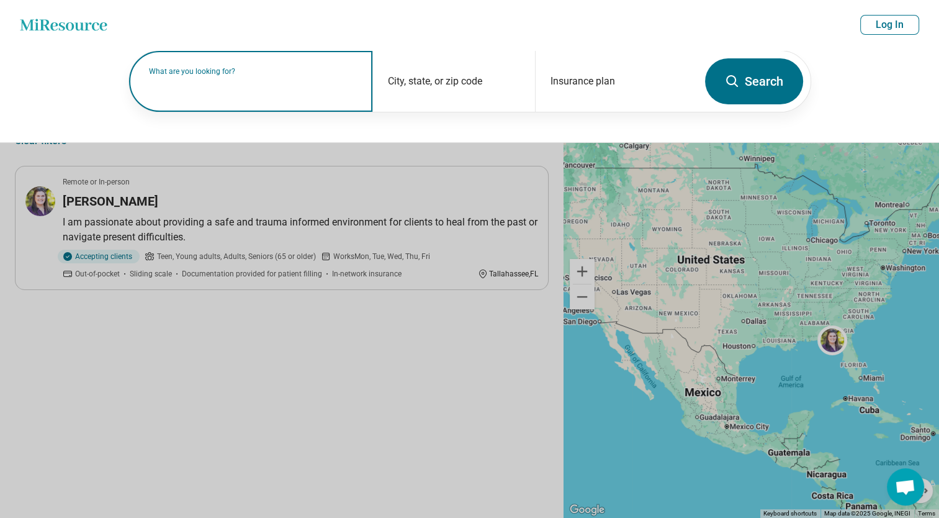
click at [222, 75] on label "What are you looking for?" at bounding box center [253, 71] width 209 height 7
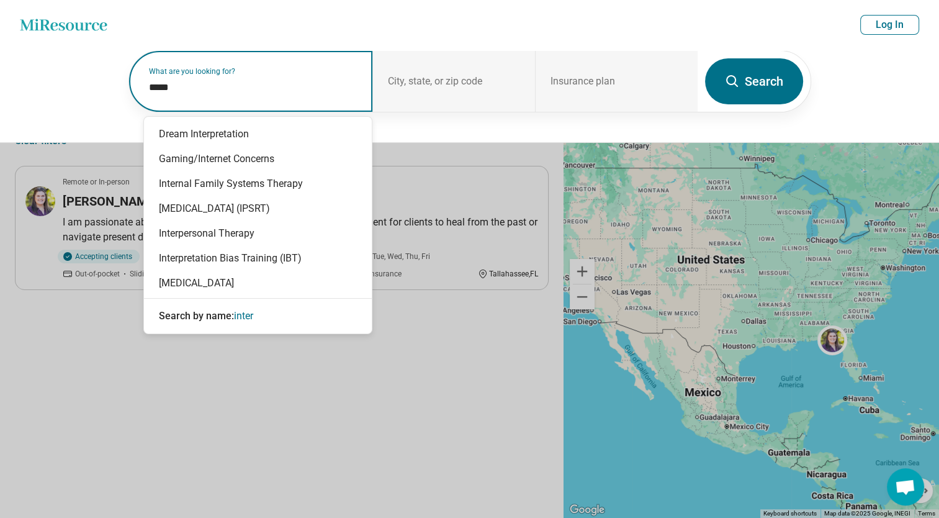
type input "******"
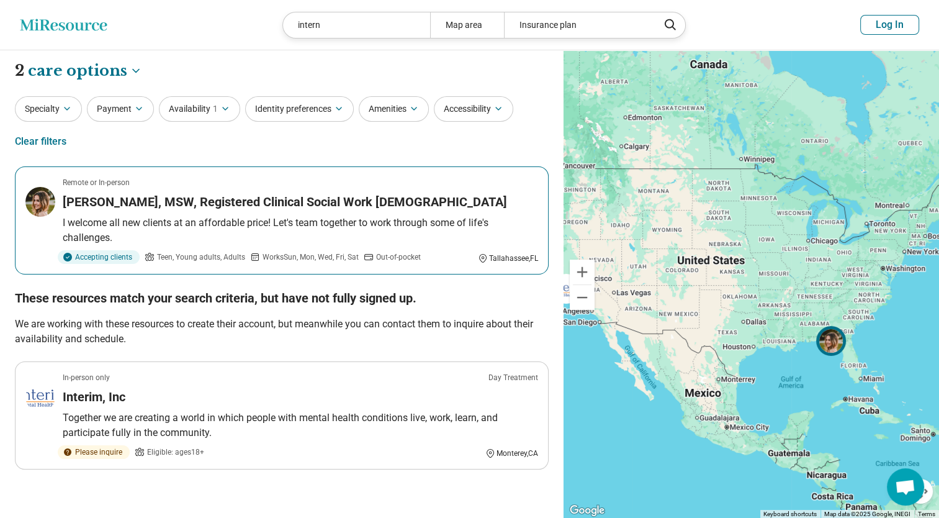
click at [267, 203] on h3 "[PERSON_NAME], MSW, Registered Clinical Social Work [DEMOGRAPHIC_DATA]" at bounding box center [285, 201] width 444 height 17
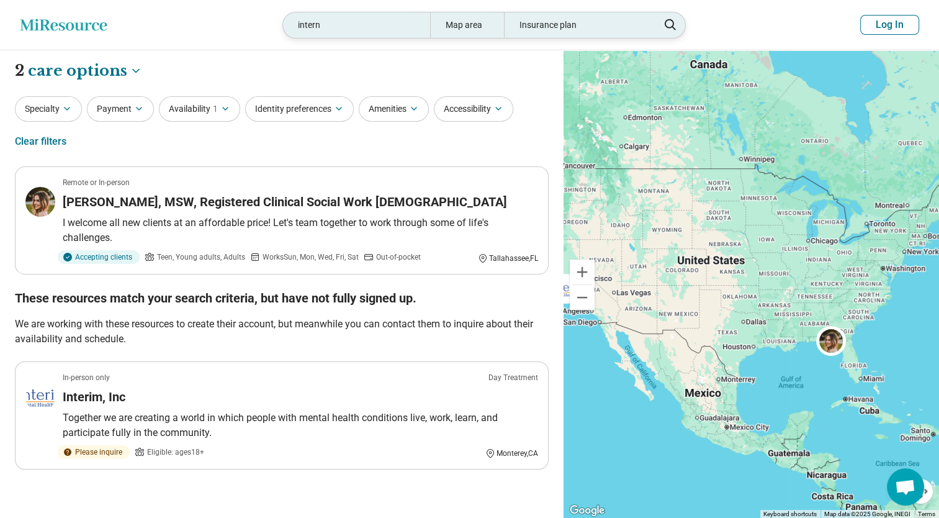
click at [338, 25] on div "intern" at bounding box center [356, 24] width 147 height 25
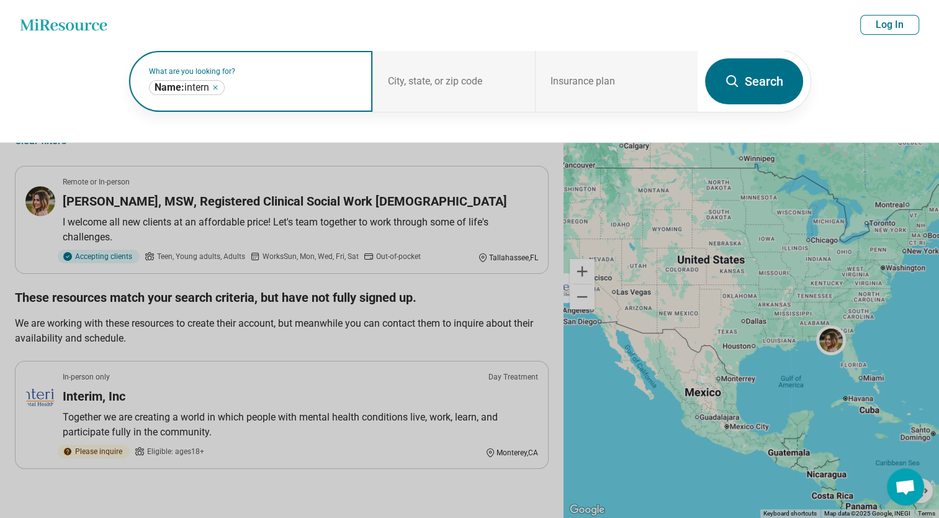
click at [217, 87] on icon "Remove" at bounding box center [215, 88] width 4 height 4
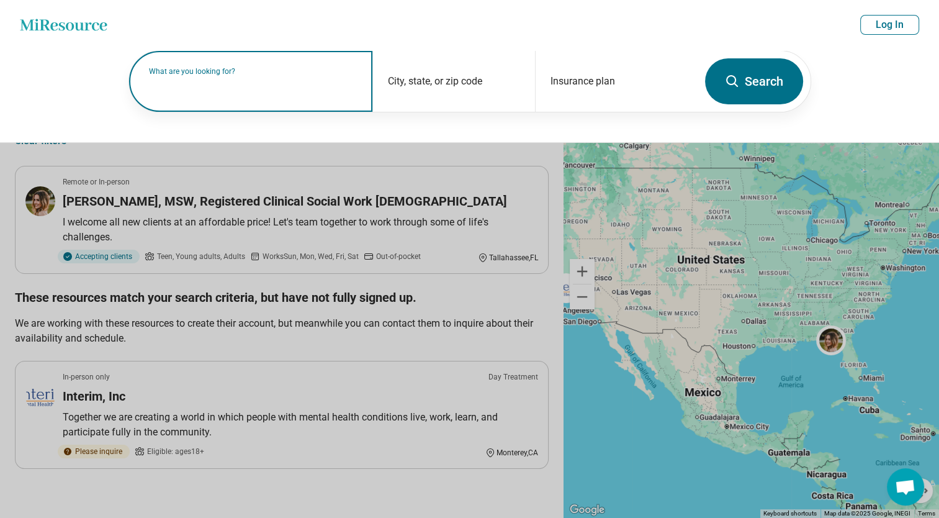
click at [216, 75] on label "What are you looking for?" at bounding box center [253, 71] width 209 height 7
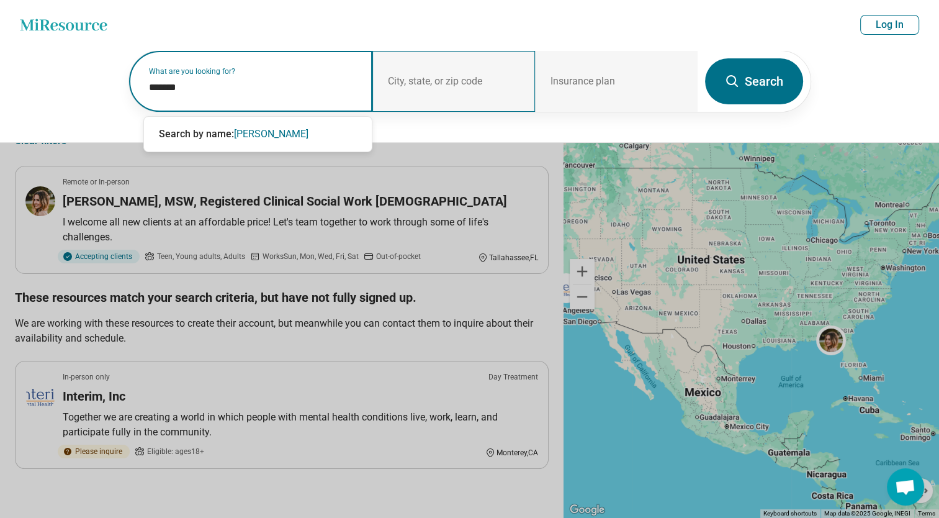
type input "*******"
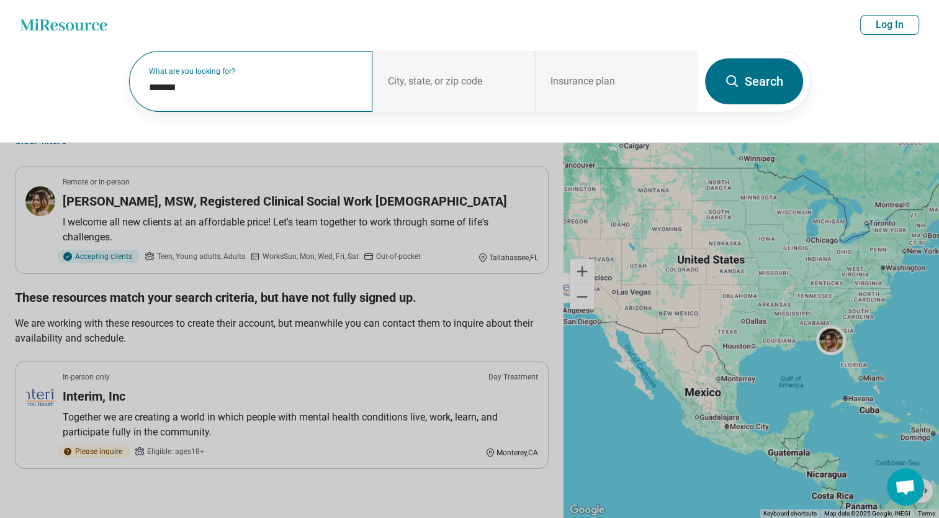
click at [228, 98] on div "What are you looking for? *******" at bounding box center [251, 81] width 244 height 61
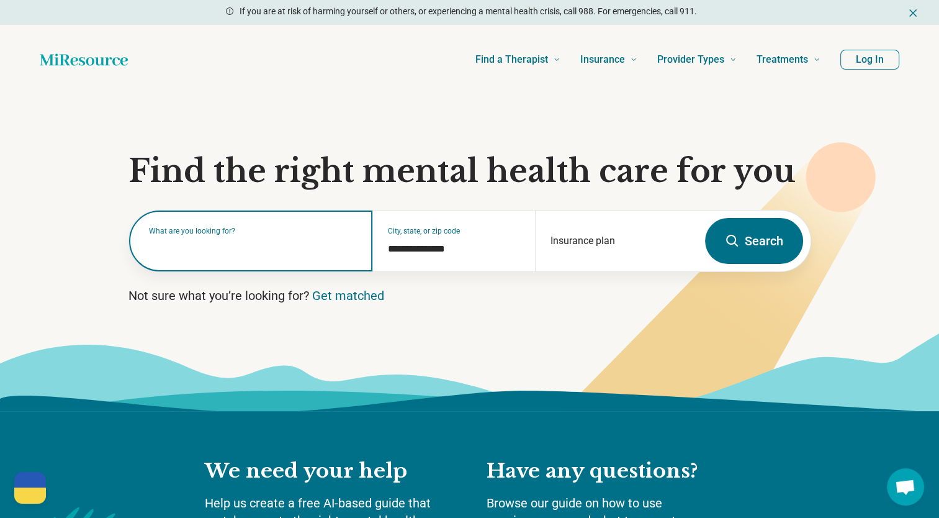
click at [224, 253] on input "text" at bounding box center [253, 247] width 209 height 15
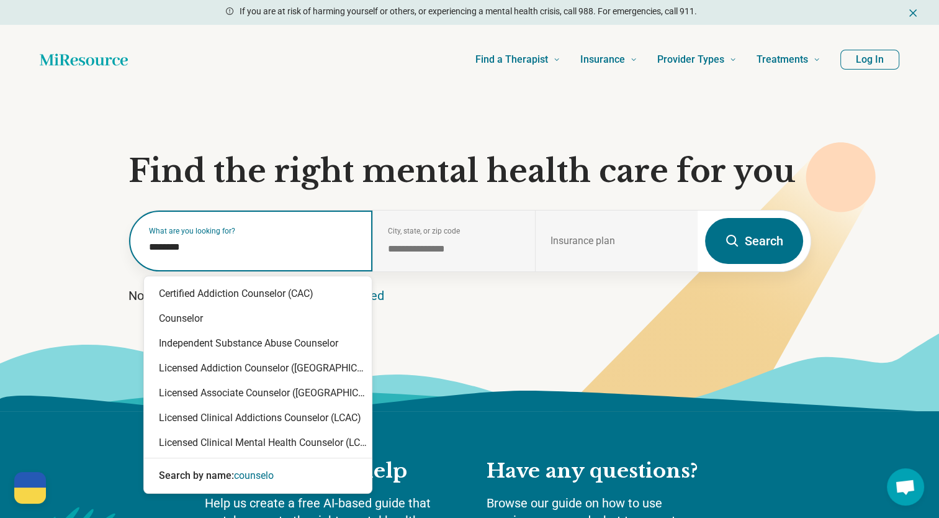
type input "*********"
click at [213, 309] on div "Counselor" at bounding box center [258, 318] width 228 height 25
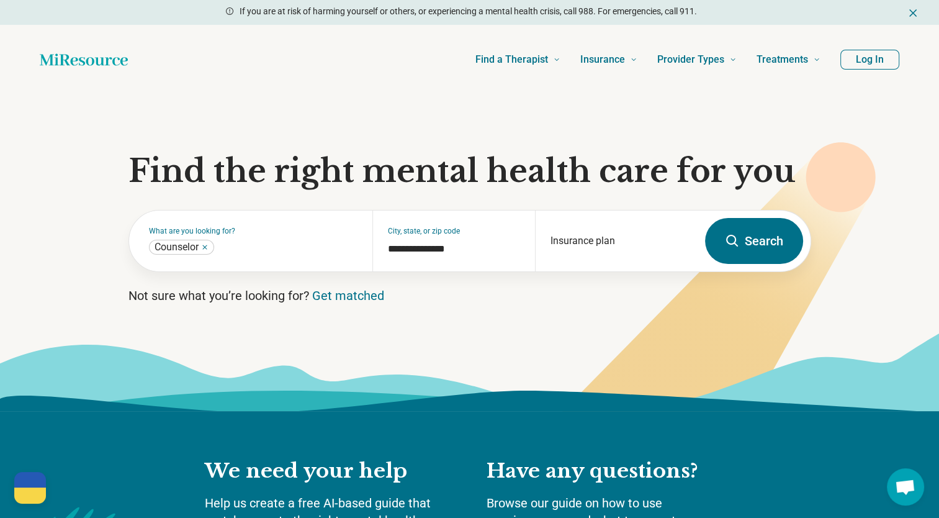
click at [771, 244] on button "Search" at bounding box center [754, 241] width 98 height 46
select select "***"
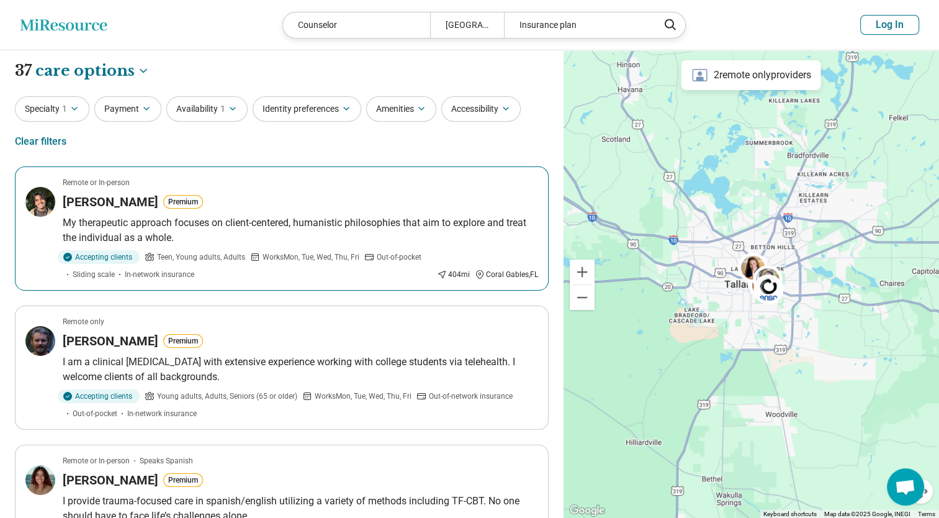
click at [115, 200] on h3 "Matthew Reyes" at bounding box center [111, 201] width 96 height 17
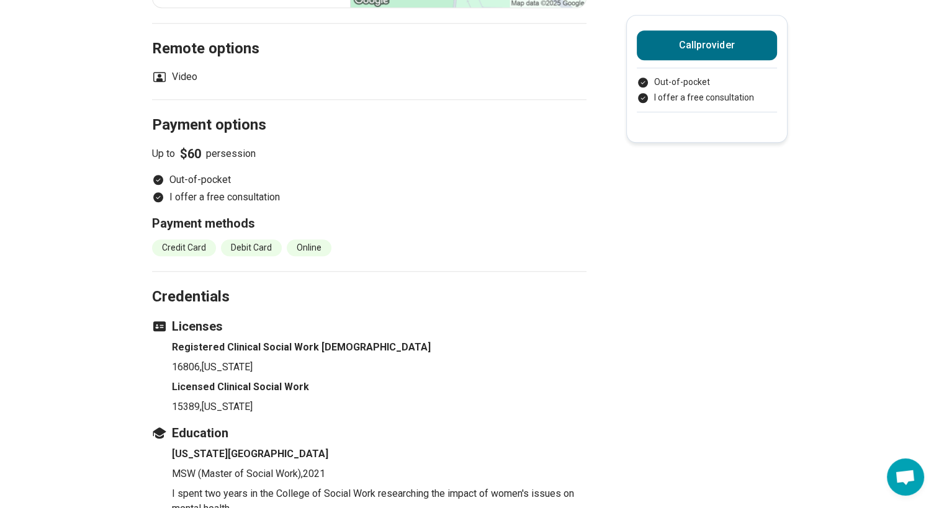
scroll to position [1144, 0]
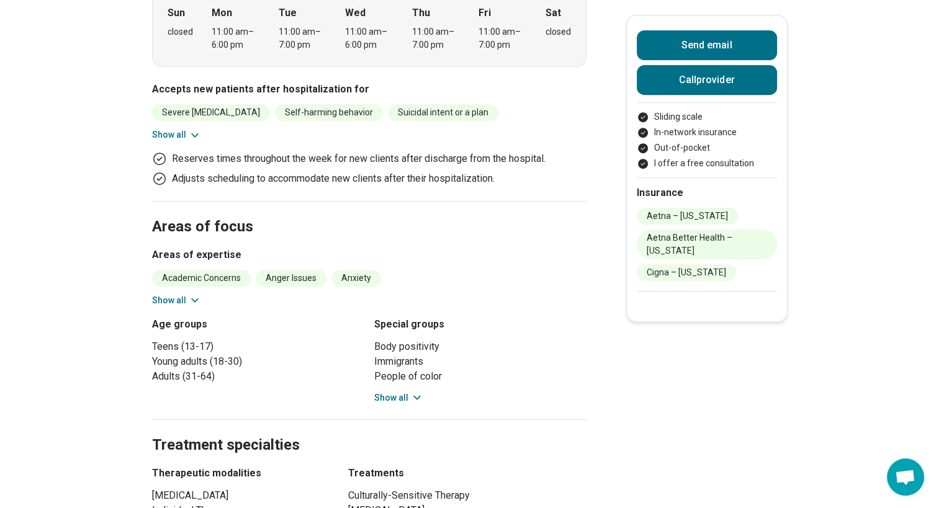
scroll to position [514, 0]
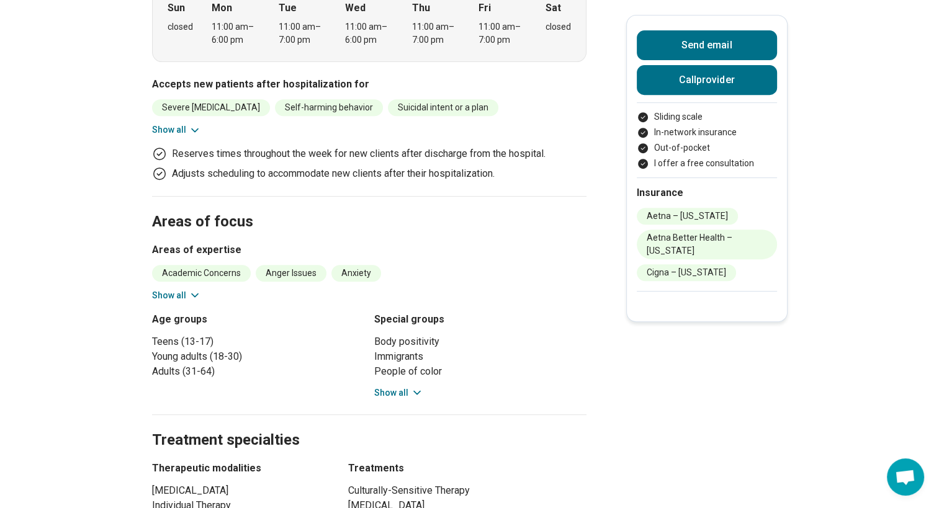
click at [418, 387] on icon at bounding box center [417, 393] width 12 height 12
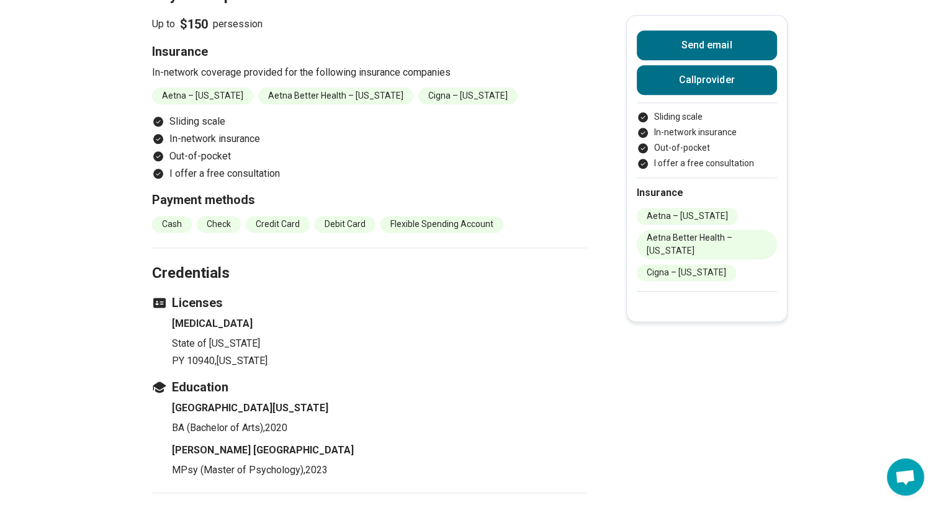
scroll to position [1571, 0]
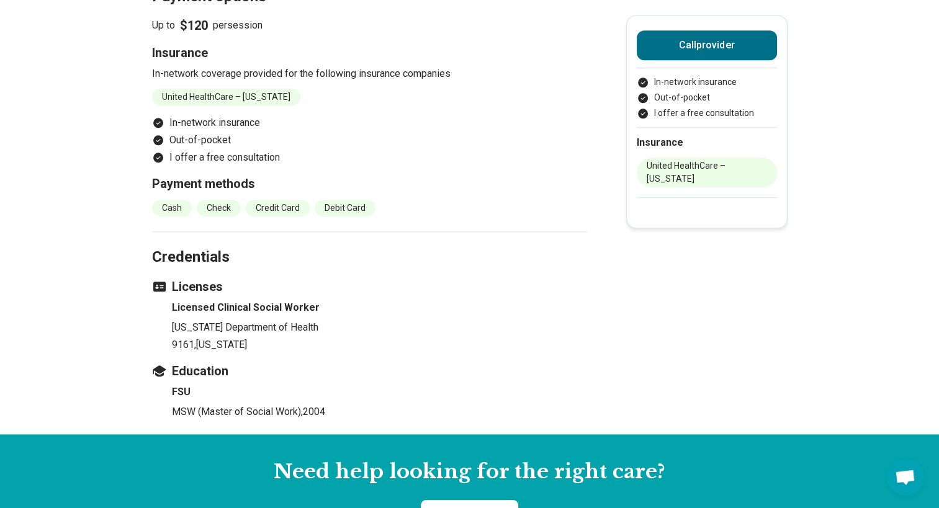
scroll to position [1252, 0]
